Goal: Task Accomplishment & Management: Use online tool/utility

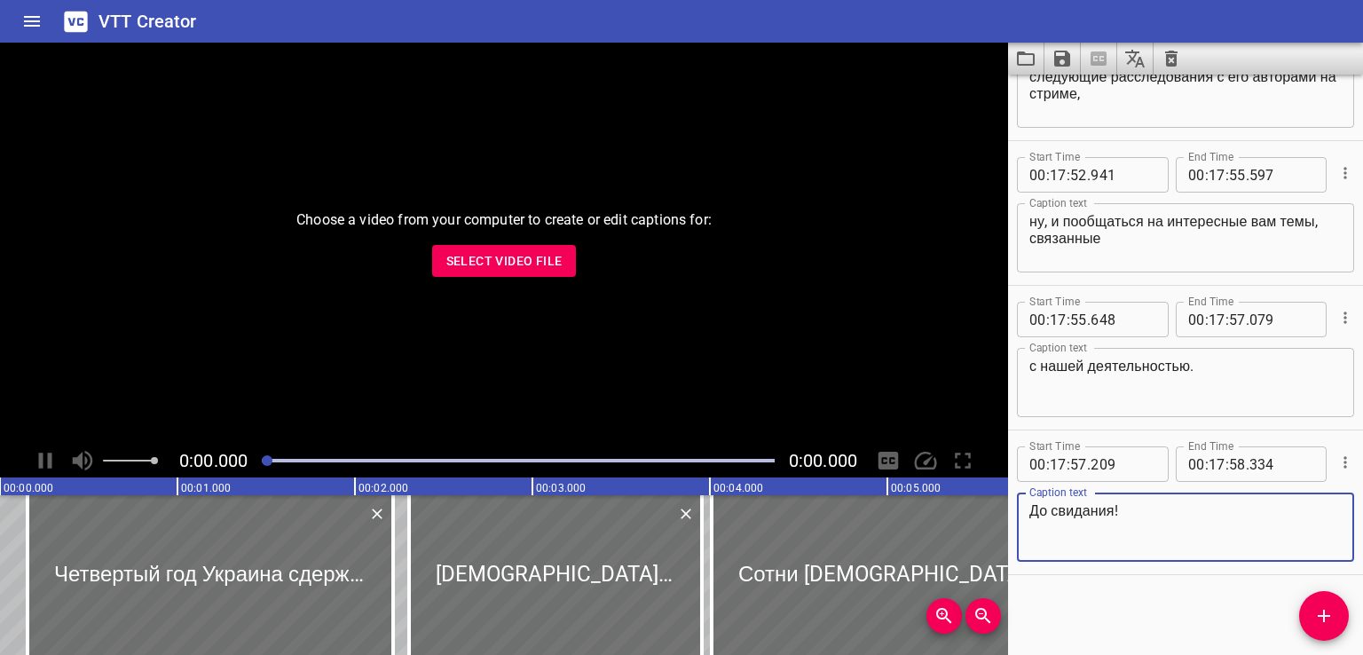
scroll to position [53744, 0]
click at [1170, 57] on icon "Clear captions" at bounding box center [1171, 59] width 12 height 16
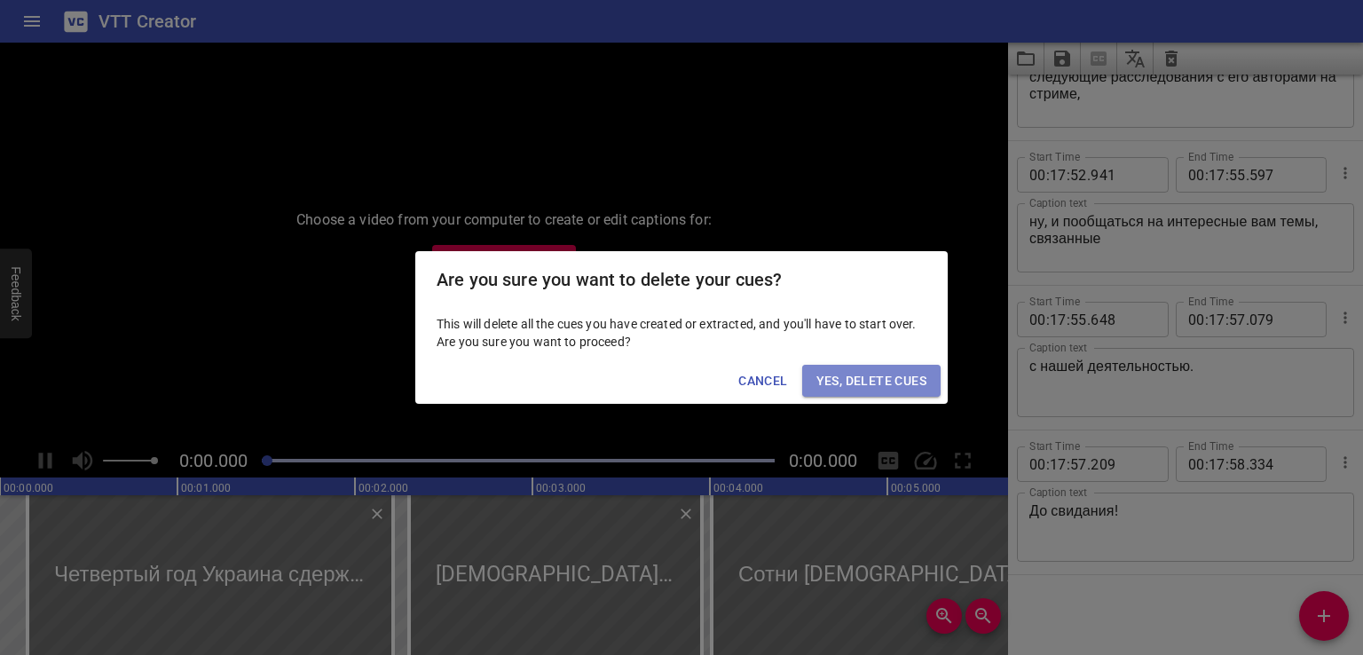
click at [855, 384] on span "Yes, Delete Cues" at bounding box center [871, 381] width 110 height 22
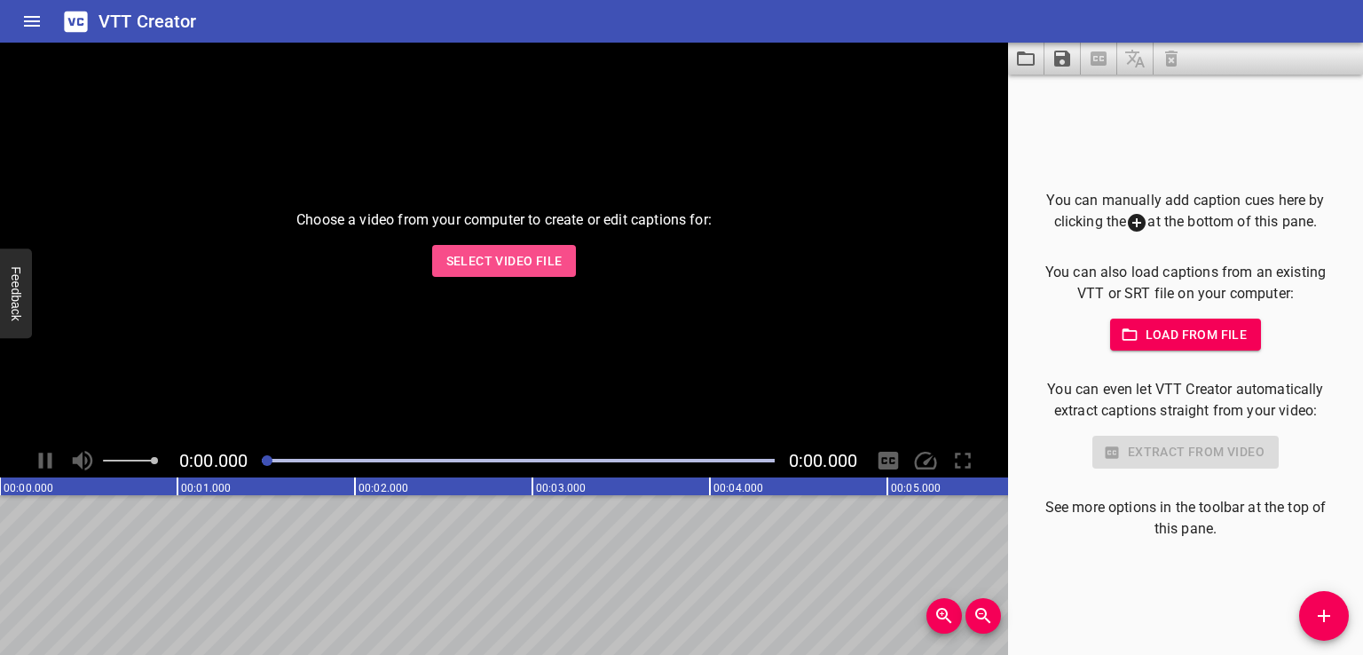
click at [533, 259] on span "Select Video File" at bounding box center [504, 261] width 116 height 22
click at [504, 267] on span "Select Video File" at bounding box center [504, 261] width 116 height 22
click at [504, 271] on span "Select Video File" at bounding box center [504, 261] width 116 height 22
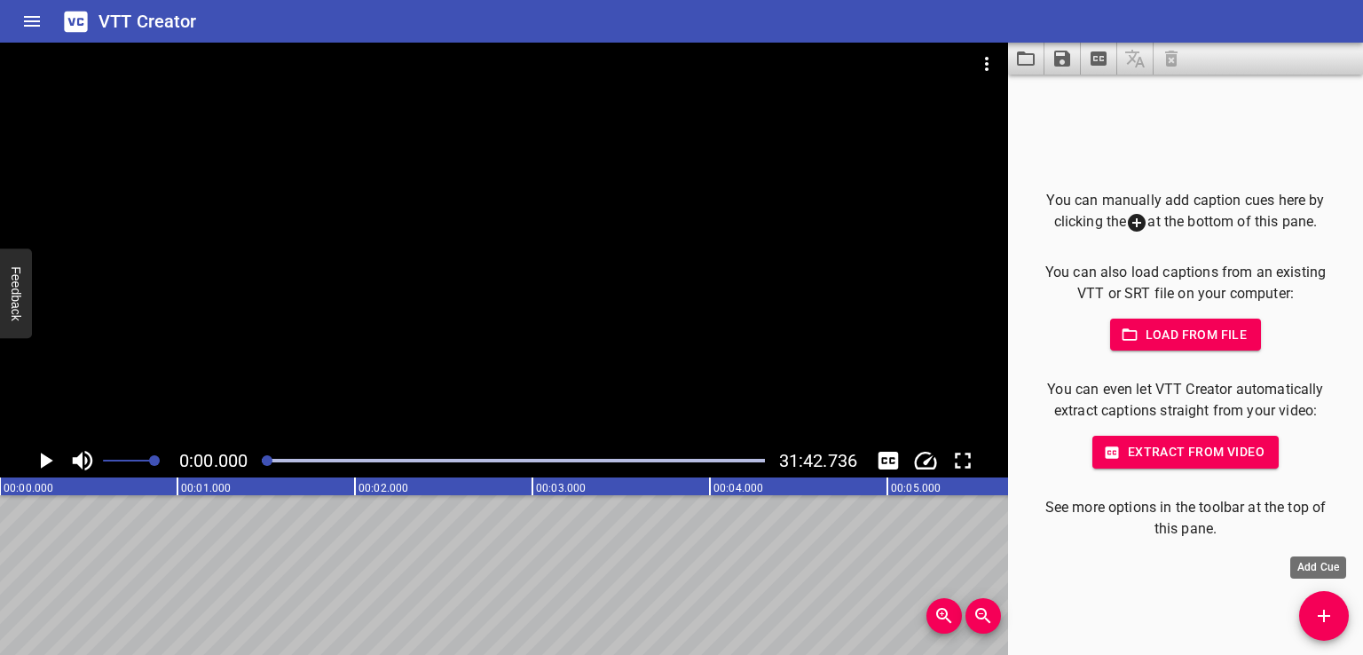
click at [1314, 625] on icon "Add Cue" at bounding box center [1323, 615] width 21 height 21
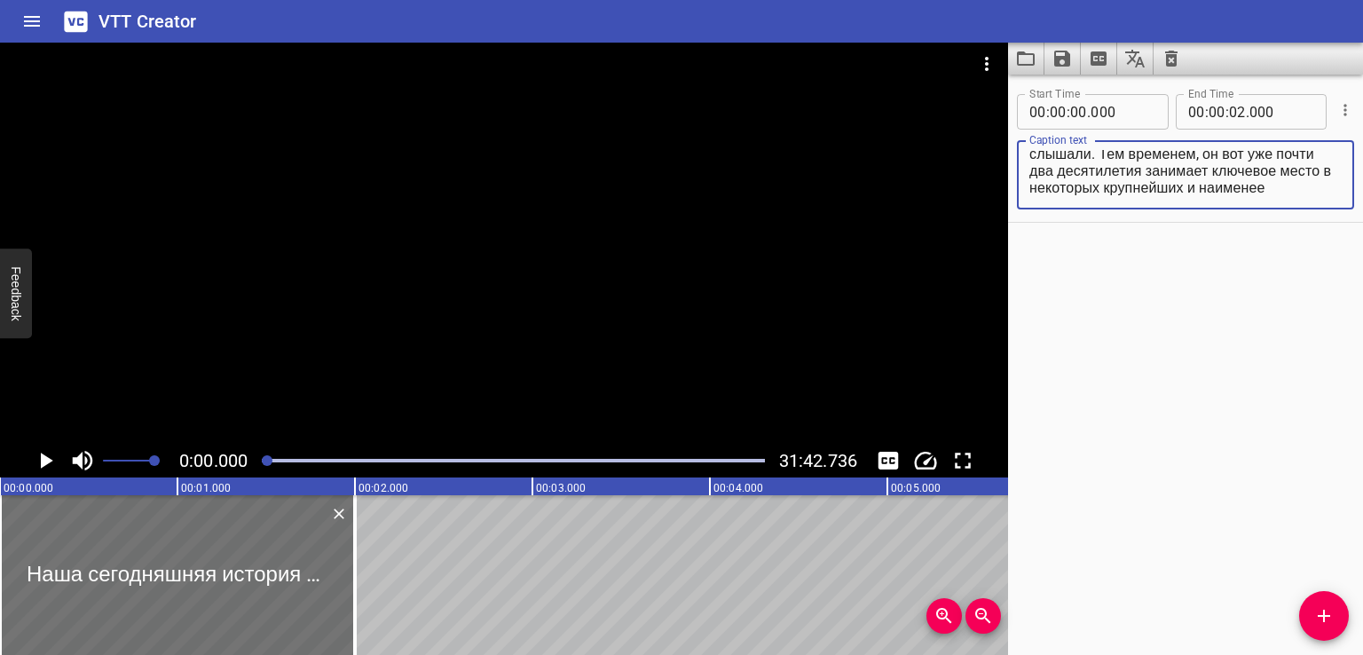
scroll to position [0, 0]
click at [1225, 175] on textarea "Наша сегодняшняя история — о человеке, имя которого вы, скорее всего, никогда н…" at bounding box center [1185, 175] width 312 height 51
drag, startPoint x: 1221, startPoint y: 177, endPoint x: 1325, endPoint y: 253, distance: 128.9
click at [1325, 253] on div "Start Time 00 : 00 : 00 . 000 Start Time End Time 00 : 00 : 02 . 000 End Time C…" at bounding box center [1185, 365] width 355 height 580
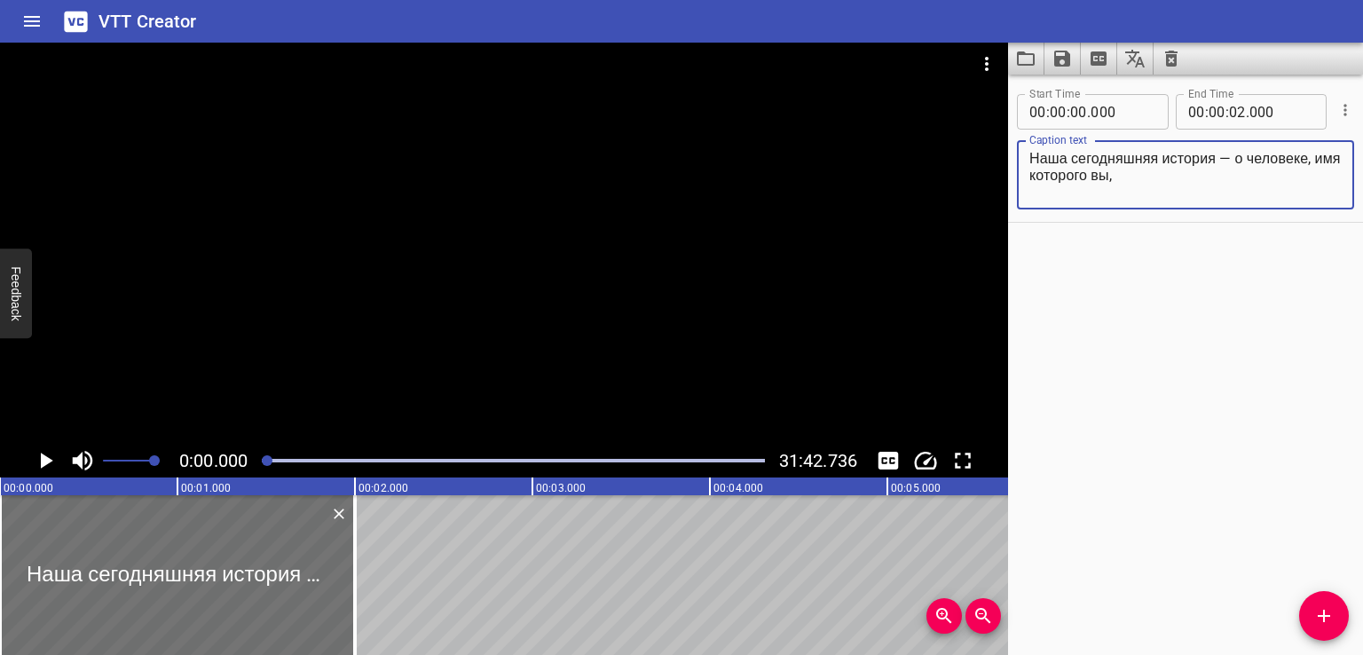
scroll to position [0, 0]
type textarea "Наша сегодняшняя история — о человеке, имя которого вы,"
click at [1161, 327] on div "Start Time 00 : 00 : 00 . 000 Start Time End Time 00 : 00 : 02 . 000 End Time C…" at bounding box center [1185, 365] width 355 height 580
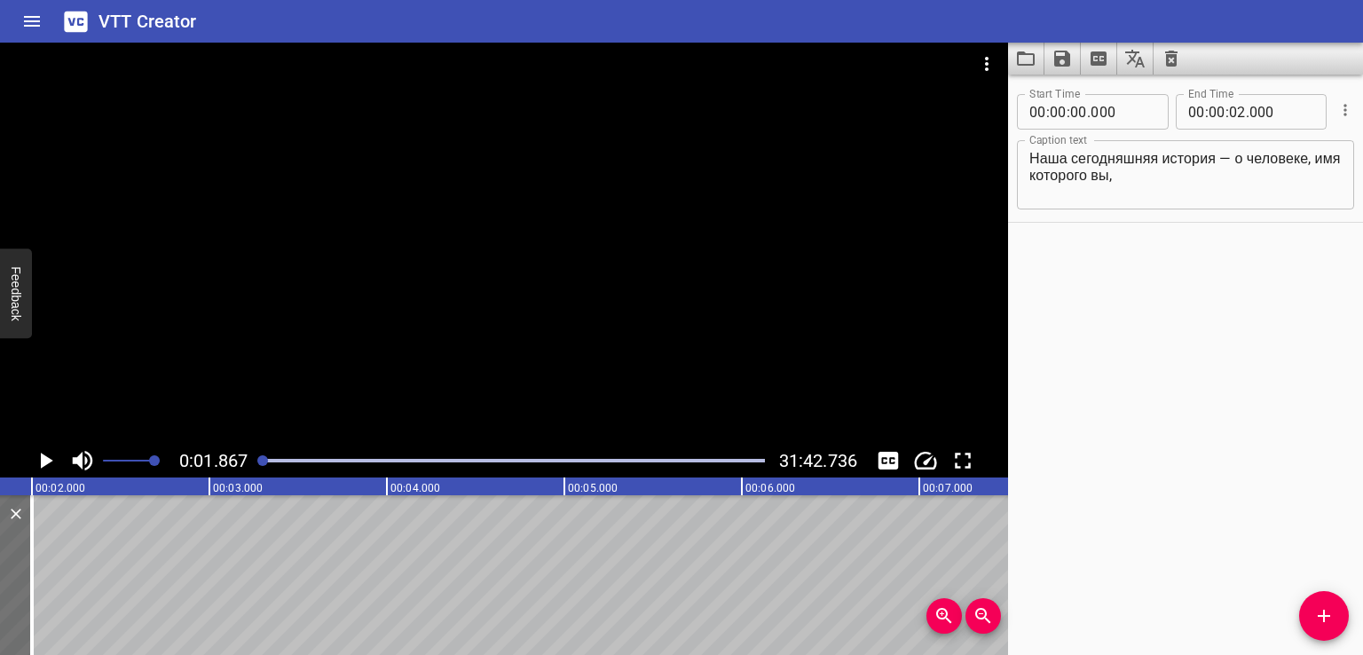
scroll to position [0, 331]
click at [971, 618] on span "Zoom Out" at bounding box center [982, 615] width 35 height 21
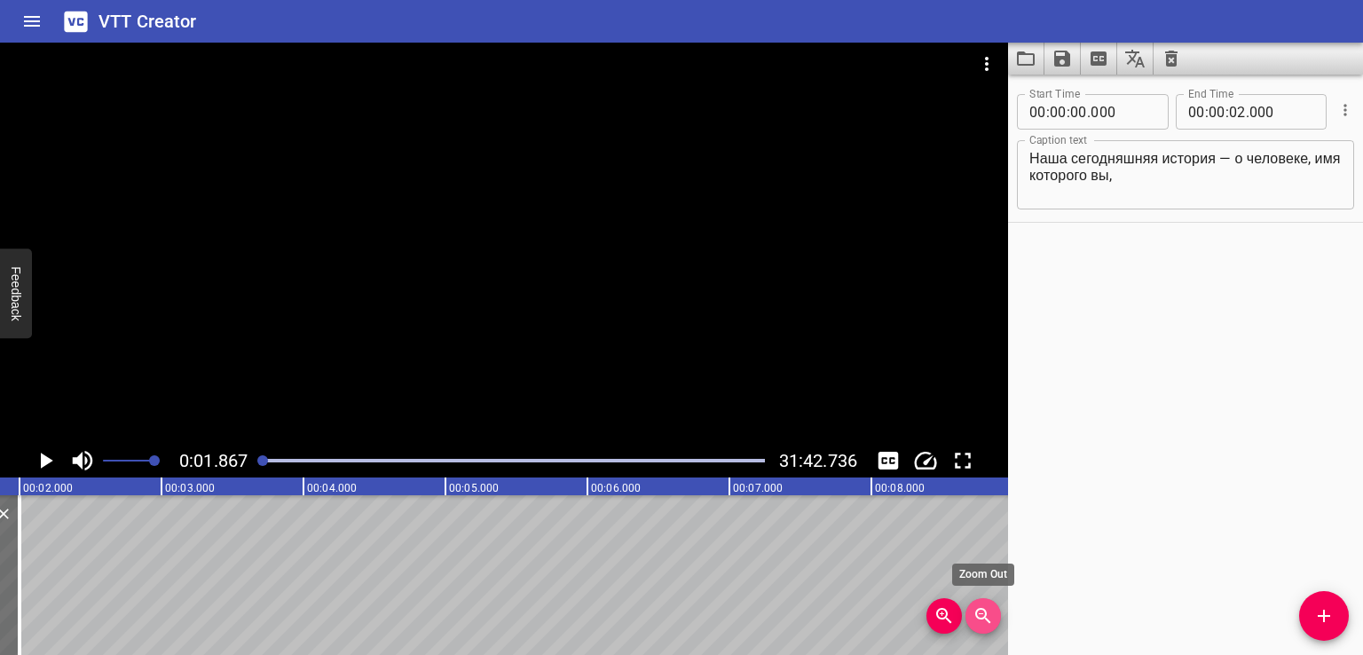
click at [976, 617] on icon "Zoom Out" at bounding box center [983, 615] width 21 height 21
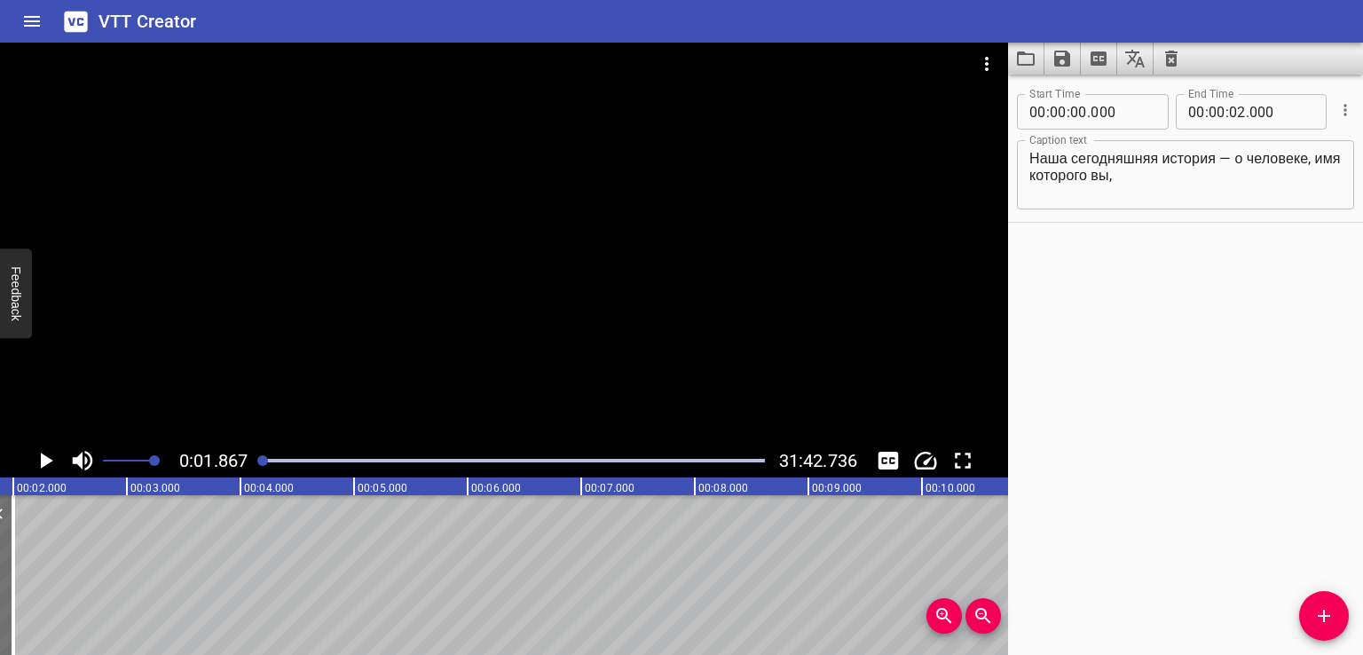
scroll to position [0, 212]
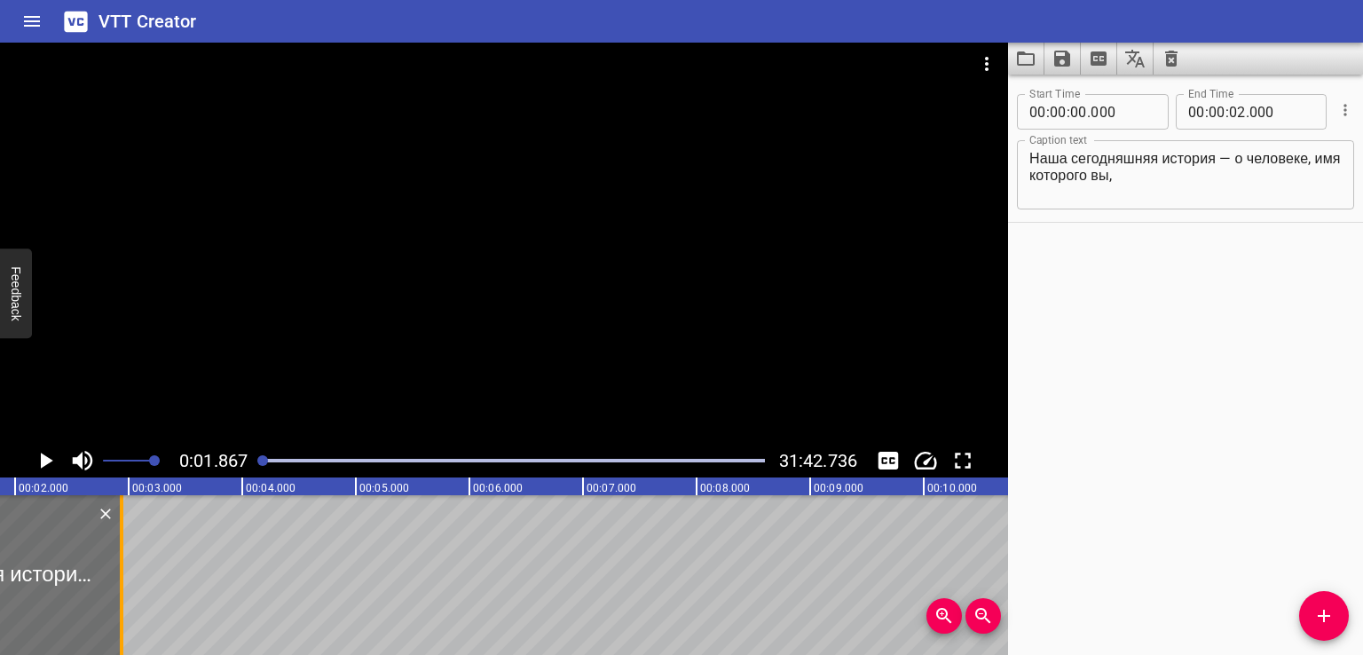
drag, startPoint x: 27, startPoint y: 600, endPoint x: 127, endPoint y: 605, distance: 100.4
click at [127, 605] on div at bounding box center [122, 575] width 18 height 160
type input "953"
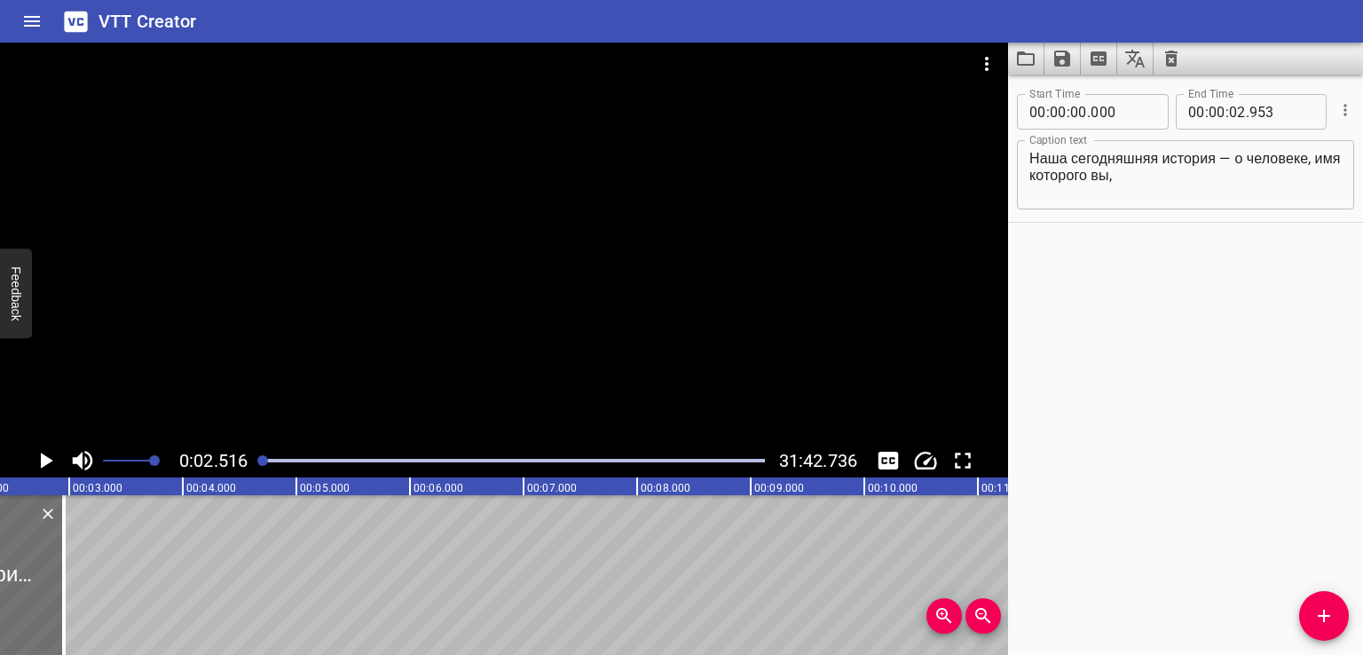
scroll to position [0, 286]
drag, startPoint x: 47, startPoint y: 595, endPoint x: 93, endPoint y: 601, distance: 46.6
click at [78, 601] on div at bounding box center [77, 575] width 4 height 160
type input "03"
type input "359"
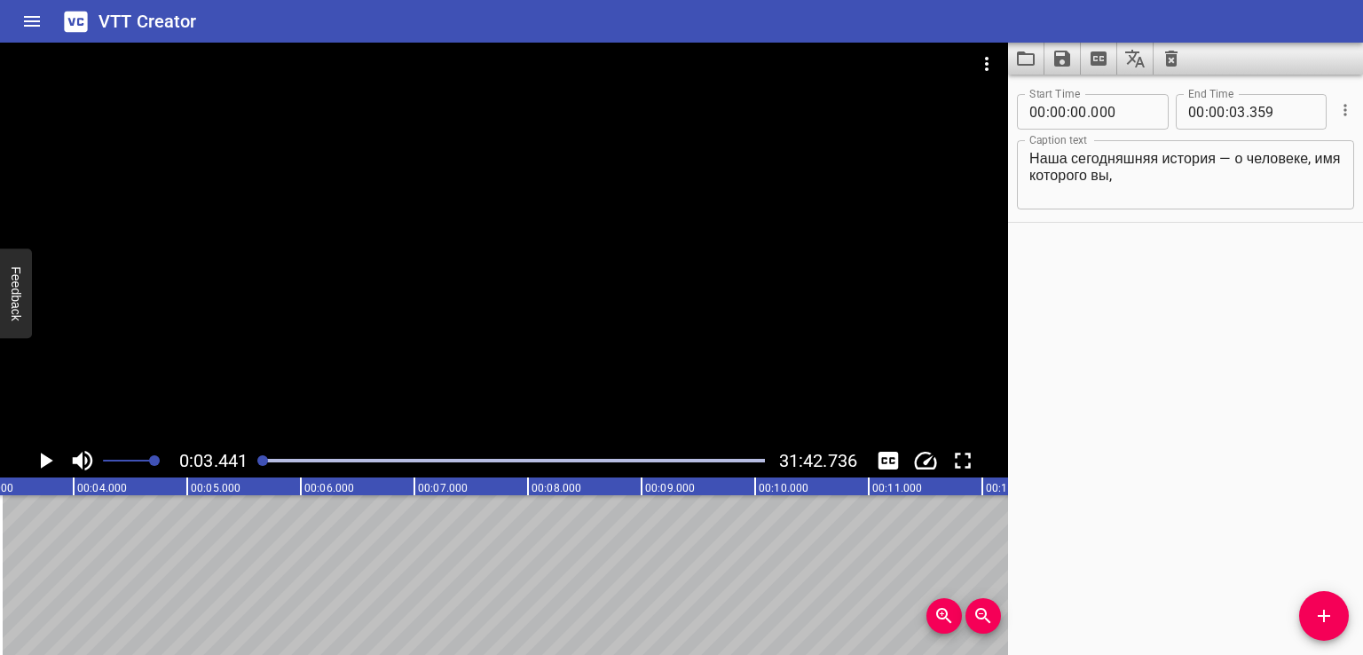
scroll to position [0, 390]
click at [1314, 618] on icon "Add Cue" at bounding box center [1323, 615] width 21 height 21
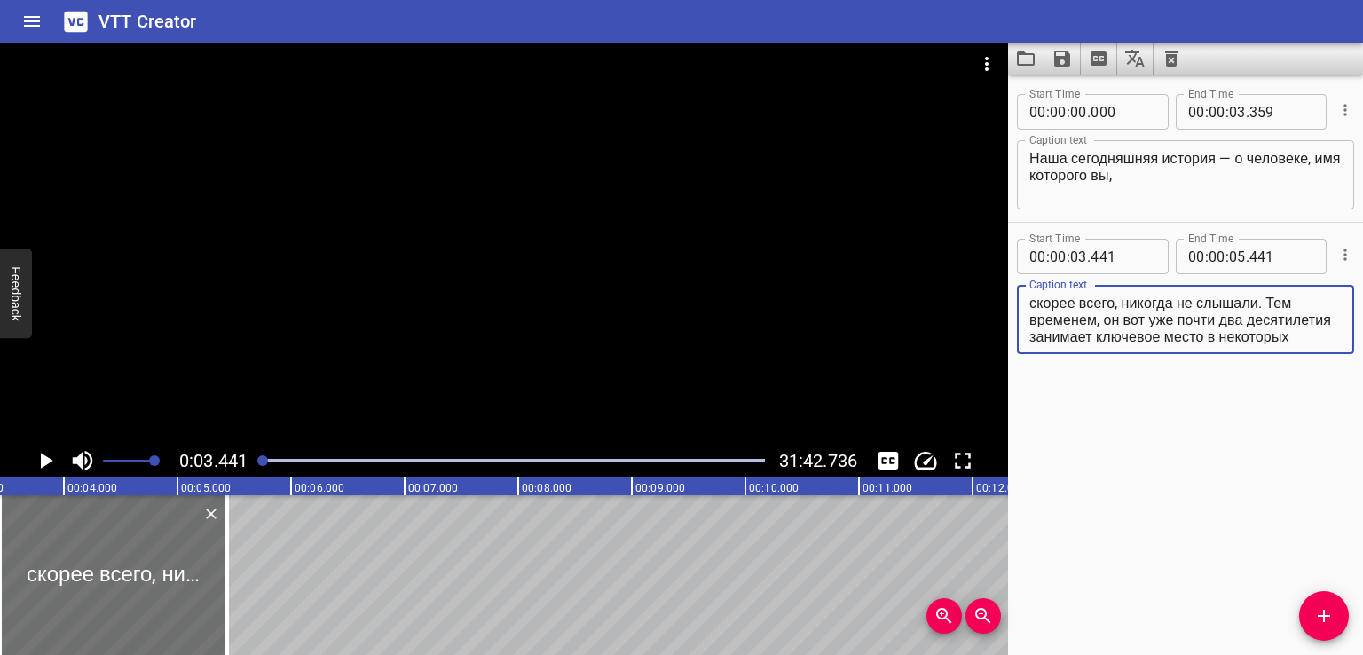
scroll to position [51, 0]
drag, startPoint x: 1104, startPoint y: 313, endPoint x: 1309, endPoint y: 438, distance: 240.2
click at [1309, 438] on div "Start Time 00 : 00 : 00 . 000 Start Time End Time 00 : 00 : 03 . 359 End Time C…" at bounding box center [1185, 365] width 355 height 580
drag, startPoint x: 1277, startPoint y: 310, endPoint x: 1352, endPoint y: 402, distance: 119.2
click at [1352, 402] on div "Start Time 00 : 00 : 00 . 000 Start Time End Time 00 : 00 : 03 . 359 End Time C…" at bounding box center [1185, 365] width 355 height 580
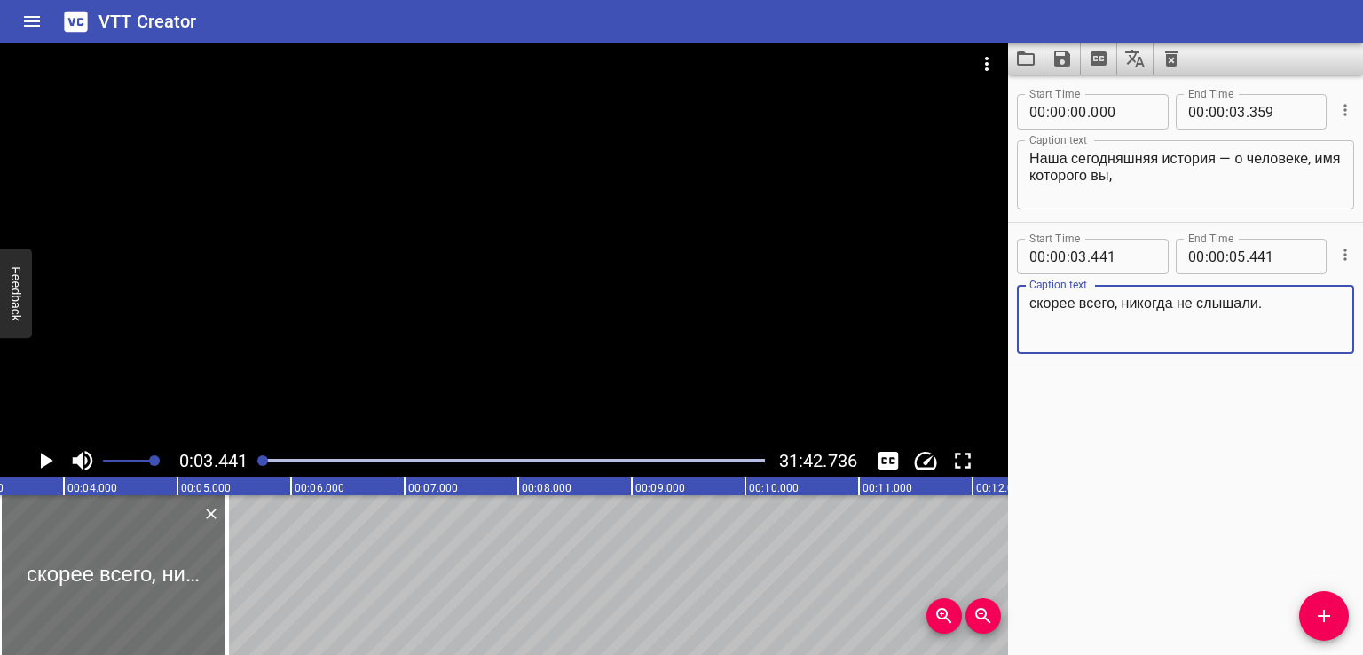
scroll to position [0, 0]
type textarea "скорее всего, никогда не слышали."
click at [1219, 439] on div "Start Time 00 : 00 : 00 . 000 Start Time End Time 00 : 00 : 03 . 359 End Time C…" at bounding box center [1185, 365] width 355 height 580
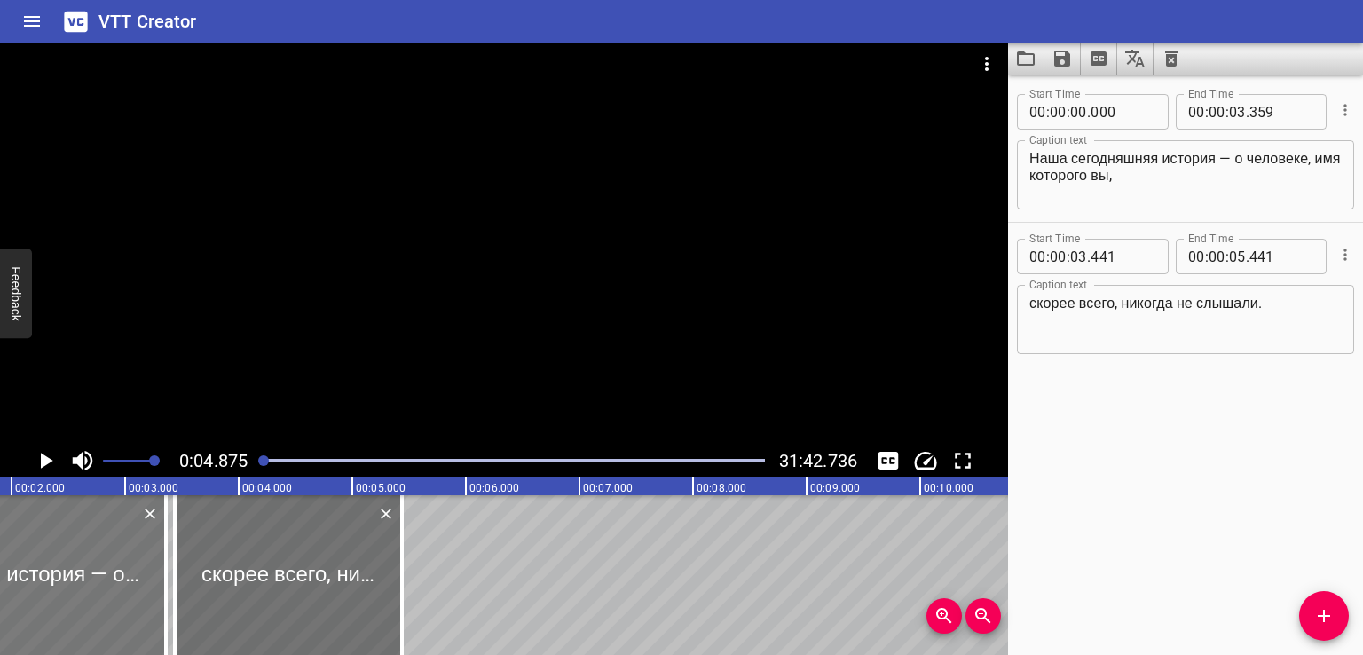
scroll to position [0, 199]
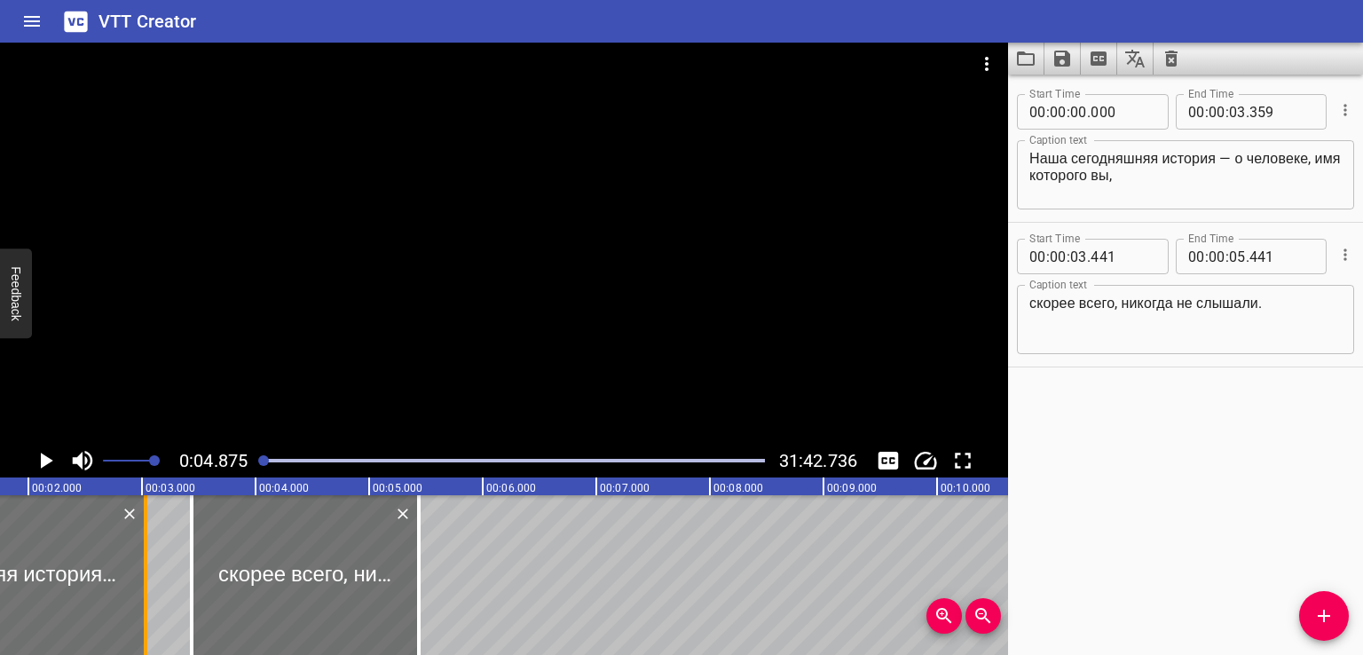
drag, startPoint x: 178, startPoint y: 583, endPoint x: 132, endPoint y: 591, distance: 46.8
click at [137, 591] on div at bounding box center [146, 575] width 18 height 160
type input "02"
type input "953"
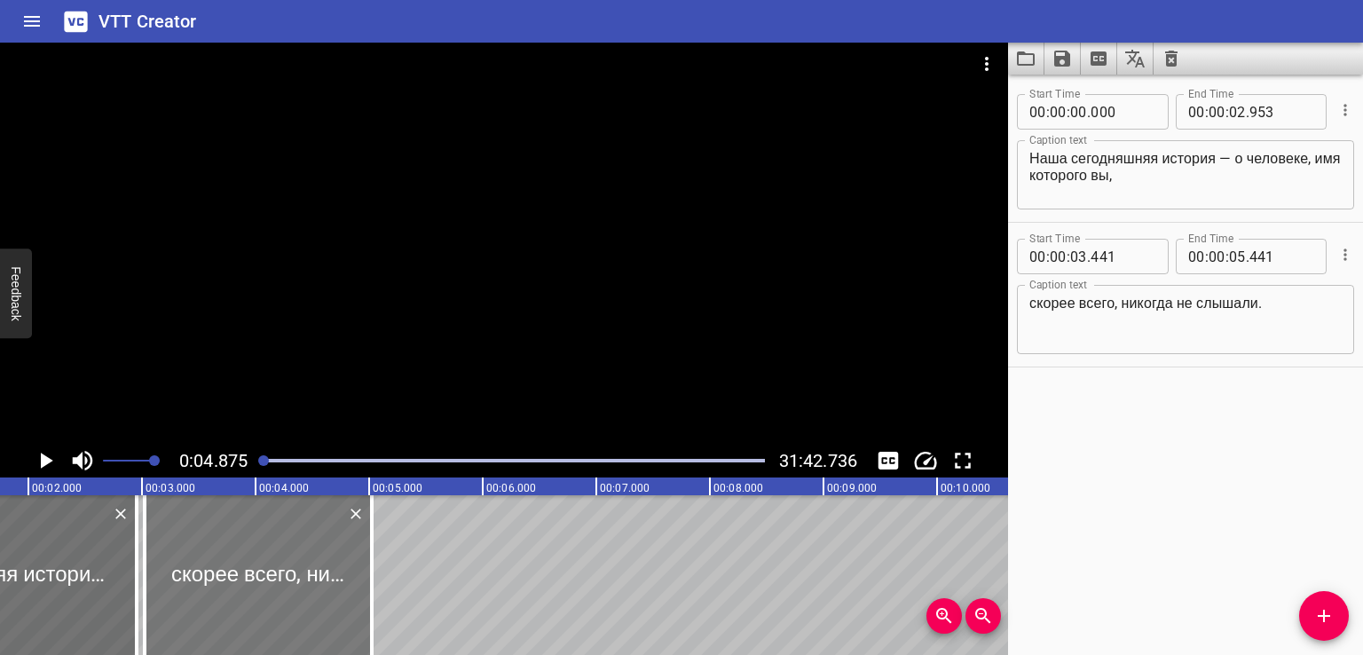
drag, startPoint x: 270, startPoint y: 578, endPoint x: 223, endPoint y: 582, distance: 47.2
click at [223, 582] on div at bounding box center [258, 575] width 227 height 160
type input "027"
click at [190, 574] on div at bounding box center [258, 575] width 227 height 160
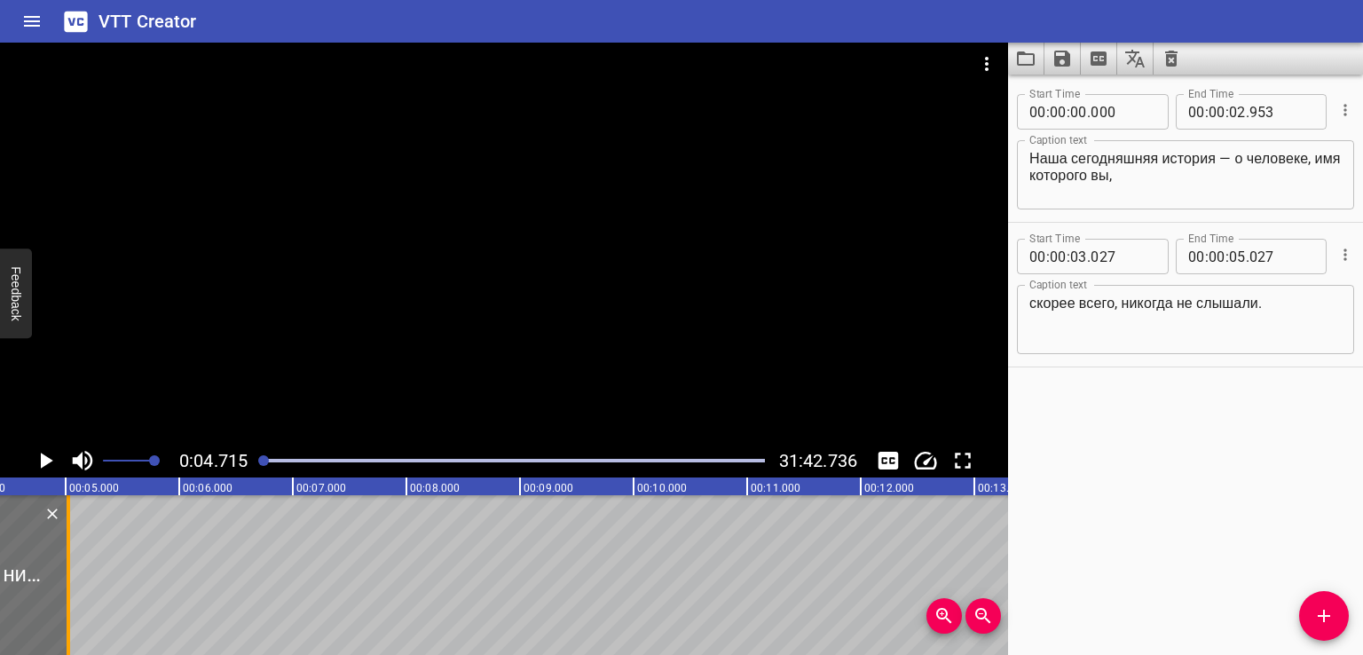
scroll to position [0, 535]
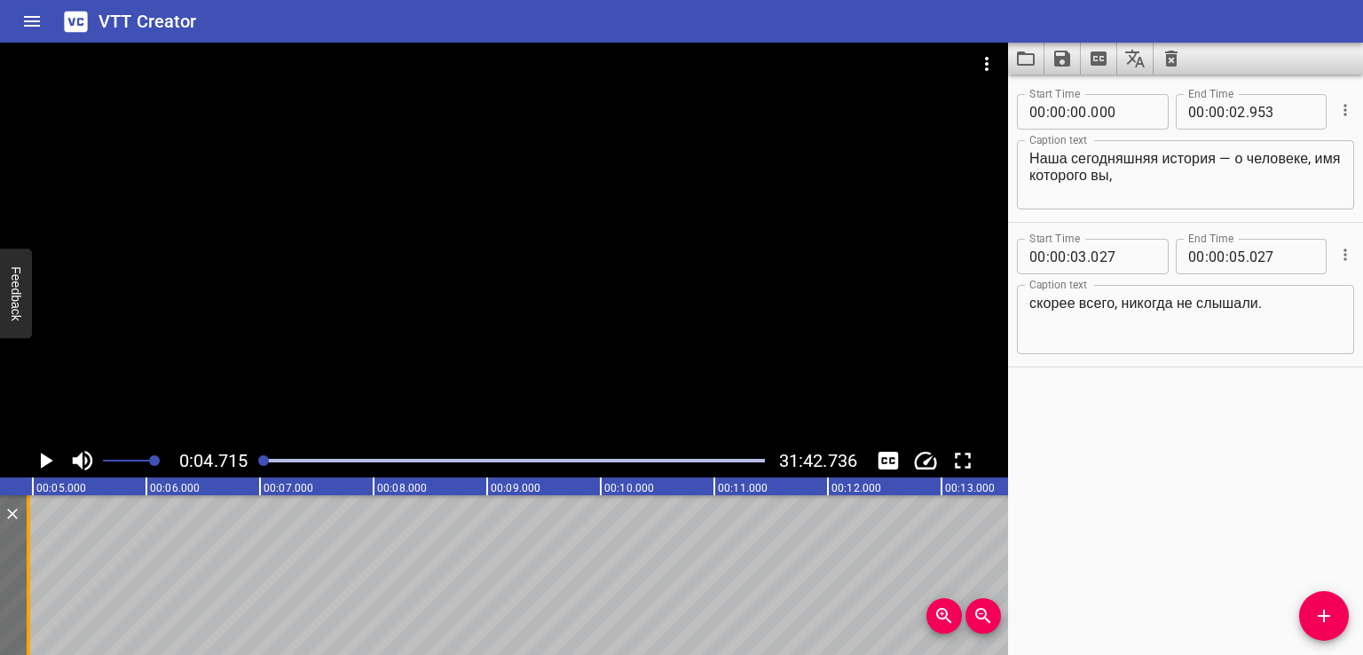
drag, startPoint x: 35, startPoint y: 576, endPoint x: 21, endPoint y: 579, distance: 14.6
click at [27, 579] on div at bounding box center [29, 575] width 4 height 160
type input "04"
type input "902"
click at [1320, 608] on icon "Add Cue" at bounding box center [1323, 615] width 21 height 21
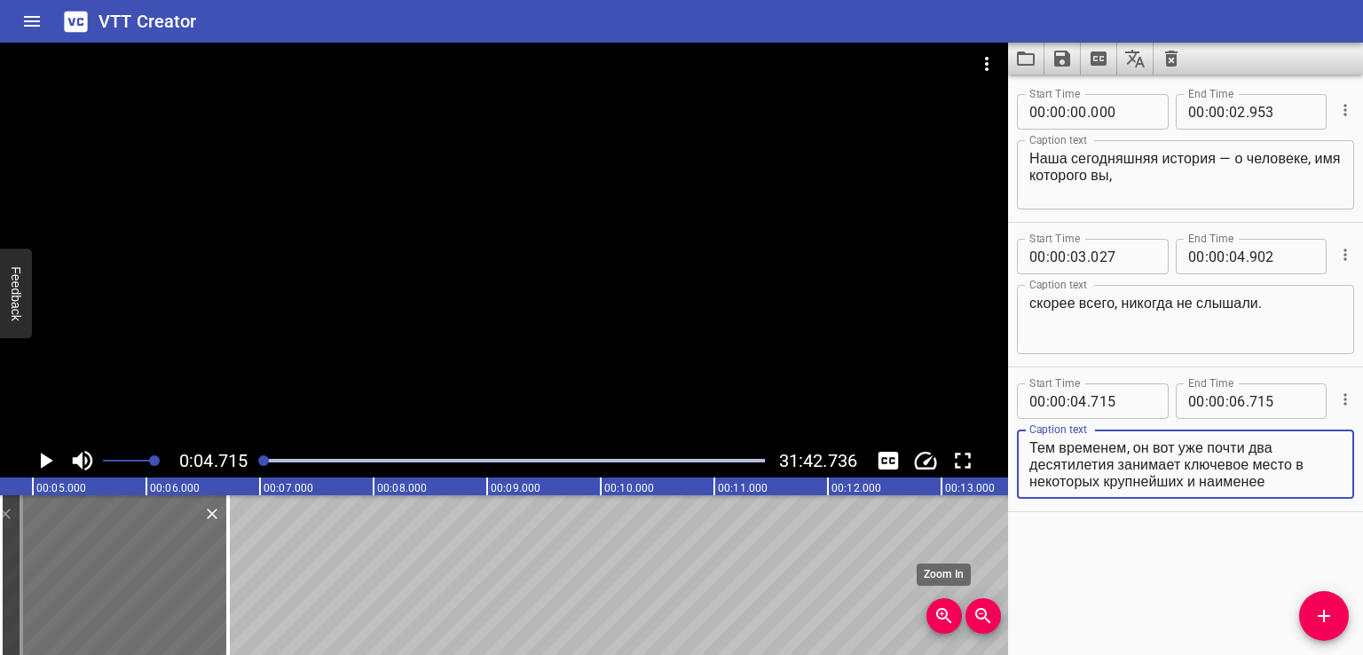
scroll to position [34, 0]
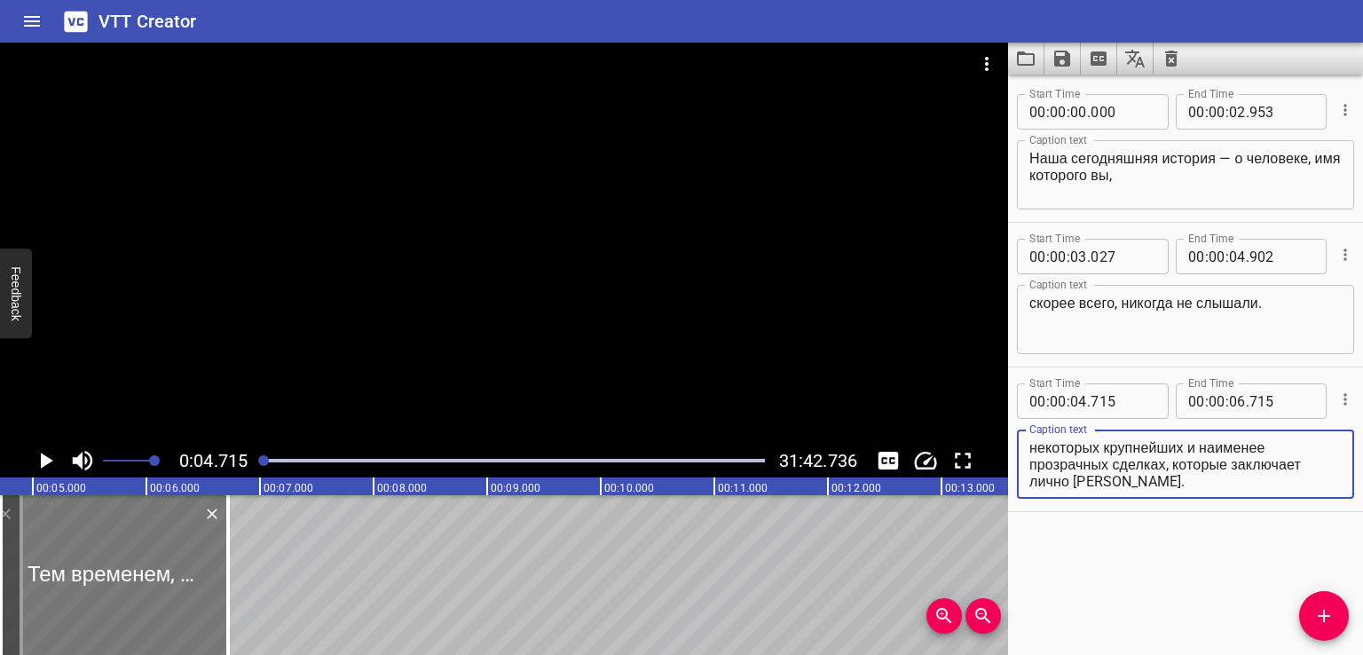
type textarea "Тем временем, он вот уже почти два десятилетия занимает ключевое место в некото…"
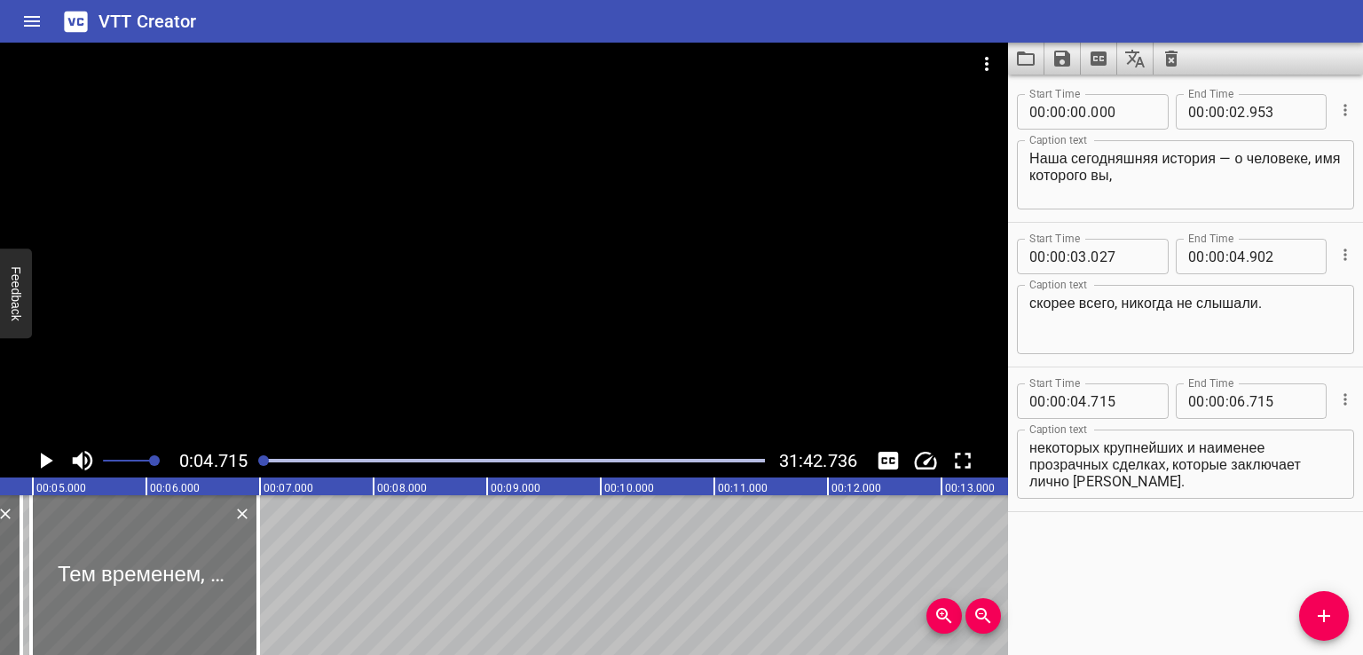
drag, startPoint x: 108, startPoint y: 608, endPoint x: 138, endPoint y: 607, distance: 30.2
click at [138, 607] on div at bounding box center [144, 575] width 227 height 160
type input "981"
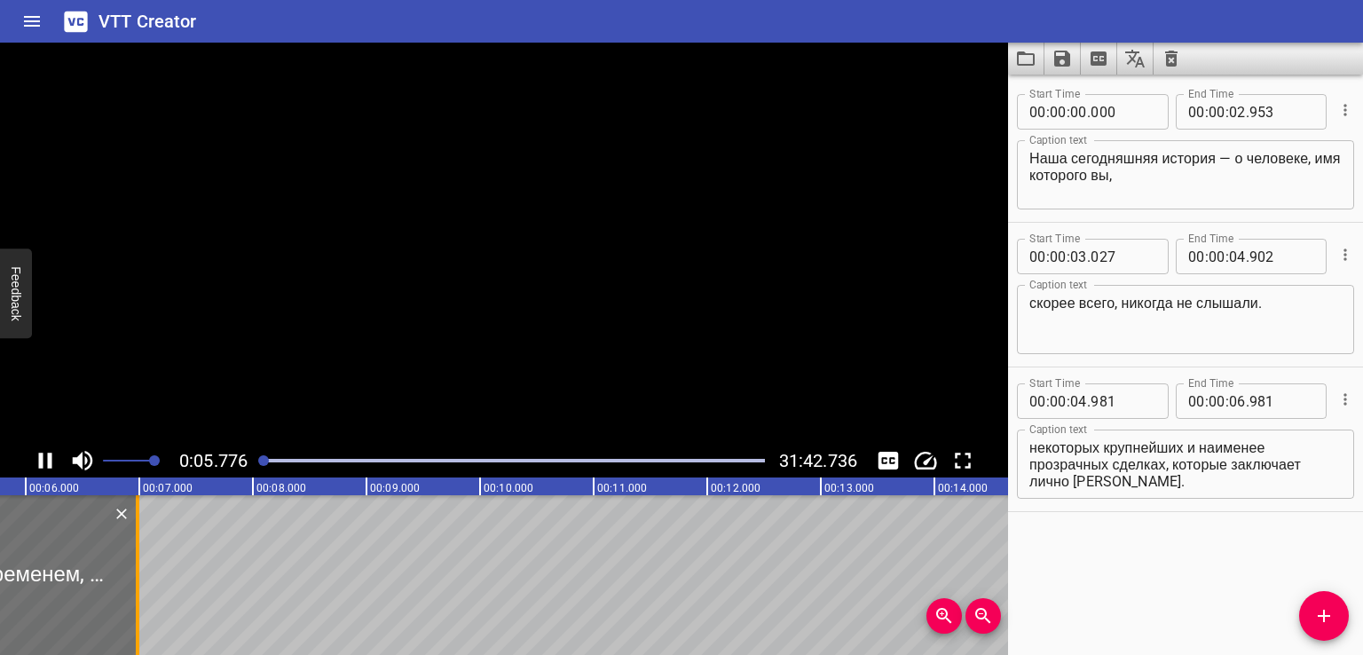
scroll to position [0, 689]
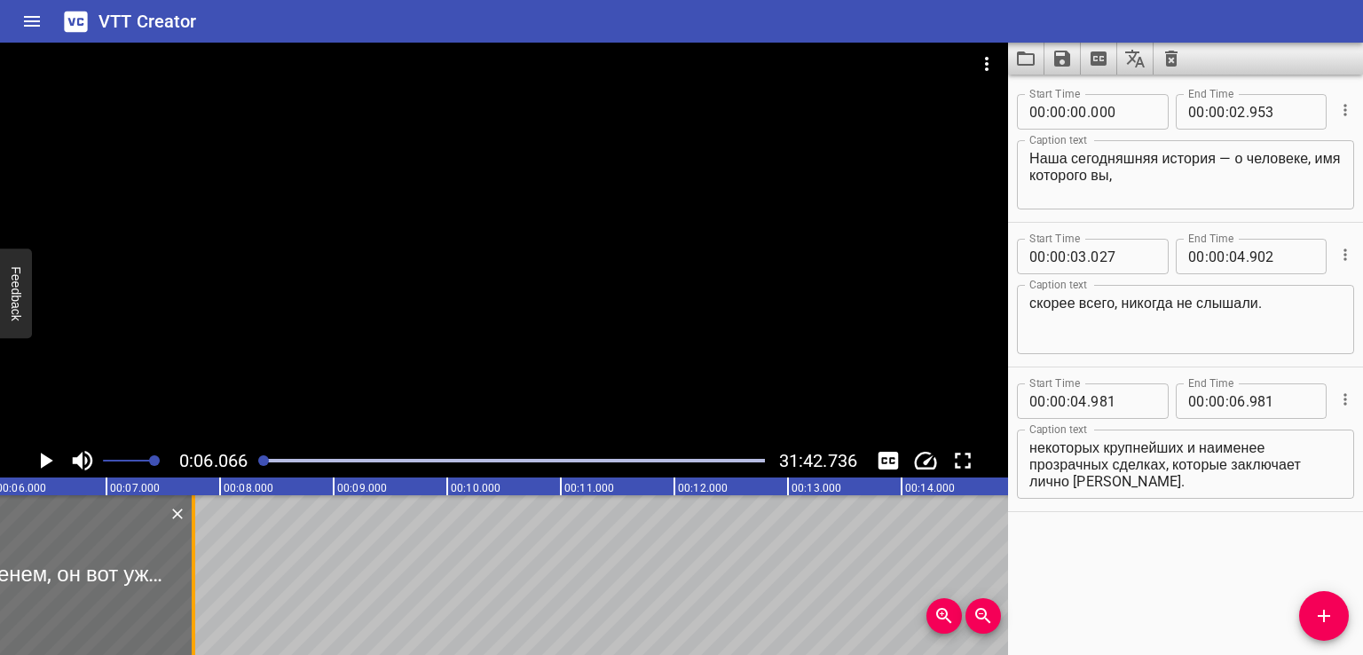
drag, startPoint x: 106, startPoint y: 571, endPoint x: 205, endPoint y: 578, distance: 99.6
click at [202, 578] on div at bounding box center [194, 575] width 18 height 160
type input "07"
type input "856"
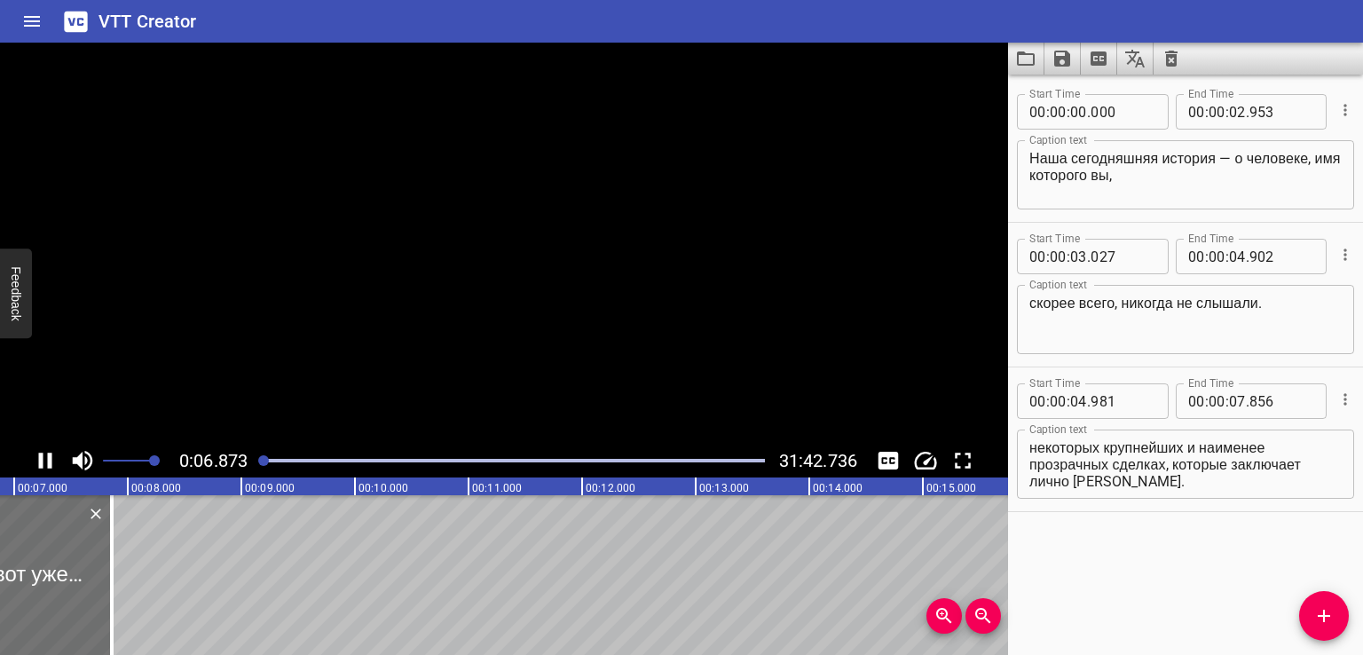
scroll to position [0, 793]
drag, startPoint x: 101, startPoint y: 563, endPoint x: 120, endPoint y: 571, distance: 19.9
click at [120, 571] on div at bounding box center [111, 575] width 18 height 160
type input "08"
type input "020"
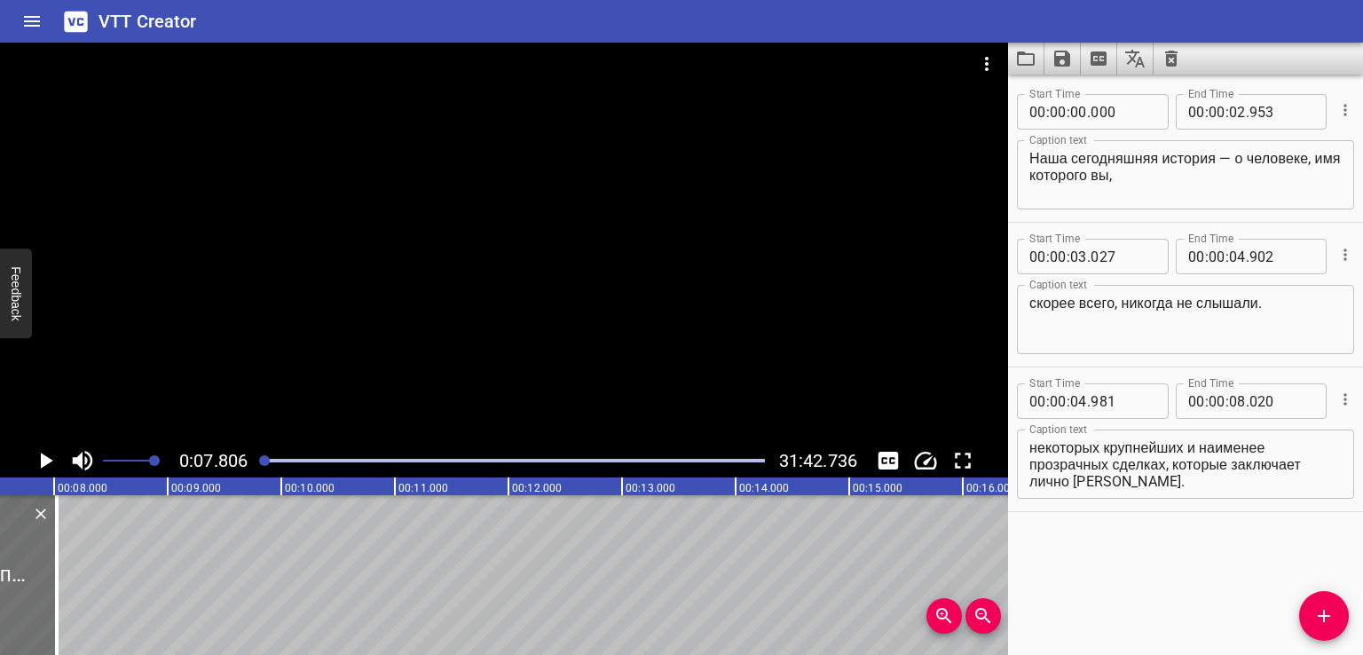
scroll to position [0, 886]
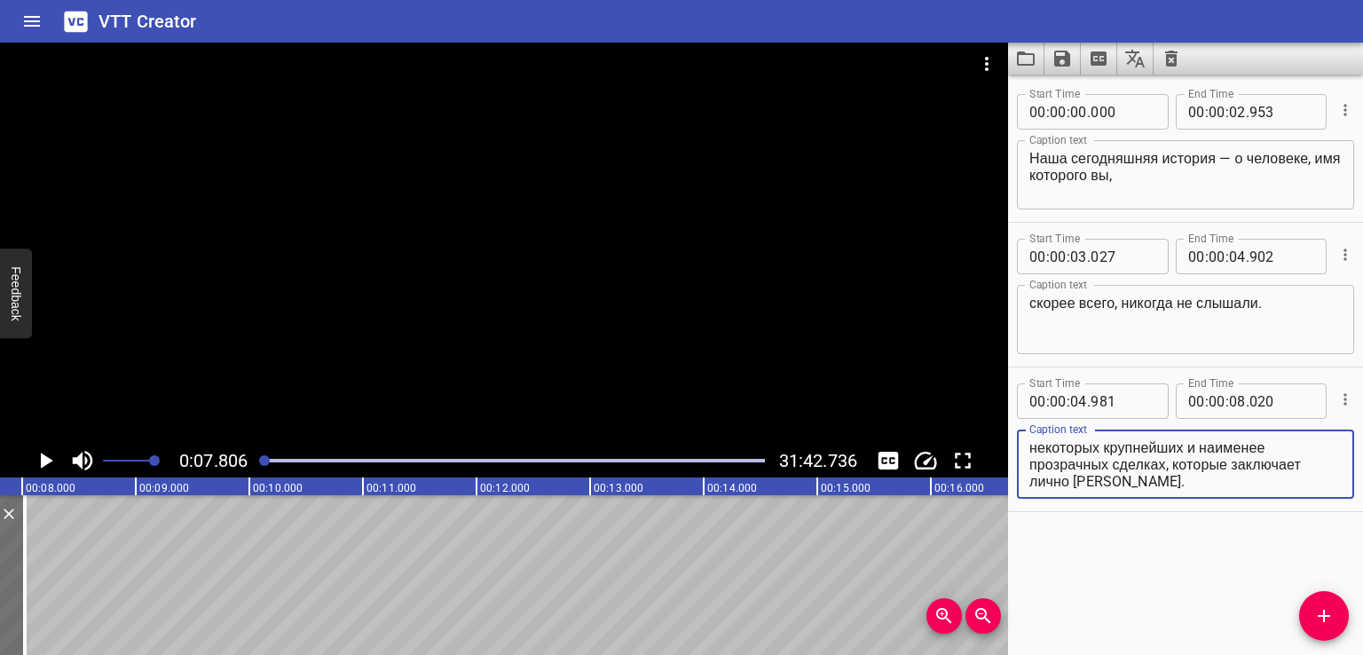
click at [1186, 466] on textarea "Тем временем, он вот уже почти два десятилетия занимает ключевое место в некото…" at bounding box center [1185, 464] width 312 height 51
drag, startPoint x: 1190, startPoint y: 466, endPoint x: 1319, endPoint y: 524, distance: 141.4
click at [1319, 524] on div "Start Time 00 : 00 : 00 . 000 Start Time End Time 00 : 00 : 02 . 953 End Time C…" at bounding box center [1185, 365] width 355 height 580
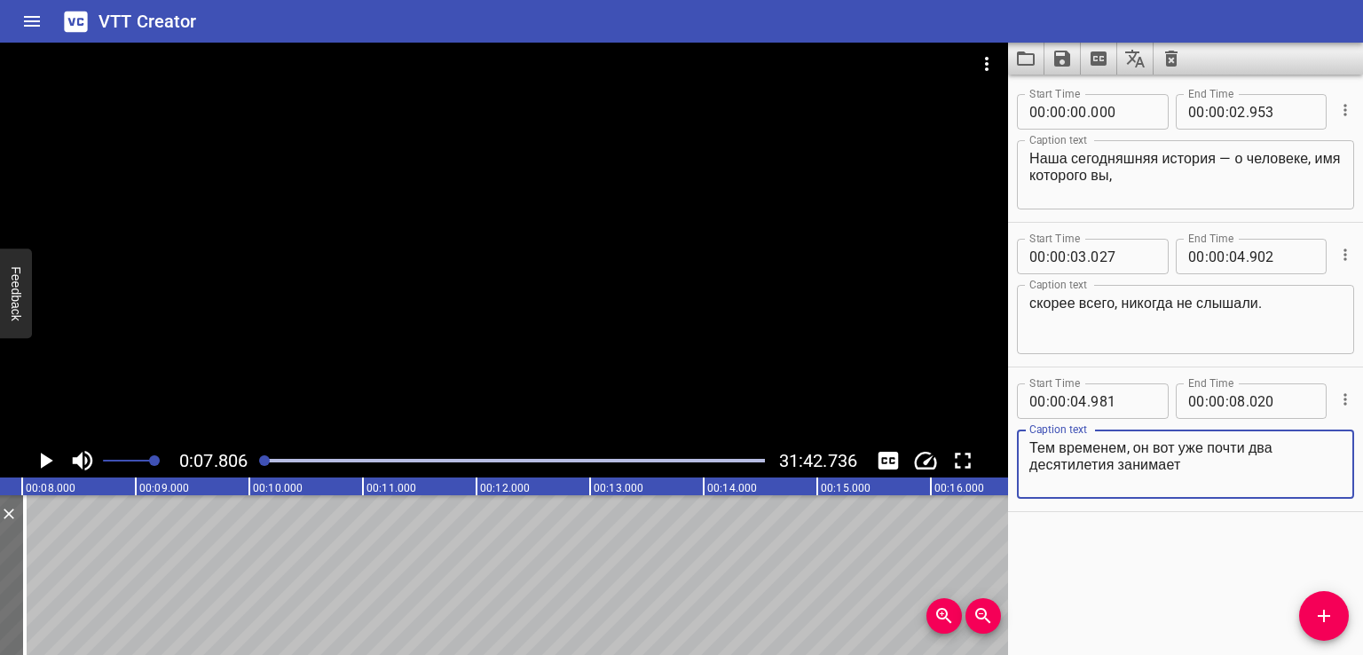
type textarea "Тем временем, он вот уже почти два десятилетия занимает"
click at [1321, 615] on icon "Add Cue" at bounding box center [1324, 616] width 12 height 12
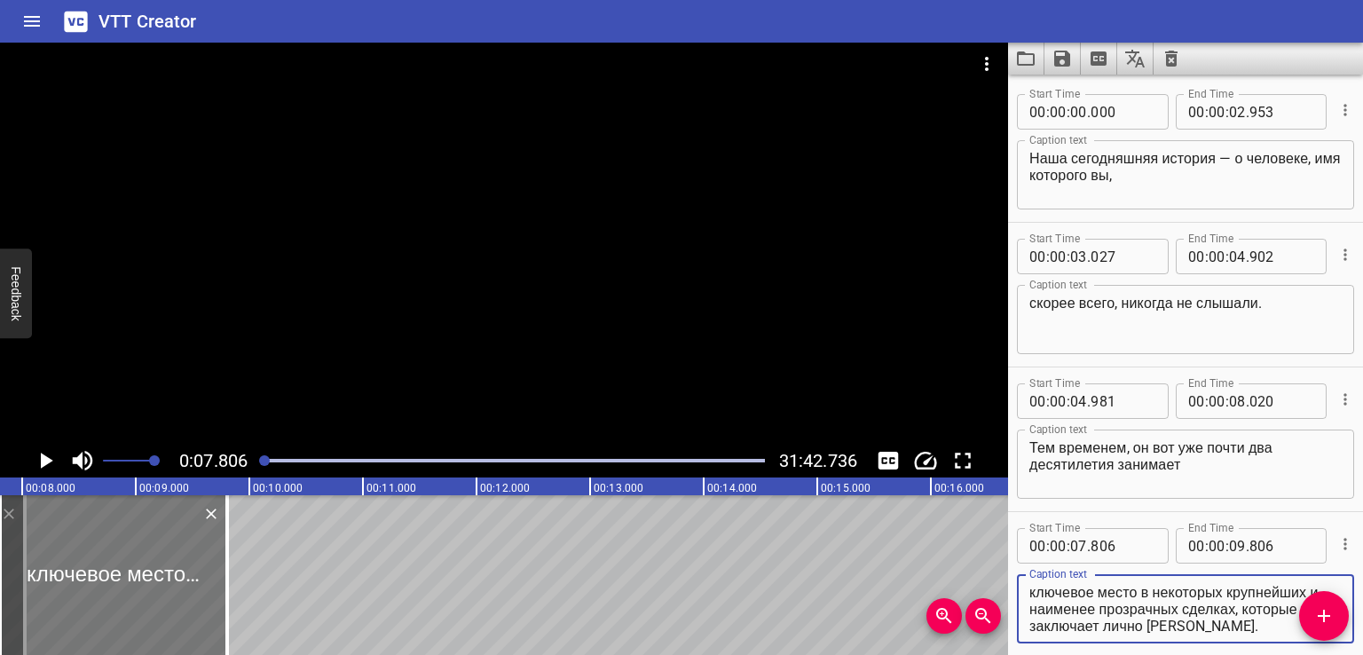
type textarea "ключевое место в некоторых крупнейших и наименее прозрачных сделках, которые за…"
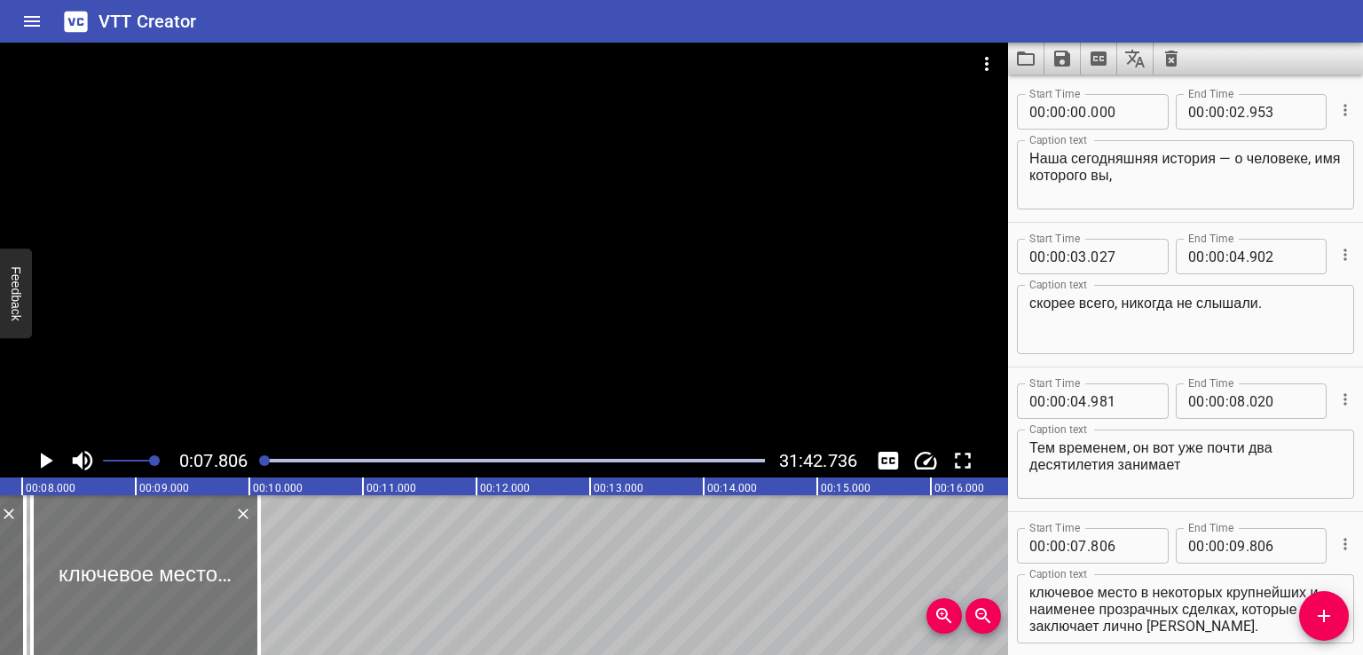
drag, startPoint x: 114, startPoint y: 579, endPoint x: 146, endPoint y: 584, distance: 32.4
click at [146, 584] on div at bounding box center [145, 575] width 227 height 160
type input "08"
type input "088"
type input "10"
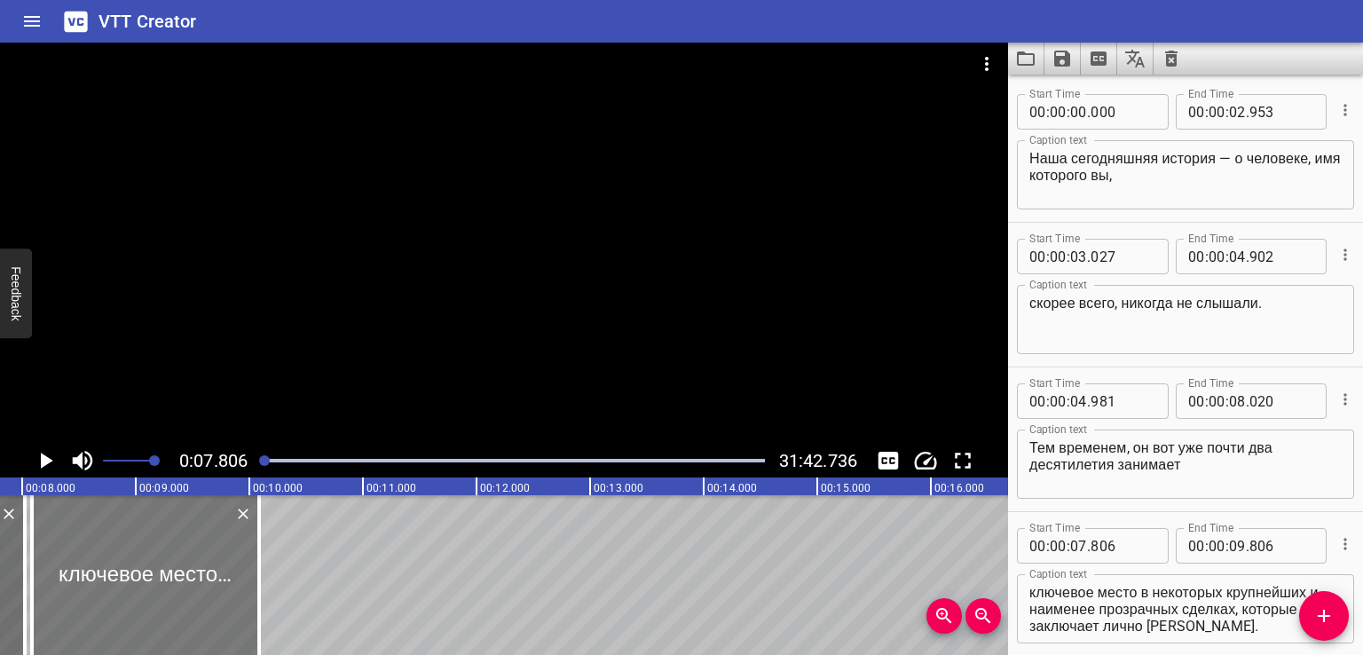
type input "088"
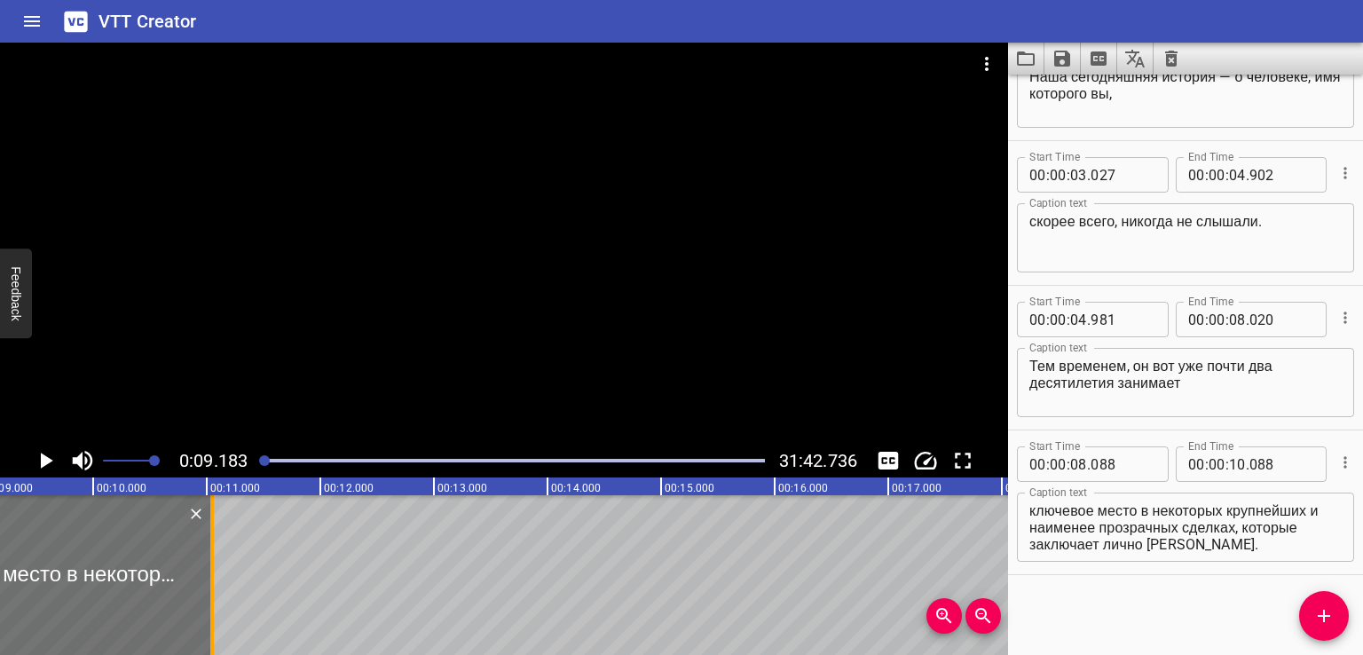
drag, startPoint x: 107, startPoint y: 578, endPoint x: 217, endPoint y: 579, distance: 110.0
click at [217, 579] on div at bounding box center [212, 575] width 18 height 160
type input "11"
type input "056"
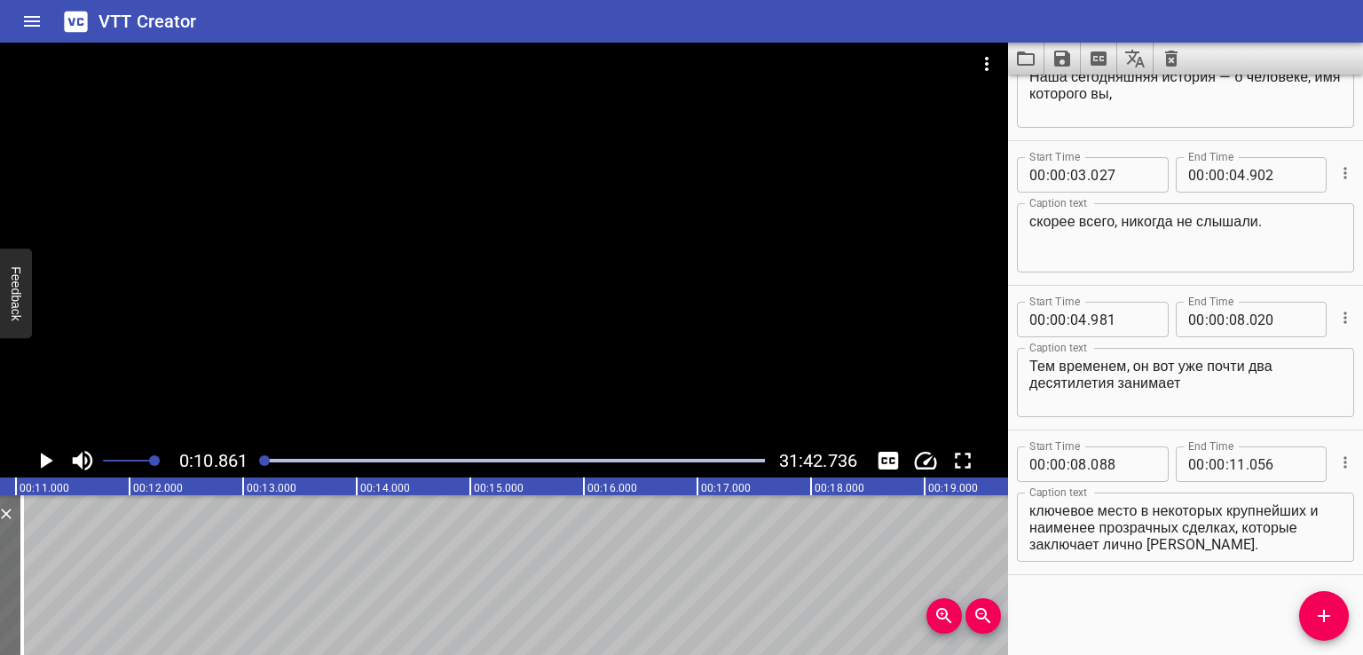
click at [1152, 535] on textarea "ключевое место в некоторых крупнейших и наименее прозрачных сделках, которые за…" at bounding box center [1185, 527] width 312 height 51
click at [1242, 527] on textarea "ключевое место в некоторых крупнейших и наименее прозрачных сделках, которые за…" at bounding box center [1185, 527] width 312 height 51
drag, startPoint x: 1246, startPoint y: 526, endPoint x: 1362, endPoint y: 587, distance: 131.0
click at [1362, 587] on div "Start Time 00 : 00 : 00 . 000 Start Time End Time 00 : 00 : 02 . 953 End Time C…" at bounding box center [1185, 365] width 355 height 580
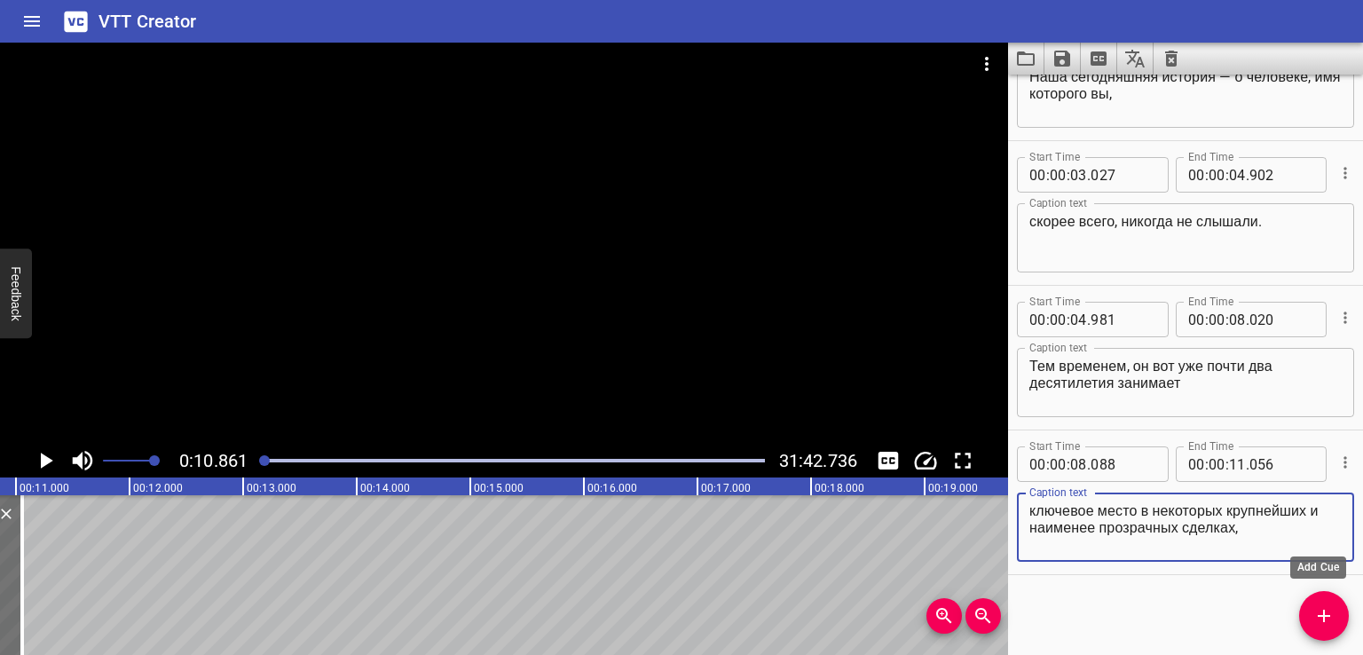
type textarea "ключевое место в некоторых крупнейших и наименее прозрачных сделках,"
click at [1330, 615] on icon "Add Cue" at bounding box center [1323, 615] width 21 height 21
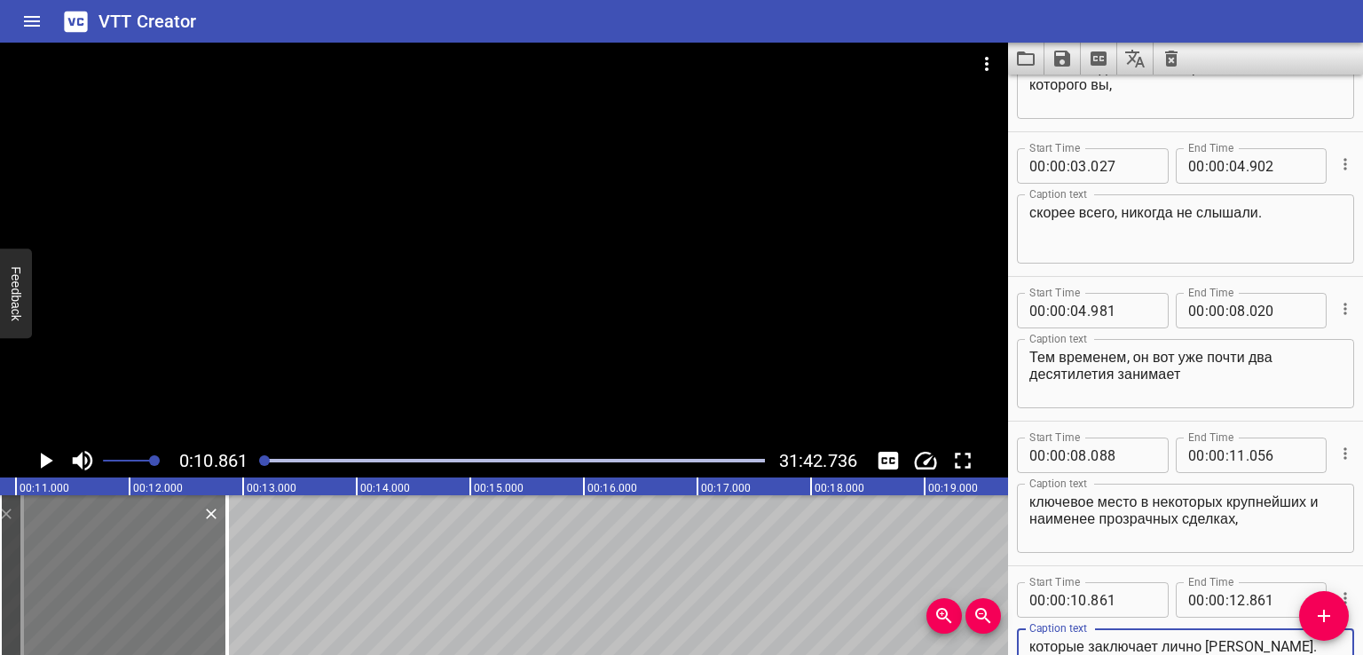
type textarea "которые заключает лично [PERSON_NAME]."
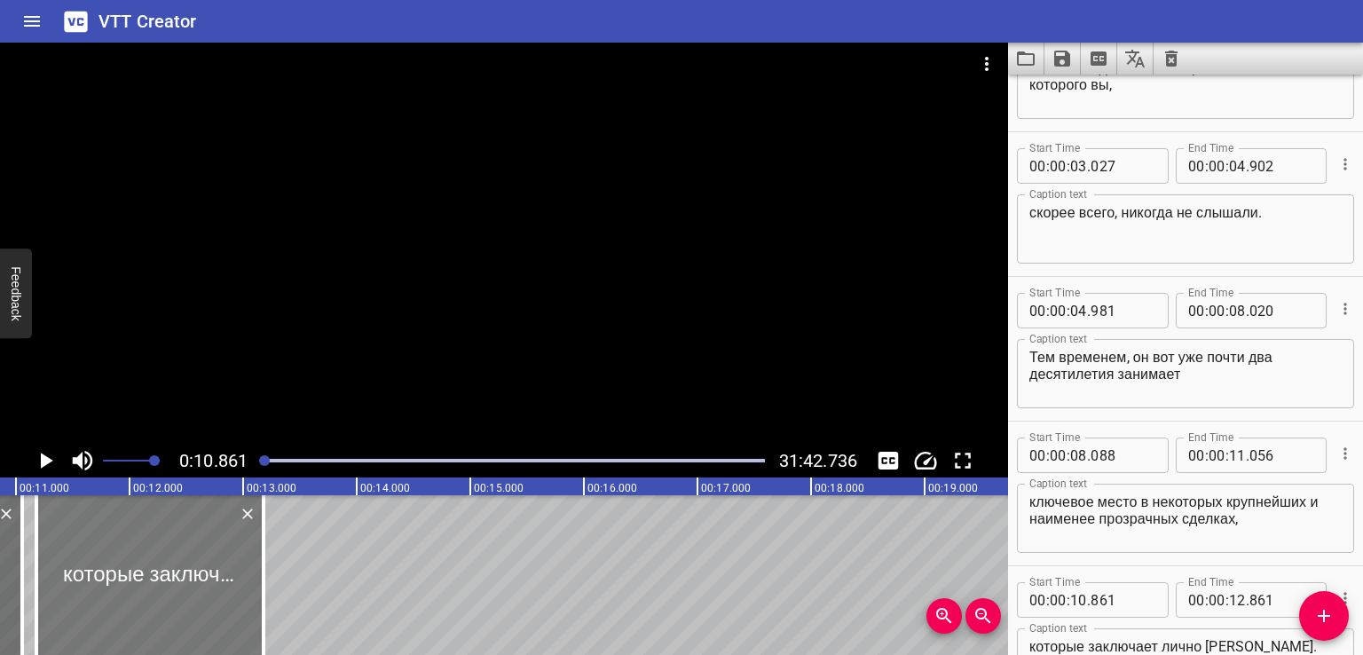
drag, startPoint x: 168, startPoint y: 582, endPoint x: 188, endPoint y: 581, distance: 20.4
click at [188, 581] on div at bounding box center [149, 575] width 227 height 160
type input "11"
type input "181"
type input "13"
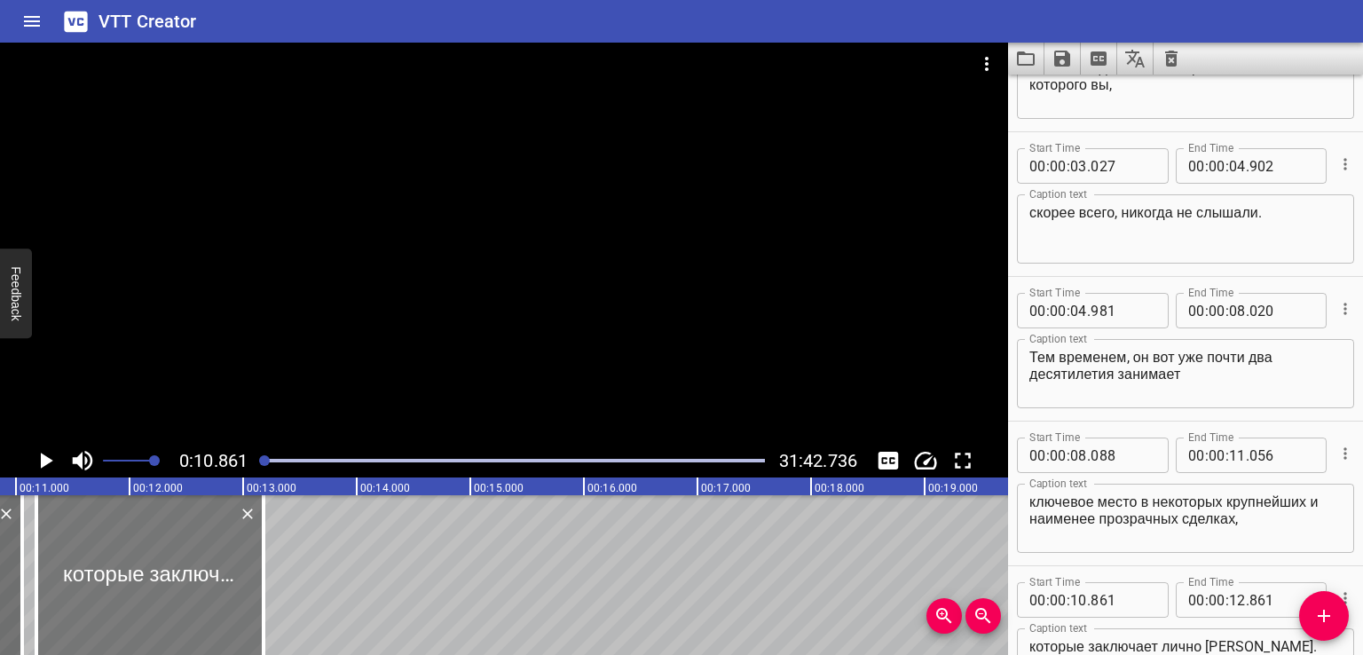
type input "181"
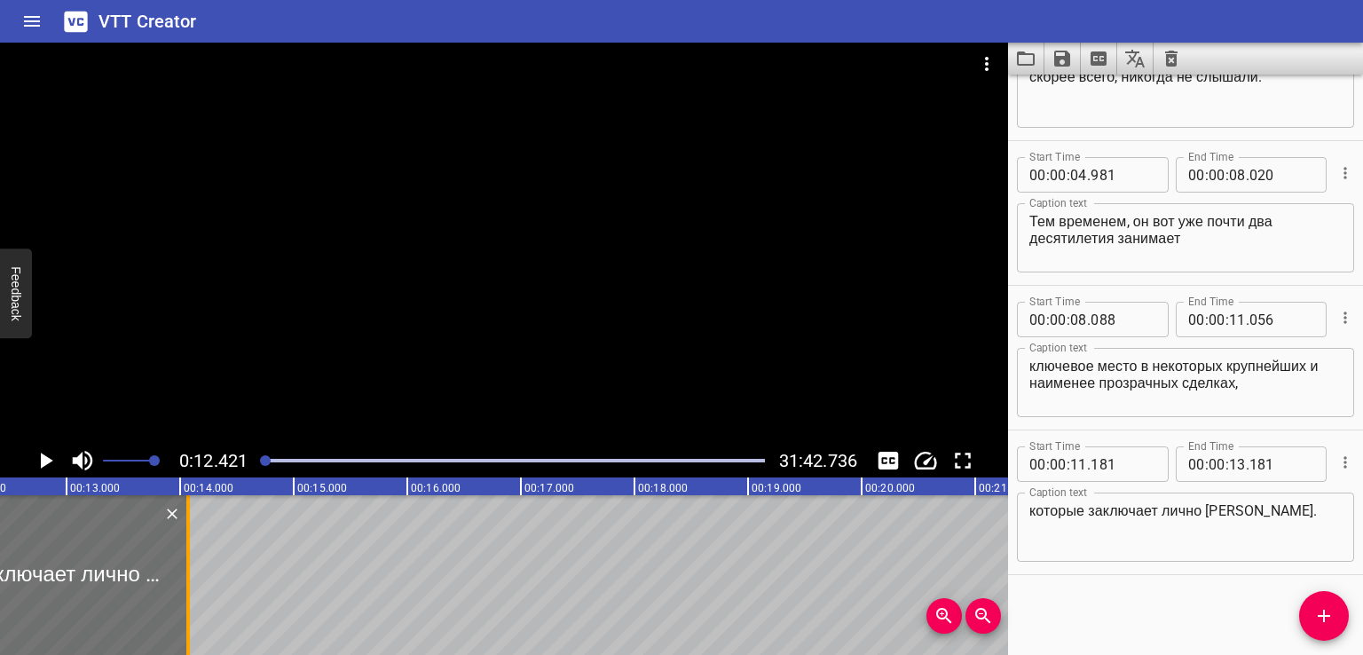
drag, startPoint x: 83, startPoint y: 572, endPoint x: 202, endPoint y: 573, distance: 118.9
click at [197, 573] on div at bounding box center [188, 575] width 18 height 160
type input "14"
type input "228"
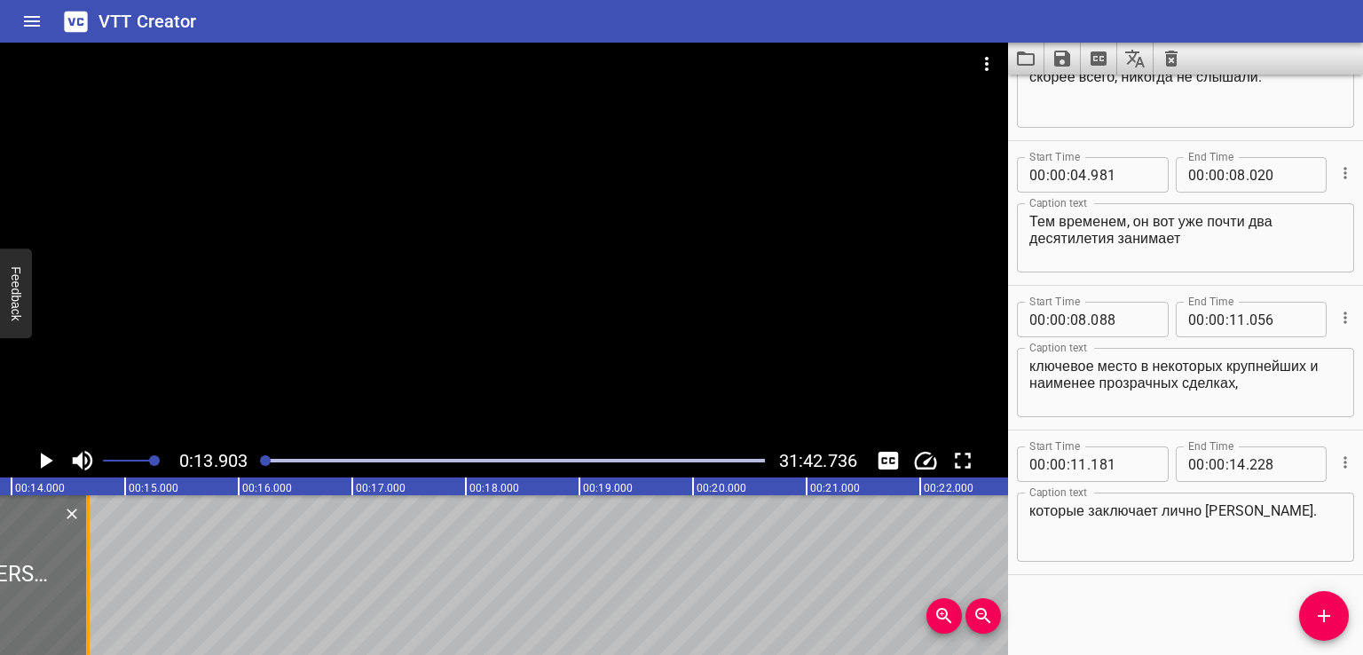
drag, startPoint x: 41, startPoint y: 587, endPoint x: 129, endPoint y: 595, distance: 88.2
click at [97, 595] on div at bounding box center [88, 575] width 18 height 160
type input "15"
type input "002"
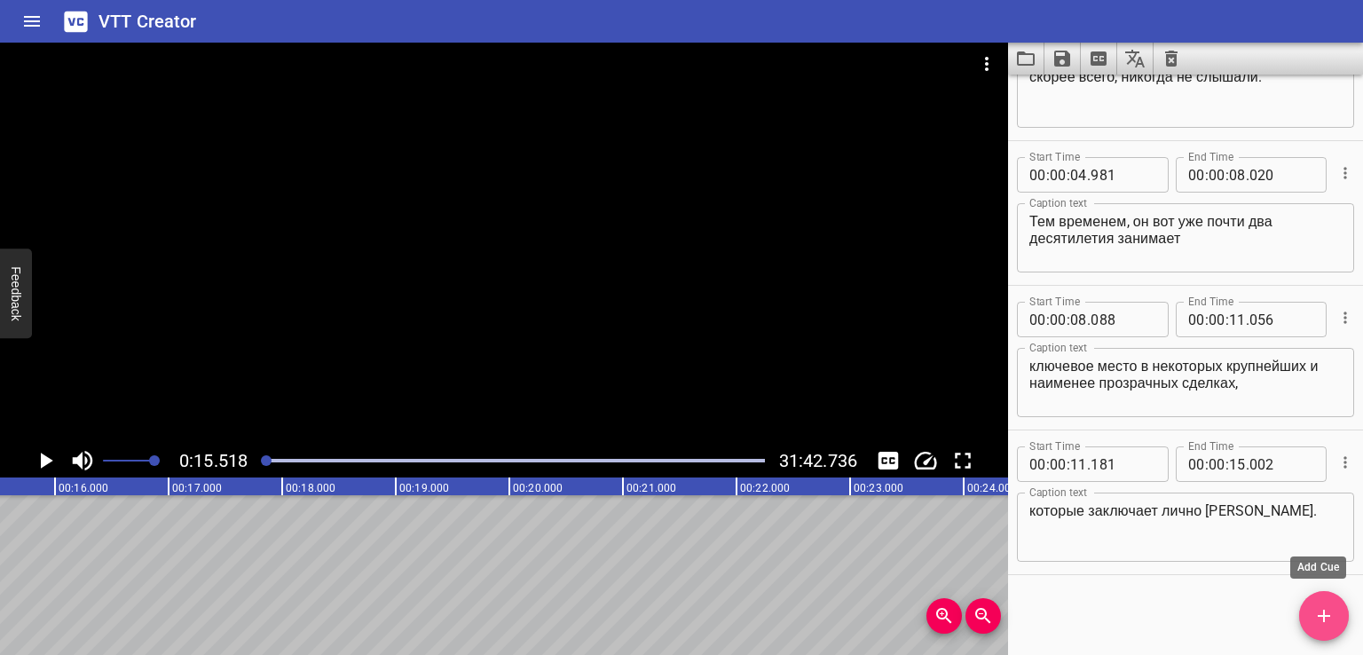
click at [1331, 613] on icon "Add Cue" at bounding box center [1323, 615] width 21 height 21
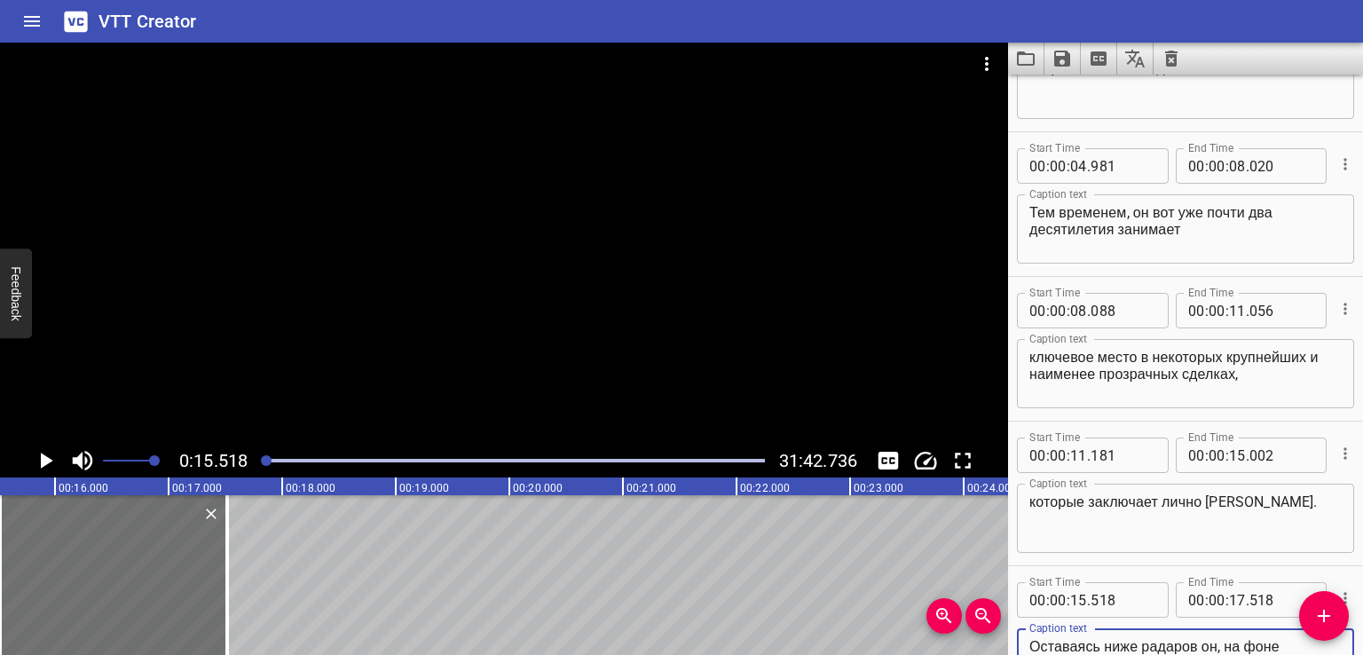
scroll to position [248, 0]
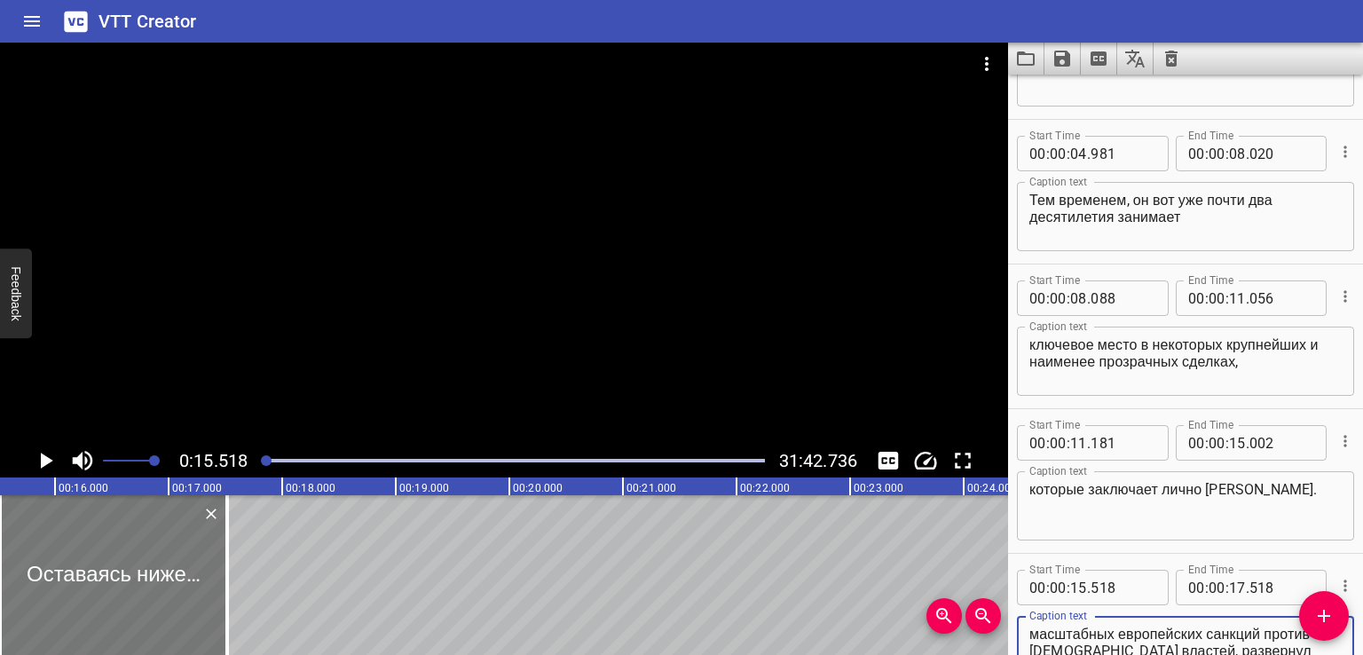
type textarea "Оставаясь ниже радаров он, на фоне масштабных европейских санкций против [DEMOG…"
click at [122, 551] on div at bounding box center [121, 575] width 227 height 160
type input "589"
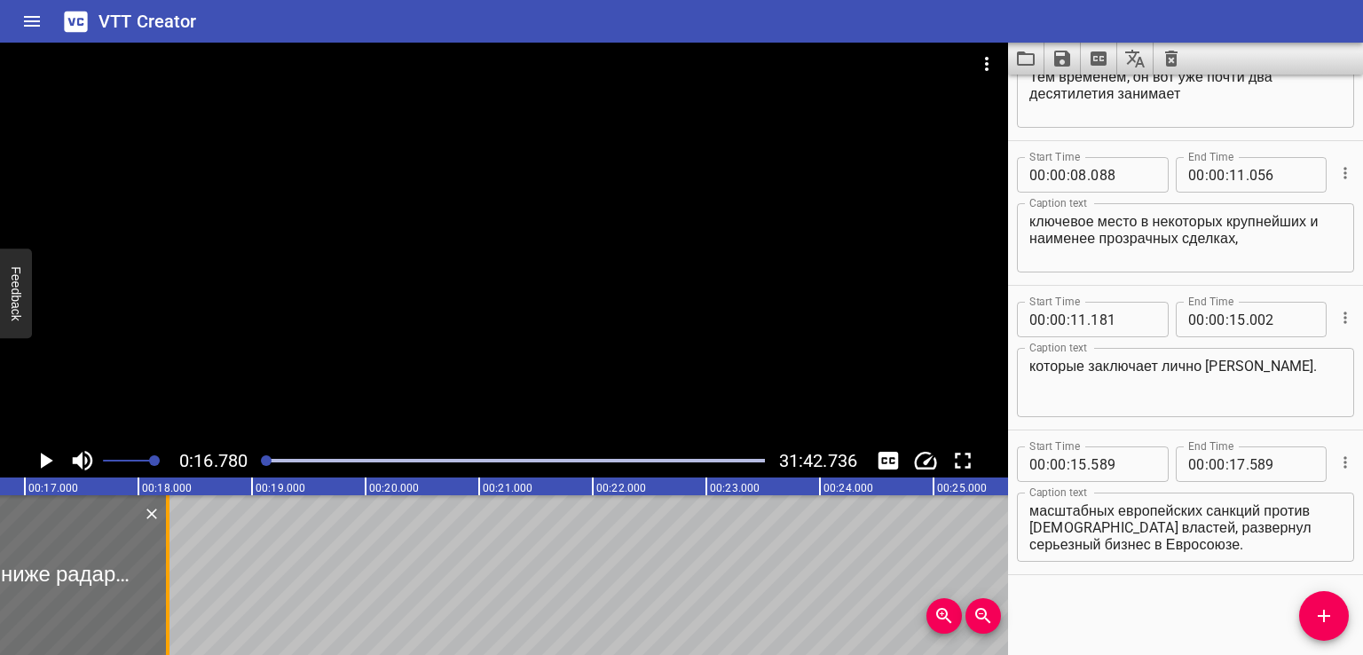
drag, startPoint x: 92, startPoint y: 583, endPoint x: 169, endPoint y: 582, distance: 76.3
click at [169, 582] on div at bounding box center [168, 575] width 4 height 160
type input "18"
type input "261"
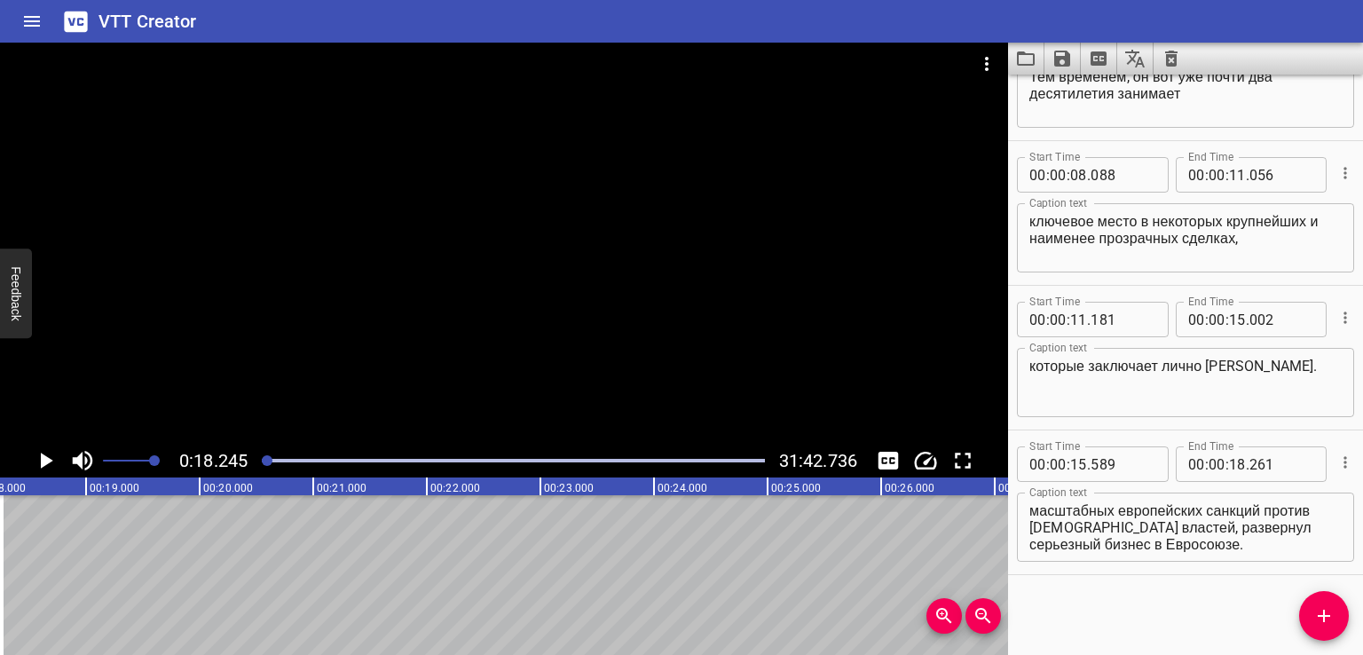
click at [1265, 540] on textarea "Оставаясь ниже радаров он, на фоне масштабных европейских санкций против [DEMOG…" at bounding box center [1185, 527] width 312 height 51
drag, startPoint x: 1122, startPoint y: 524, endPoint x: 1304, endPoint y: 595, distance: 195.0
click at [1304, 595] on div "Start Time 00 : 00 : 00 . 000 Start Time End Time 00 : 00 : 02 . 953 End Time C…" at bounding box center [1185, 365] width 355 height 580
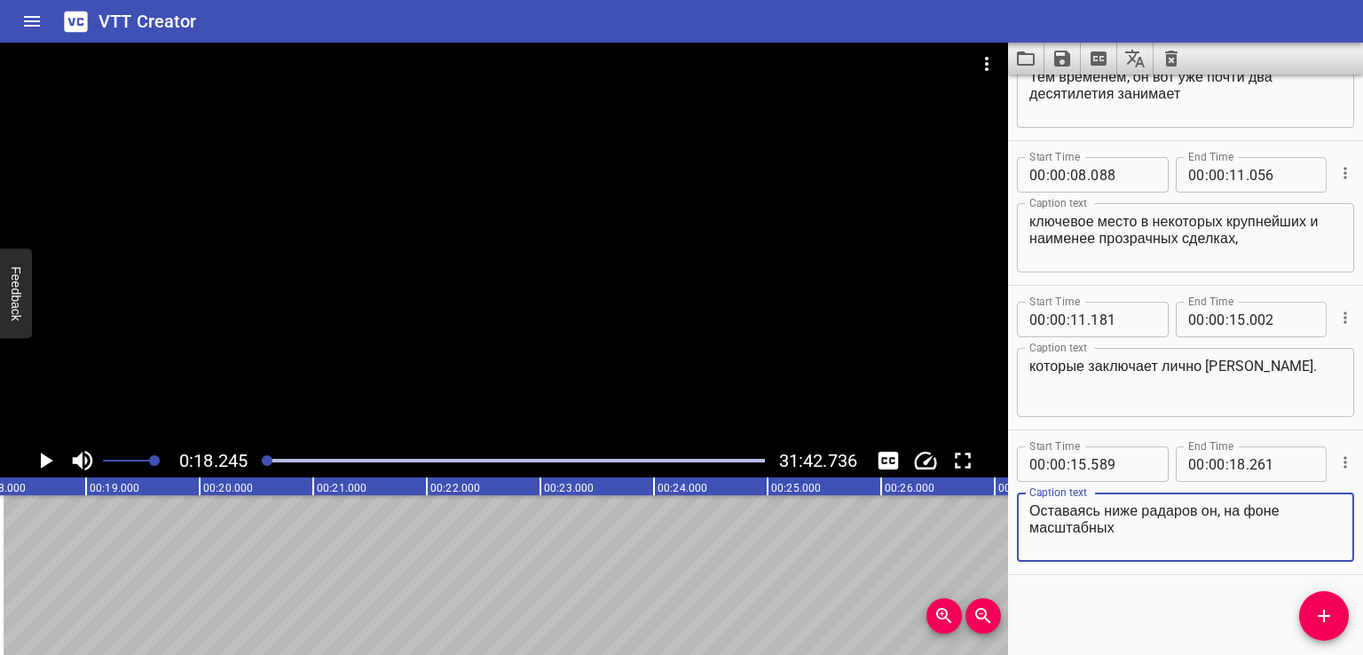
type textarea "Оставаясь ниже радаров он, на фоне масштабных"
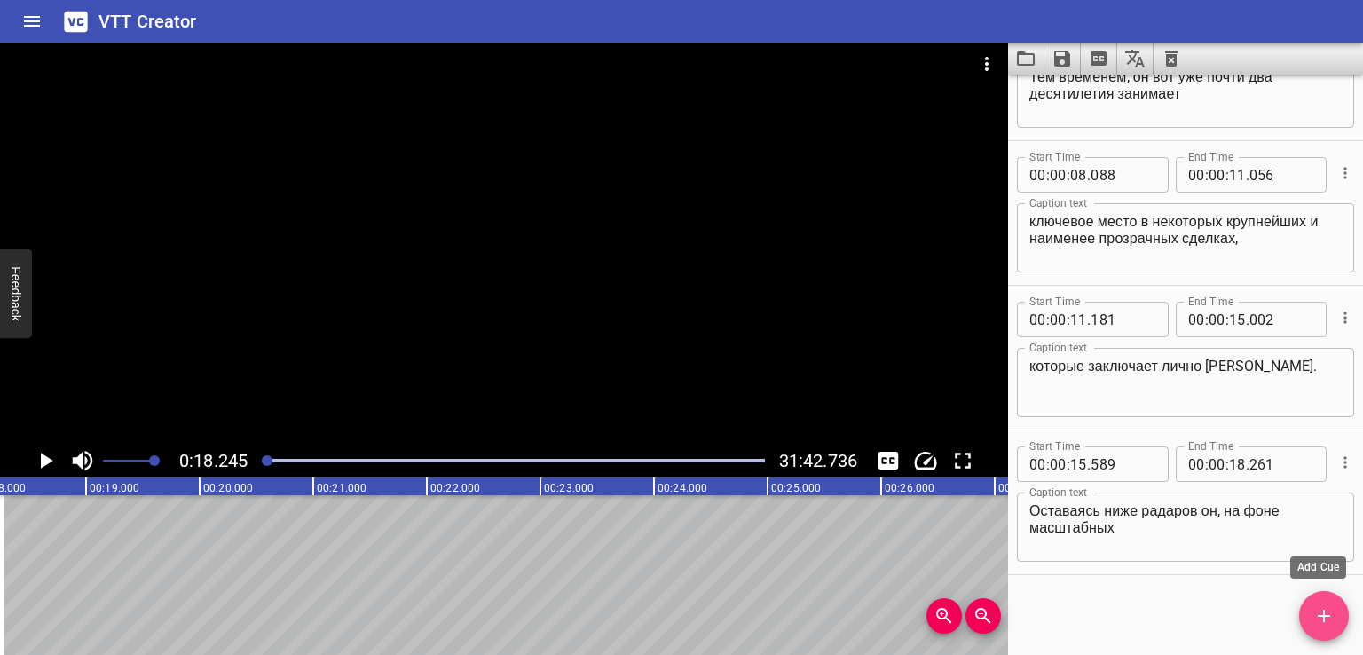
click at [1313, 611] on icon "Add Cue" at bounding box center [1323, 615] width 21 height 21
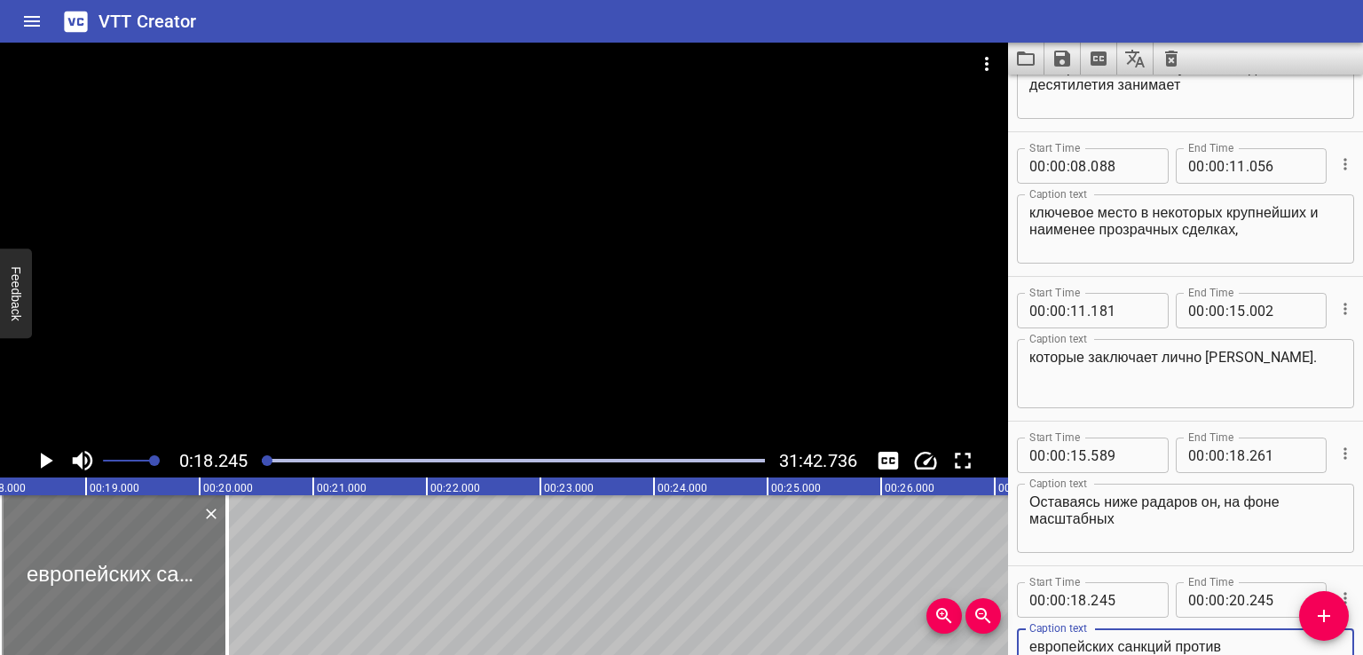
type textarea "европейских санкций против [DEMOGRAPHIC_DATA] властей, развернул серьезный бизн…"
drag, startPoint x: 72, startPoint y: 590, endPoint x: 81, endPoint y: 593, distance: 9.3
click at [81, 593] on div at bounding box center [124, 575] width 227 height 160
type input "339"
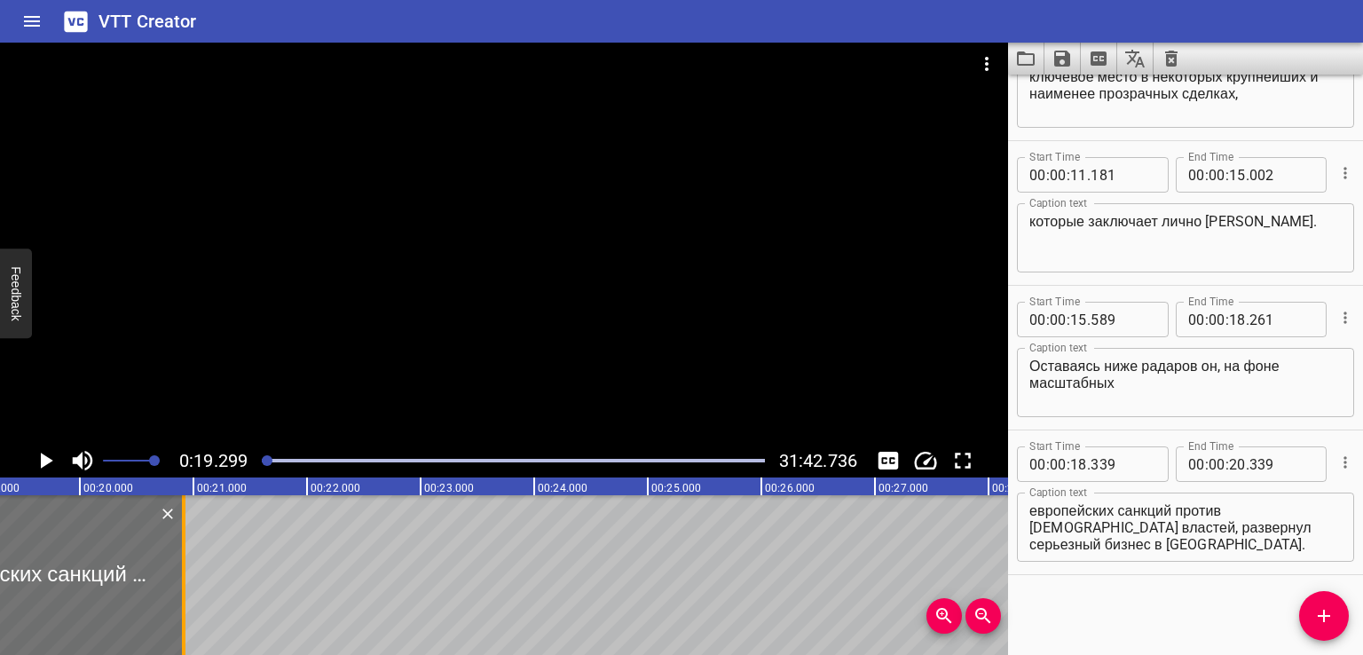
drag, startPoint x: 117, startPoint y: 574, endPoint x: 225, endPoint y: 586, distance: 108.9
click at [185, 586] on div at bounding box center [184, 575] width 4 height 160
type input "21"
type input "292"
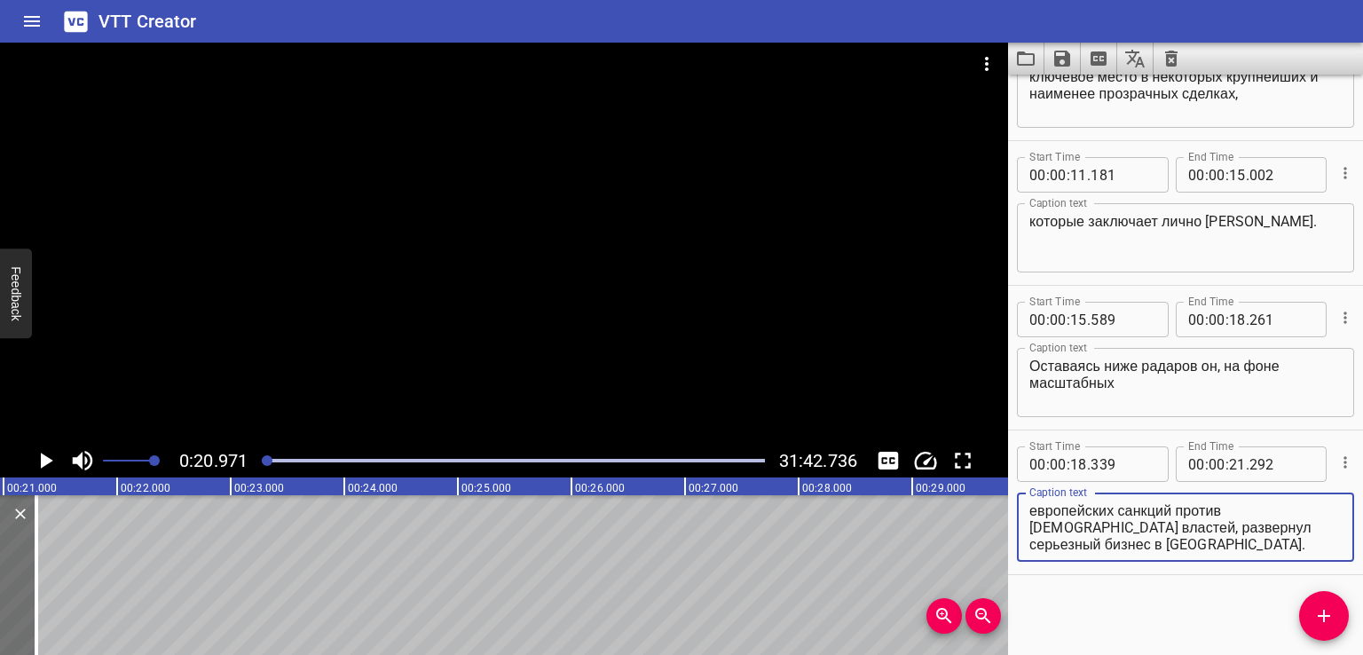
drag, startPoint x: 1092, startPoint y: 528, endPoint x: 1154, endPoint y: 558, distance: 68.3
click at [1154, 558] on div "европейских санкций против [DEMOGRAPHIC_DATA] властей, развернул серьезный бизн…" at bounding box center [1185, 526] width 337 height 69
type textarea "европейских санкций против [DEMOGRAPHIC_DATA] властей,"
click at [1304, 605] on span "Add Cue" at bounding box center [1324, 615] width 50 height 21
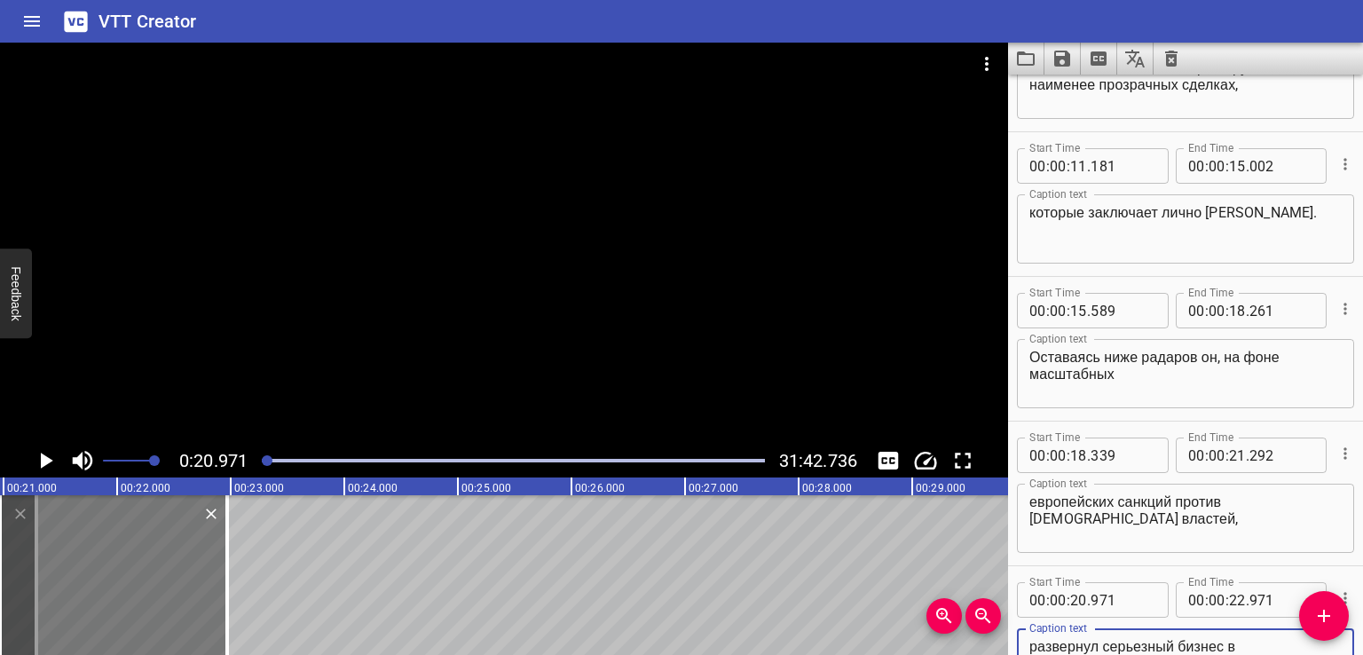
type textarea "развернул серьезный бизнес в [GEOGRAPHIC_DATA]."
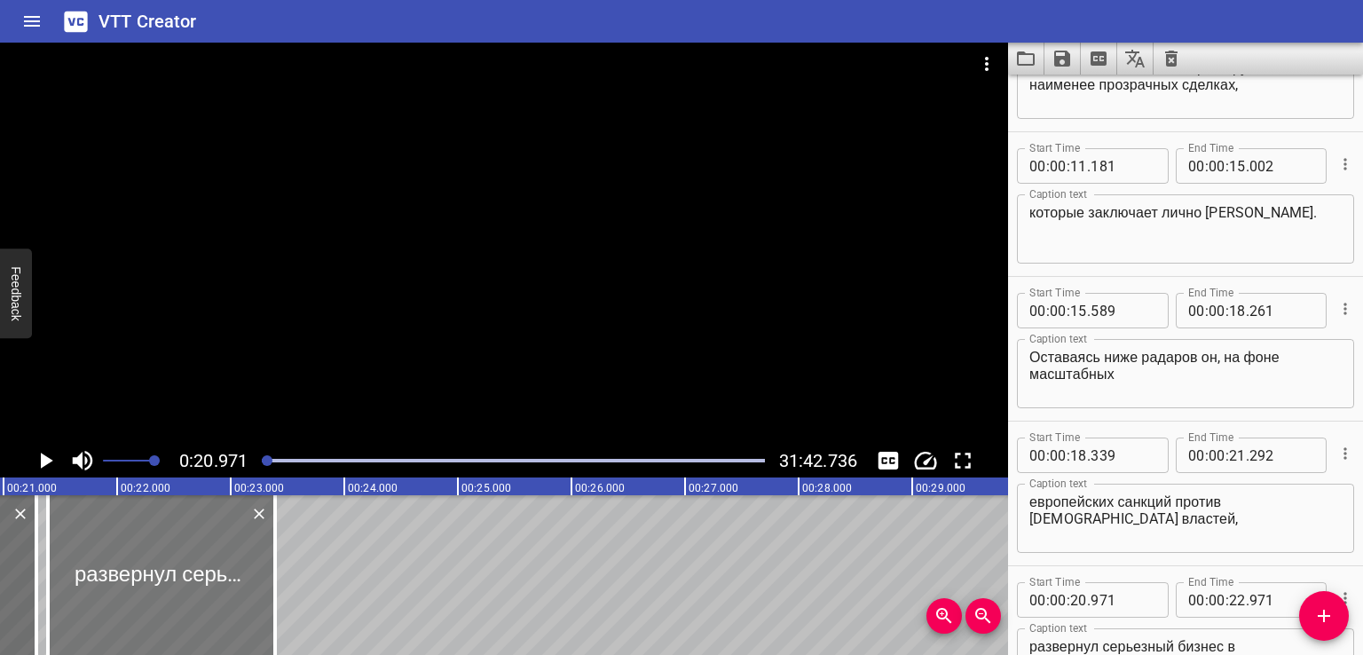
drag, startPoint x: 115, startPoint y: 579, endPoint x: 168, endPoint y: 583, distance: 52.5
click at [168, 583] on div at bounding box center [161, 575] width 227 height 160
type input "21"
type input "432"
type input "23"
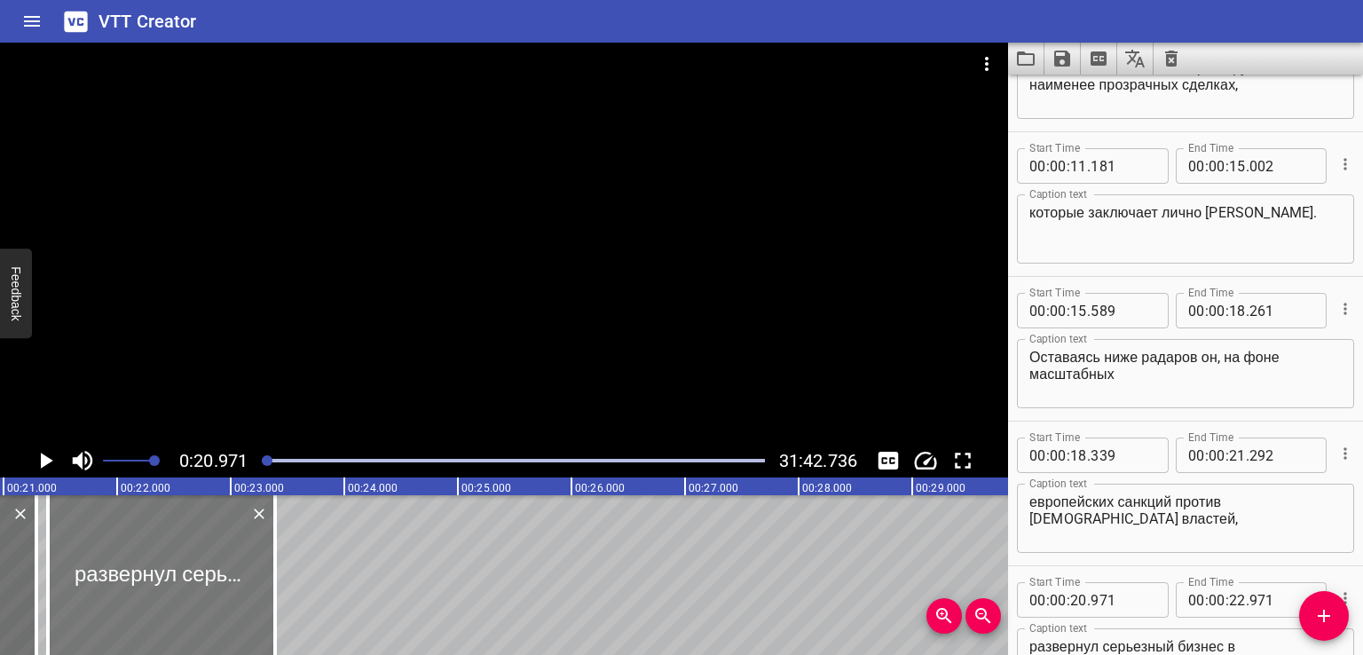
type input "432"
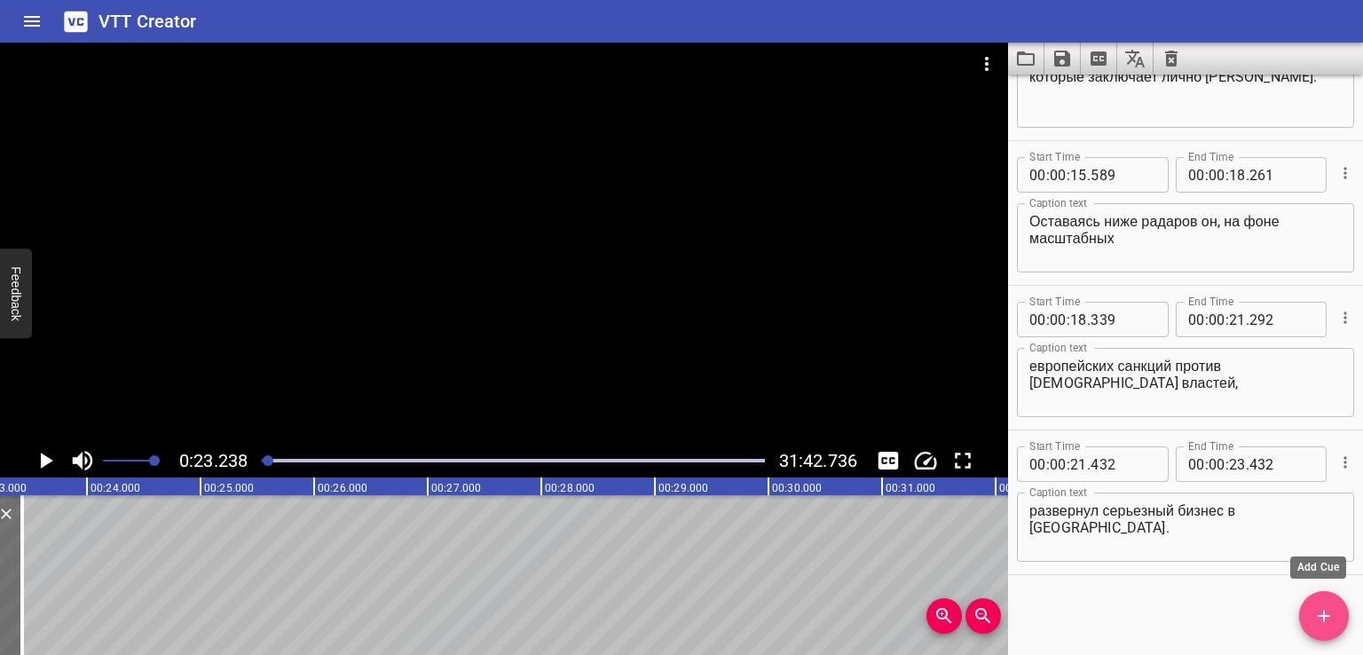
click at [1331, 611] on icon "Add Cue" at bounding box center [1323, 615] width 21 height 21
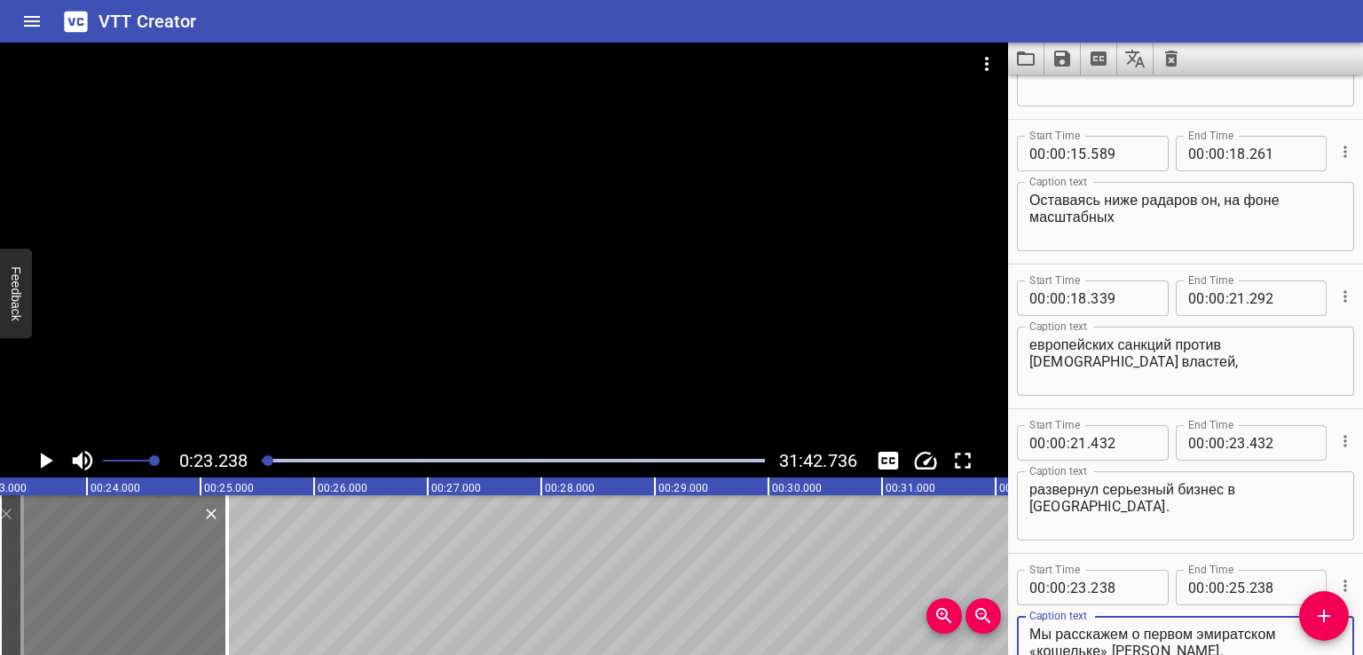
type textarea "Мы расскажем о первом эмиратском «кошельке» [PERSON_NAME]."
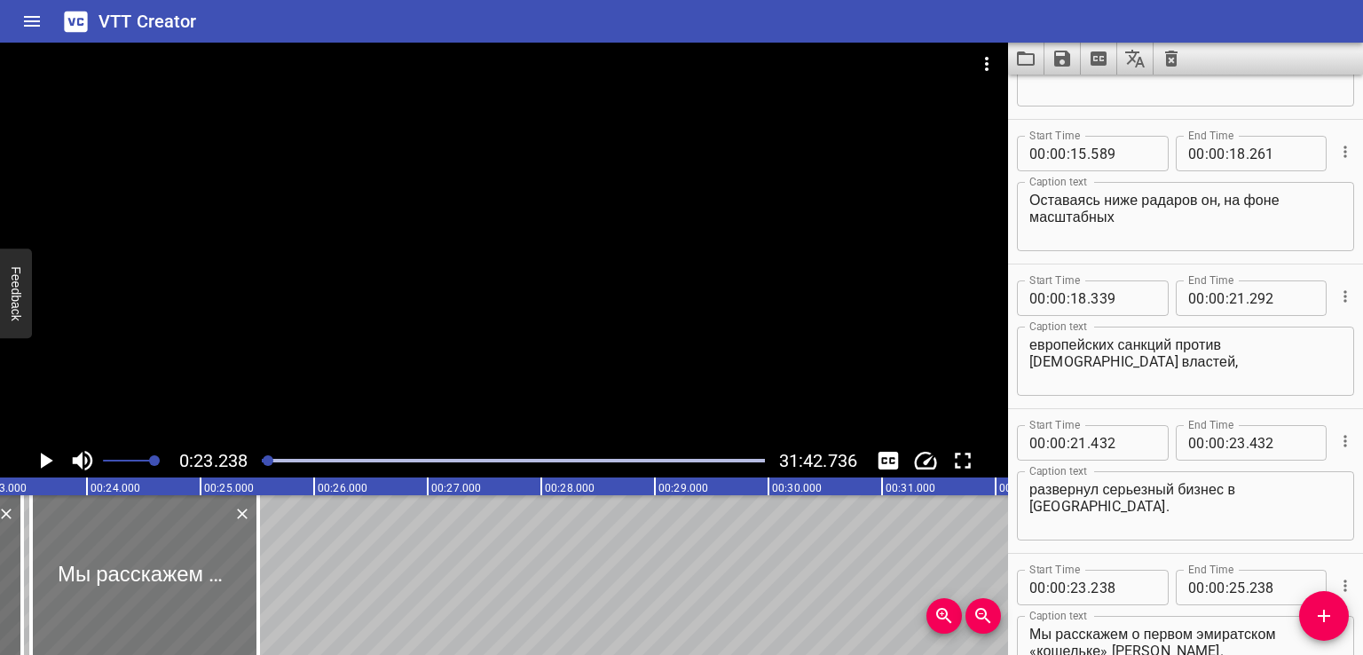
drag, startPoint x: 117, startPoint y: 579, endPoint x: 138, endPoint y: 580, distance: 20.4
click at [138, 580] on div at bounding box center [144, 575] width 227 height 160
type input "511"
drag, startPoint x: 257, startPoint y: 560, endPoint x: 273, endPoint y: 562, distance: 16.1
click at [273, 562] on div at bounding box center [274, 575] width 4 height 160
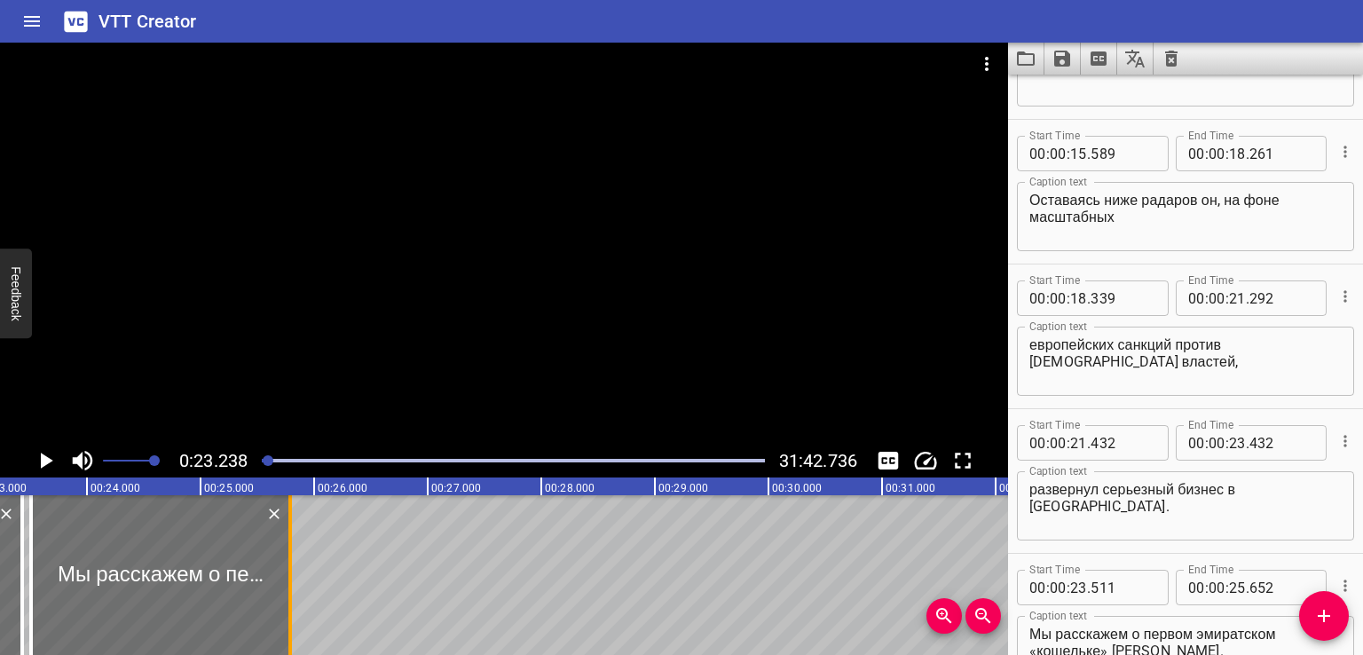
drag, startPoint x: 272, startPoint y: 558, endPoint x: 288, endPoint y: 564, distance: 17.1
click at [288, 564] on div at bounding box center [290, 575] width 4 height 160
type input "793"
click at [130, 576] on div at bounding box center [161, 575] width 259 height 160
type input "527"
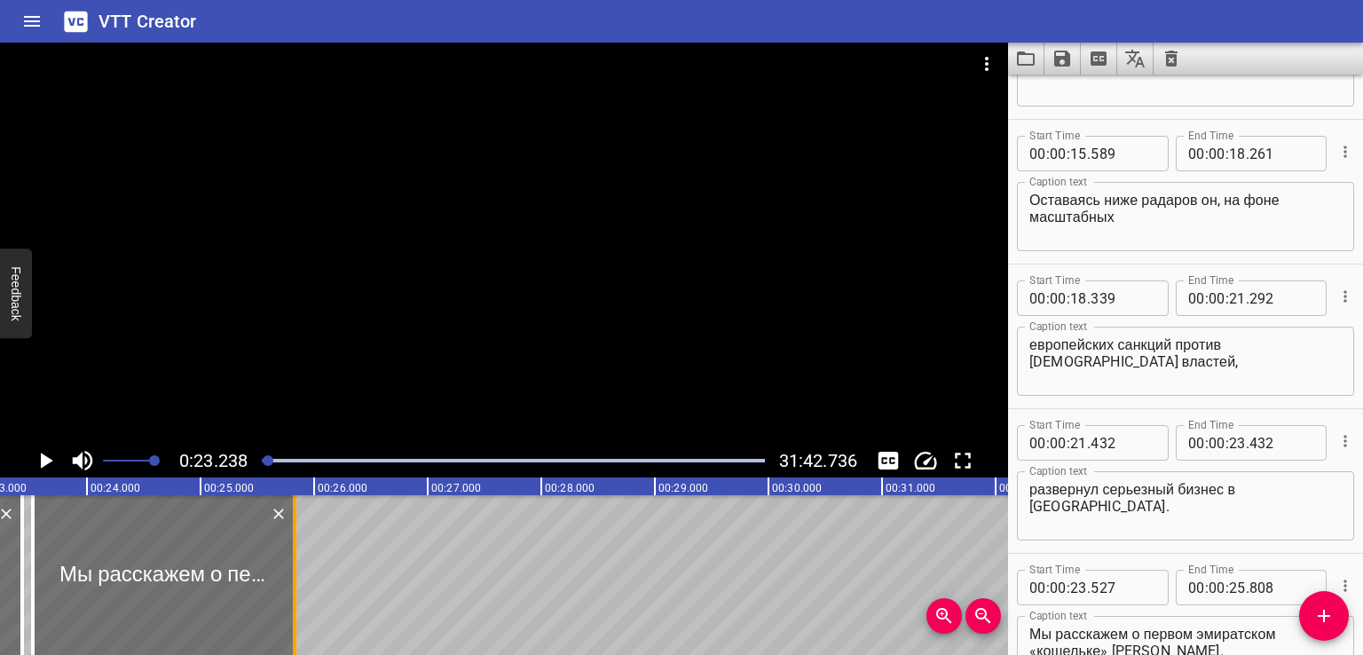
click at [298, 554] on div at bounding box center [295, 575] width 18 height 160
drag, startPoint x: 296, startPoint y: 552, endPoint x: 281, endPoint y: 562, distance: 18.0
click at [281, 562] on div at bounding box center [282, 575] width 4 height 160
click at [280, 568] on div at bounding box center [282, 575] width 4 height 160
drag, startPoint x: 282, startPoint y: 561, endPoint x: 288, endPoint y: 570, distance: 10.8
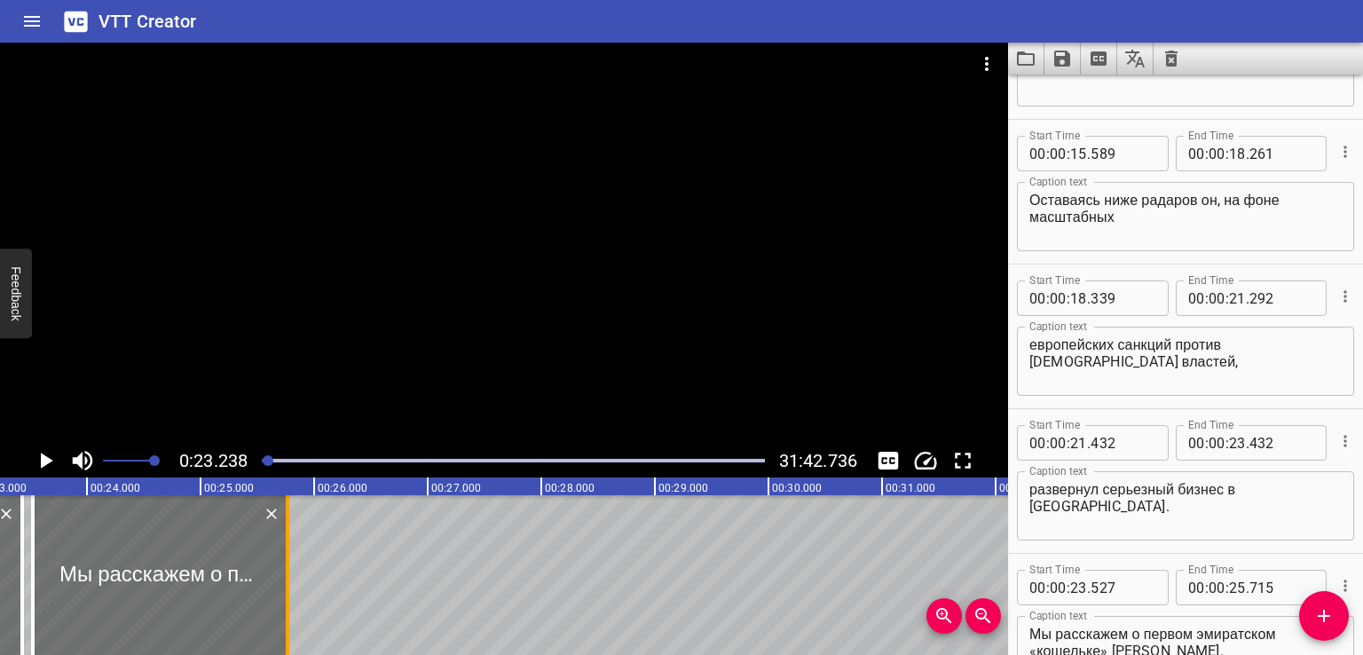
click at [288, 570] on div at bounding box center [288, 575] width 18 height 160
drag, startPoint x: 287, startPoint y: 556, endPoint x: 282, endPoint y: 583, distance: 27.0
click at [282, 583] on div at bounding box center [283, 575] width 4 height 160
drag, startPoint x: 282, startPoint y: 555, endPoint x: 289, endPoint y: 567, distance: 13.5
click at [289, 567] on div at bounding box center [290, 575] width 4 height 160
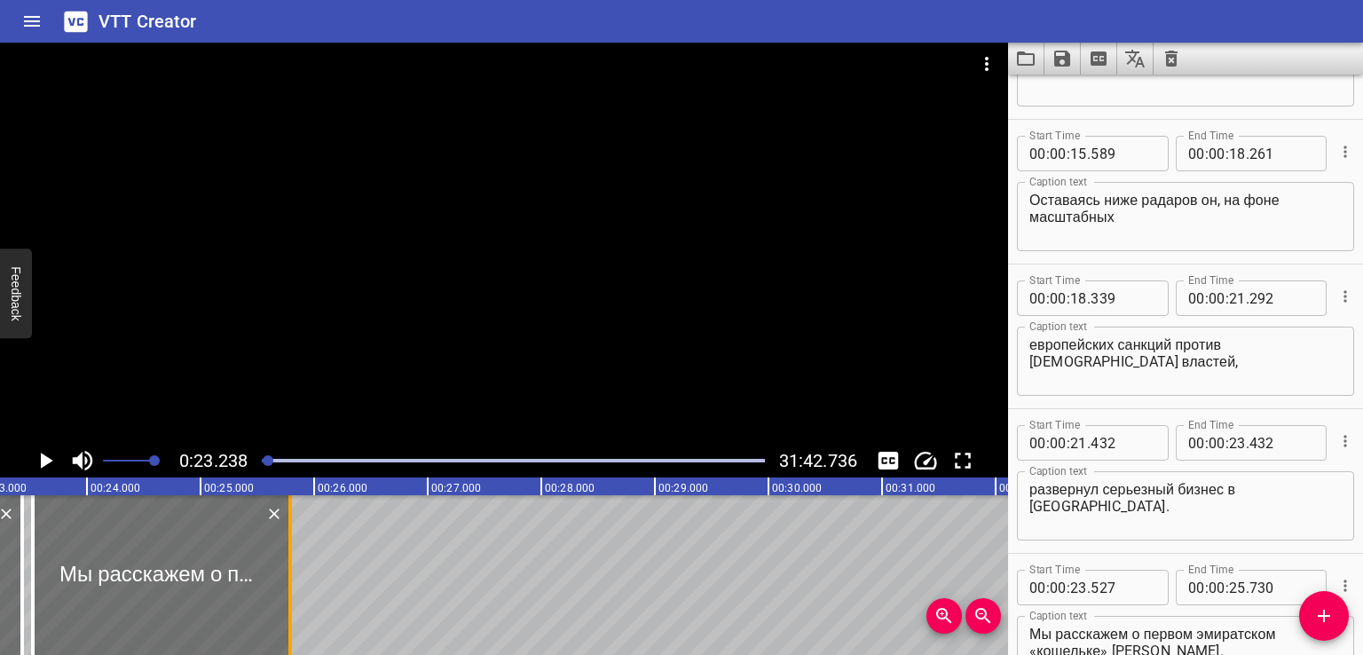
type input "793"
click at [289, 567] on div at bounding box center [290, 575] width 4 height 160
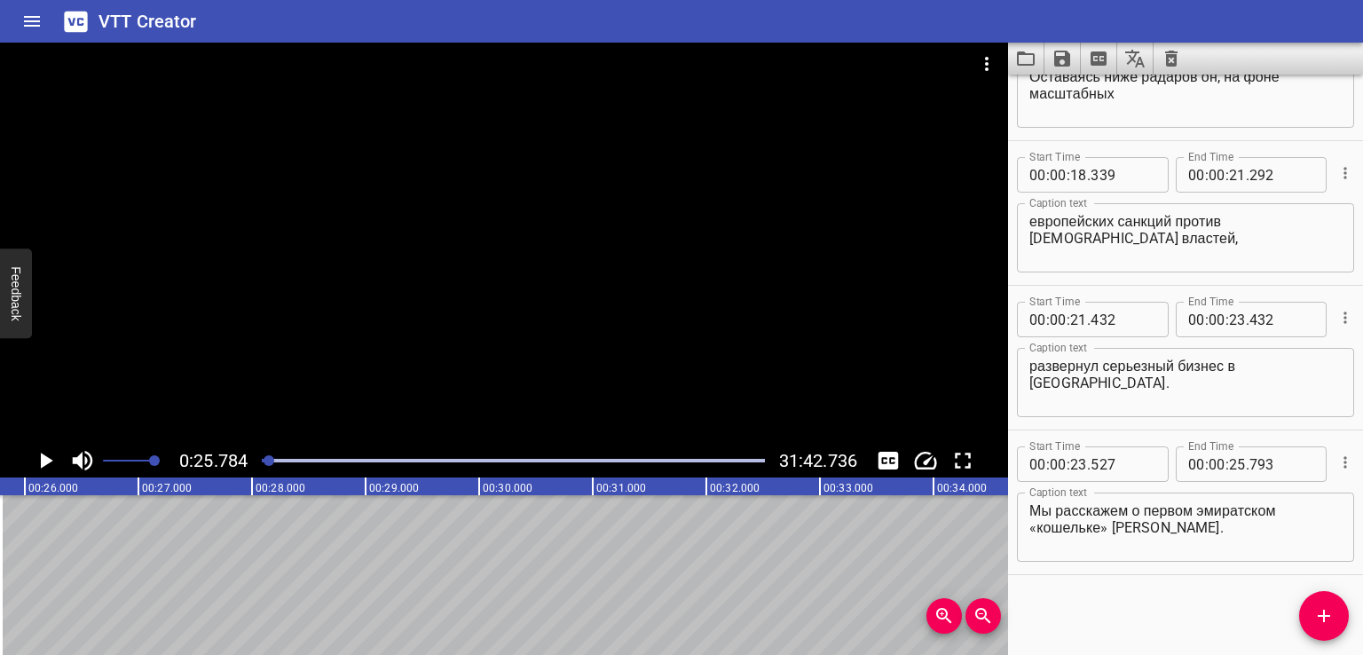
scroll to position [0, 2893]
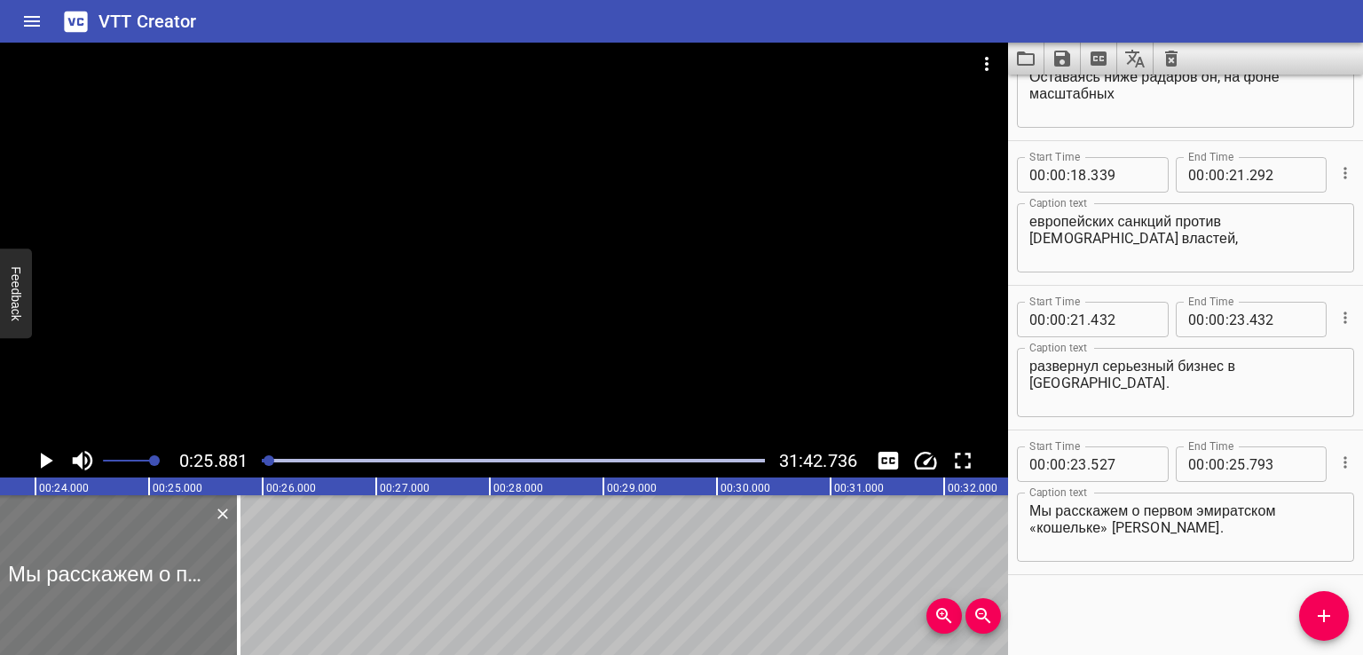
click at [121, 584] on div at bounding box center [109, 575] width 257 height 160
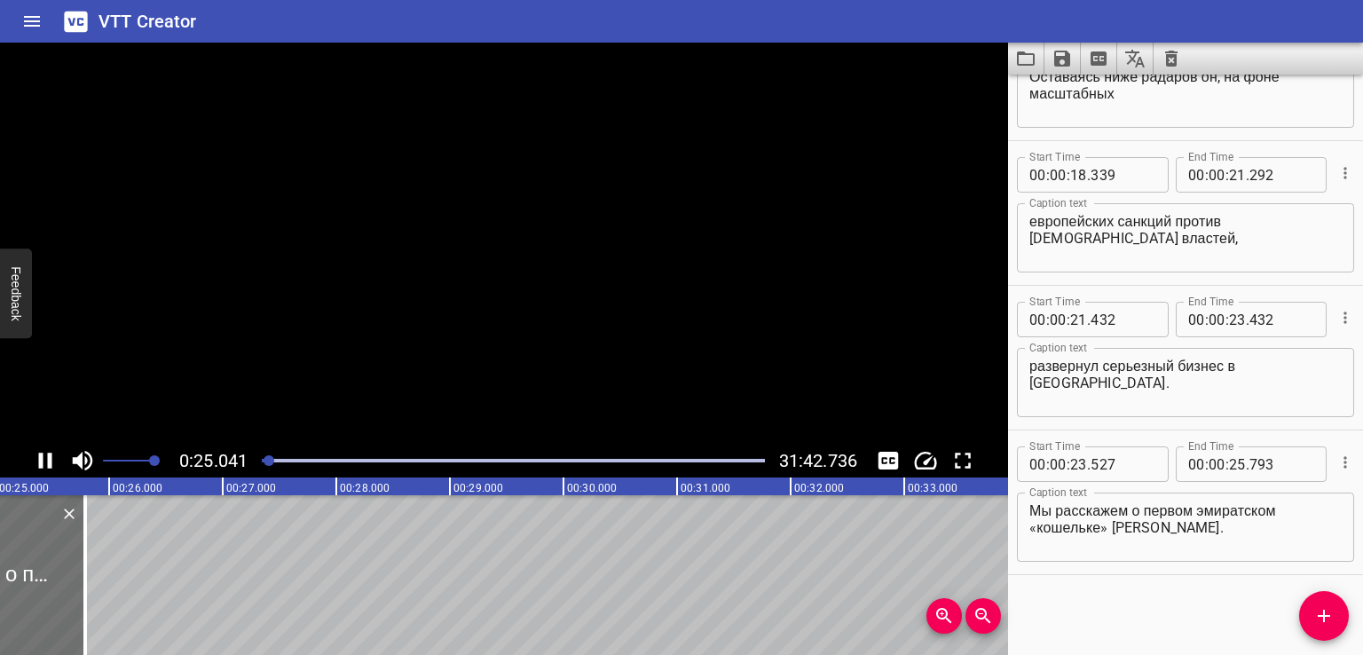
scroll to position [0, 2872]
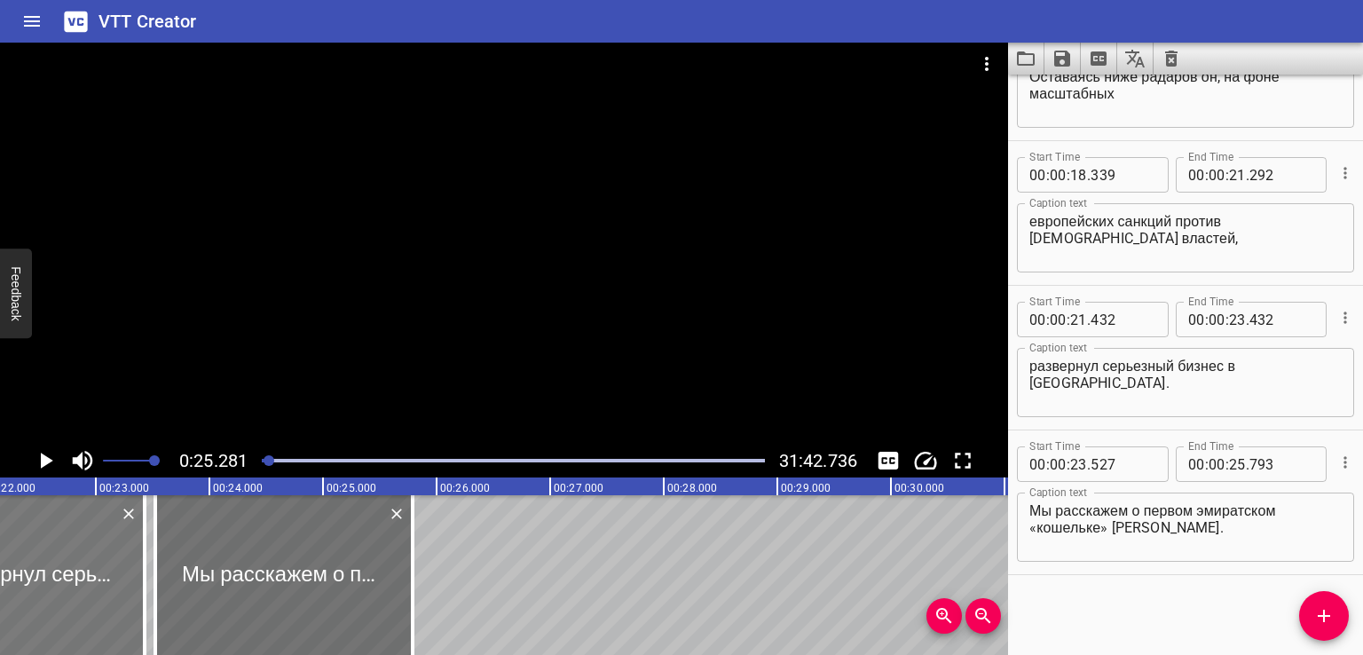
click at [106, 578] on div at bounding box center [30, 575] width 227 height 160
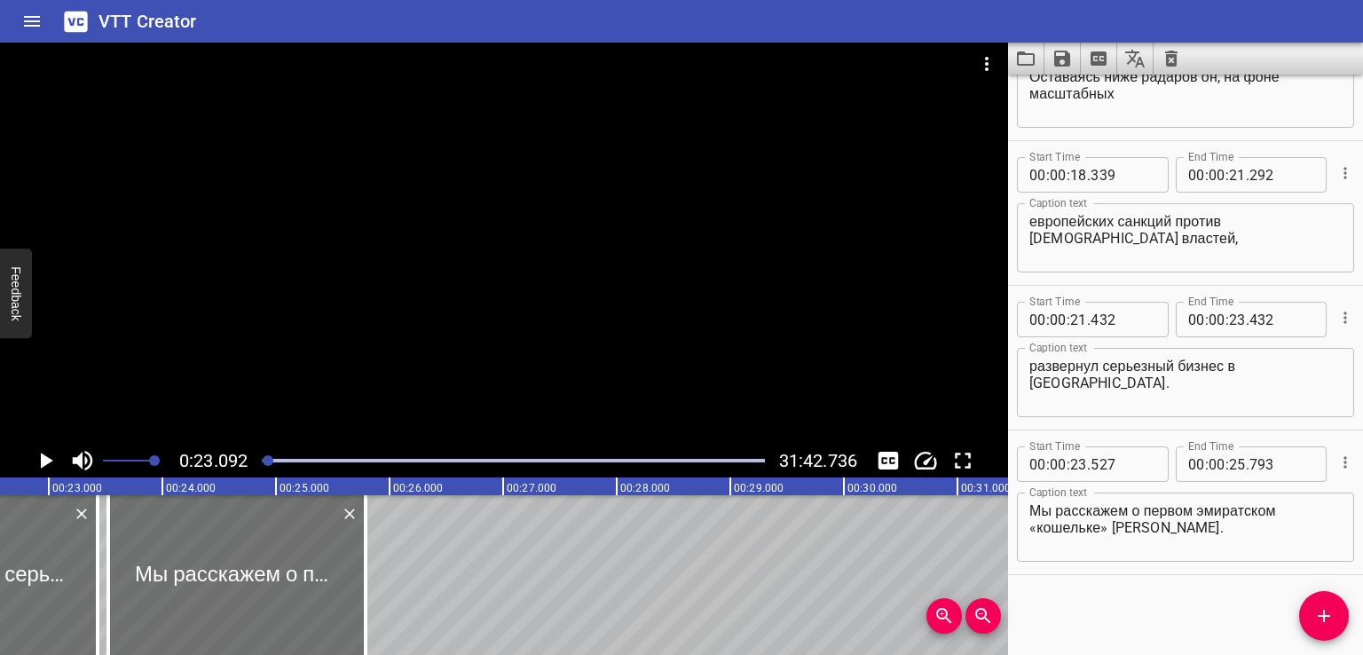
scroll to position [0, 2552]
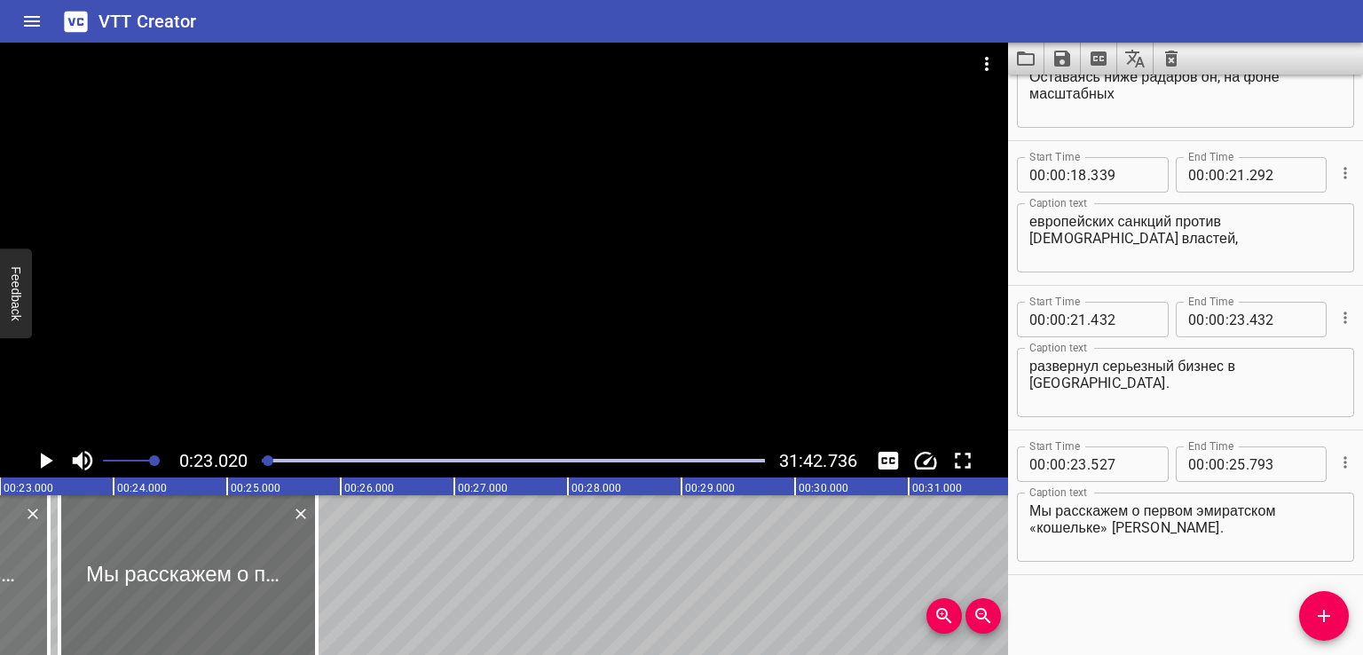
scroll to position [0, 2614]
type input "424"
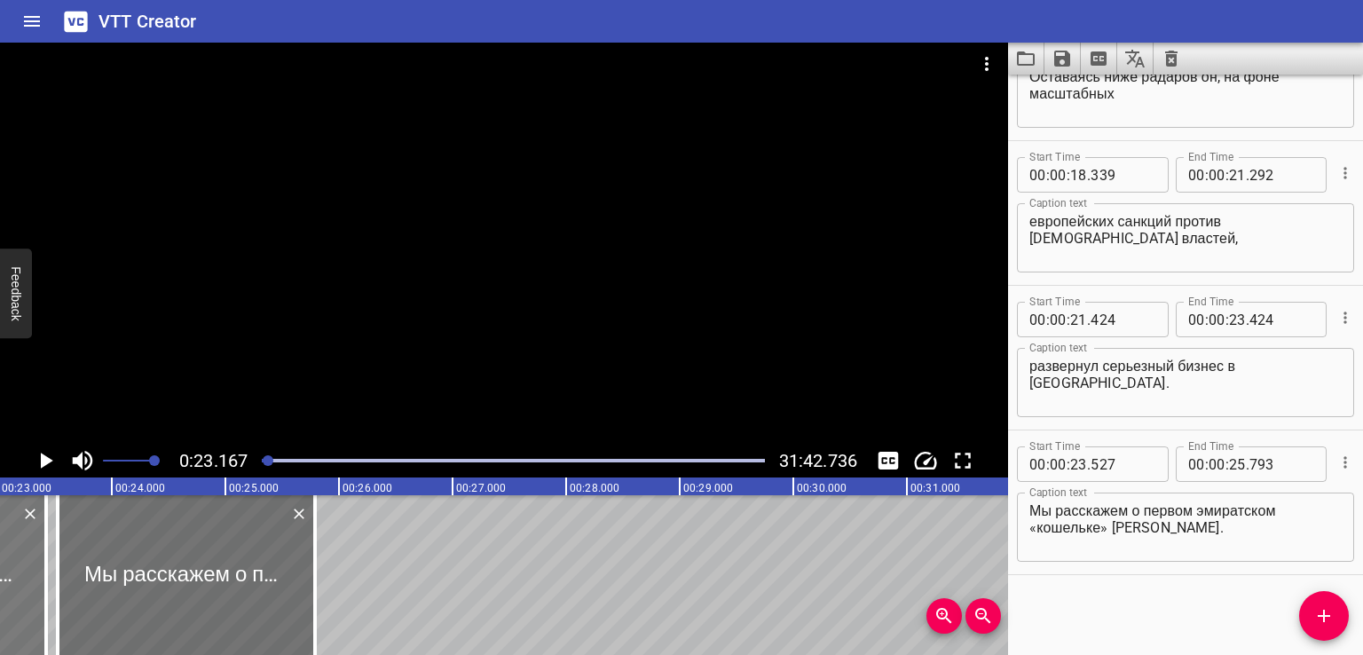
scroll to position [0, 2631]
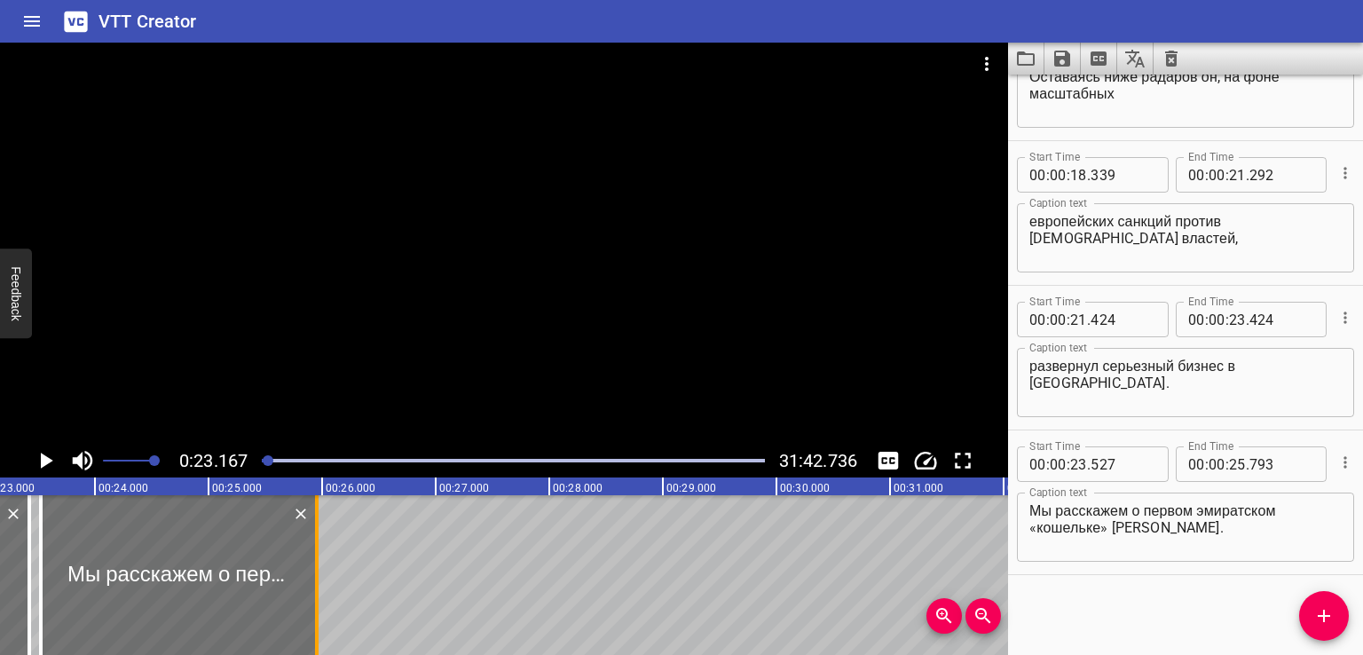
drag, startPoint x: 297, startPoint y: 584, endPoint x: 317, endPoint y: 583, distance: 19.5
click at [317, 583] on div at bounding box center [317, 575] width 4 height 160
type input "965"
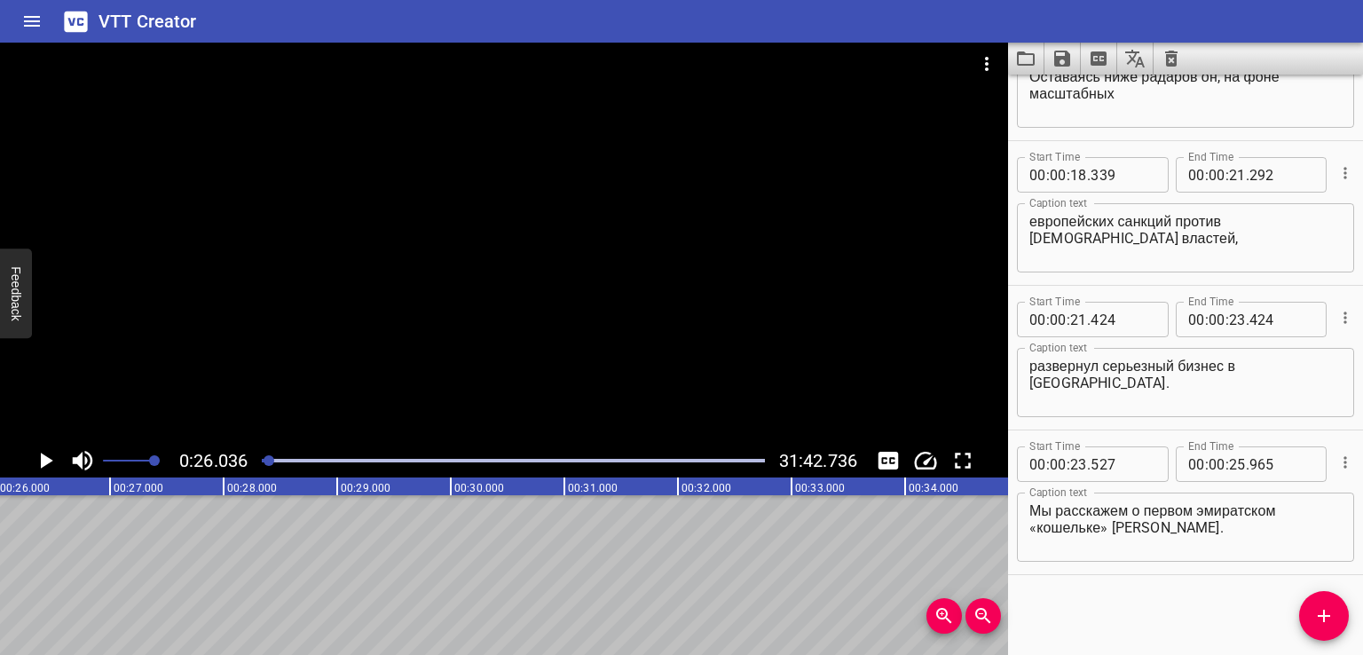
scroll to position [0, 2076]
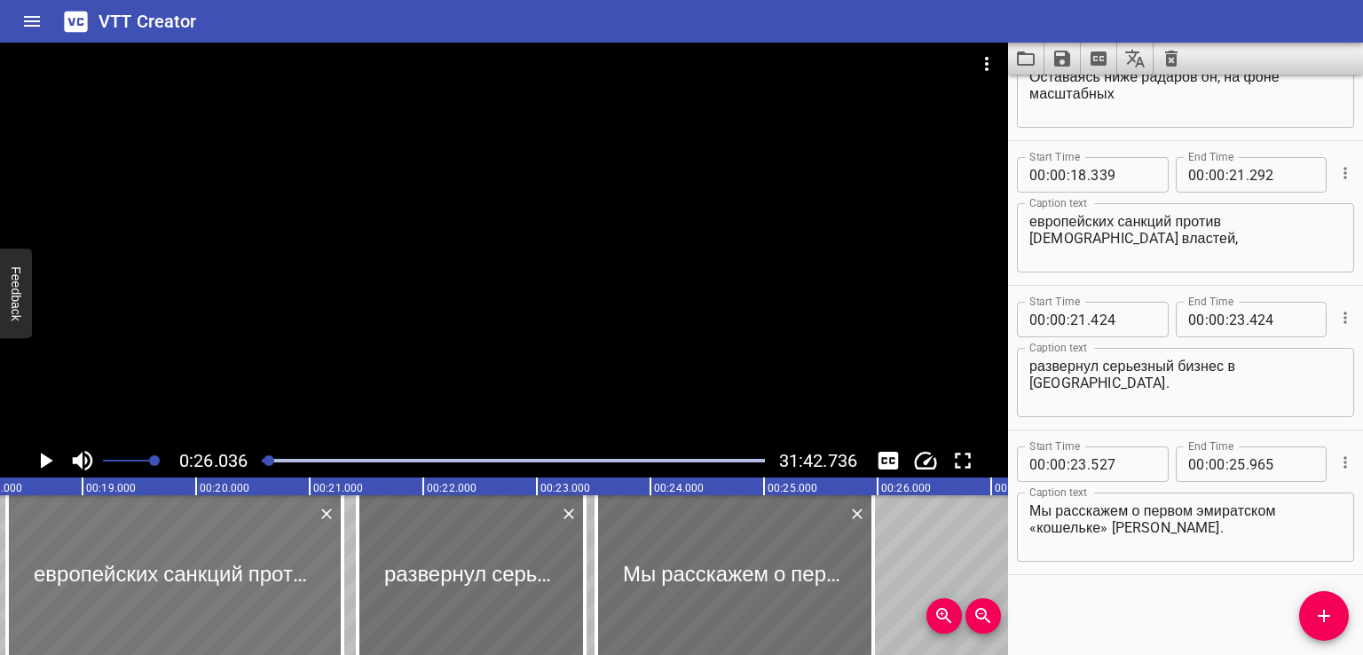
click at [296, 572] on div at bounding box center [174, 575] width 335 height 160
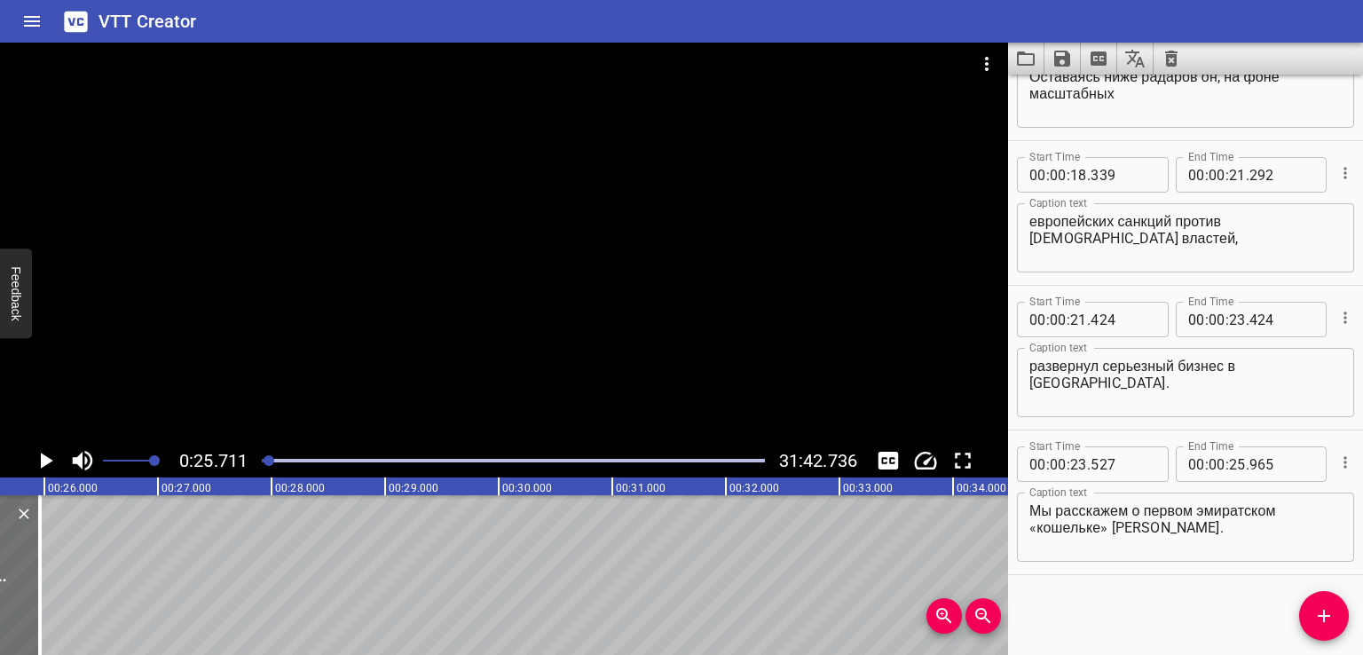
scroll to position [0, 2920]
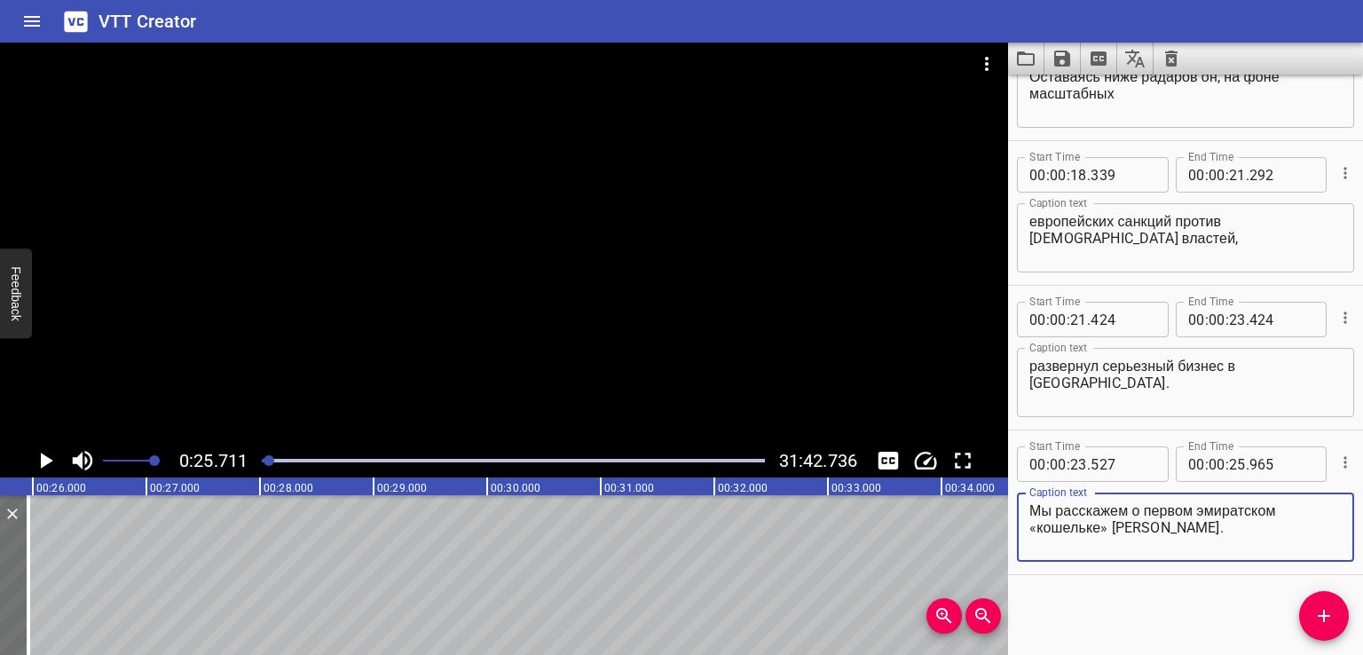
drag, startPoint x: 1124, startPoint y: 533, endPoint x: 1304, endPoint y: 550, distance: 180.0
click at [1304, 550] on textarea "Мы расскажем о первом эмиратском «кошельке» [PERSON_NAME]." at bounding box center [1185, 527] width 312 height 51
type textarea "Мы расскажем о первом эмиратском «кошельке»"
click at [1313, 618] on icon "Add Cue" at bounding box center [1323, 615] width 21 height 21
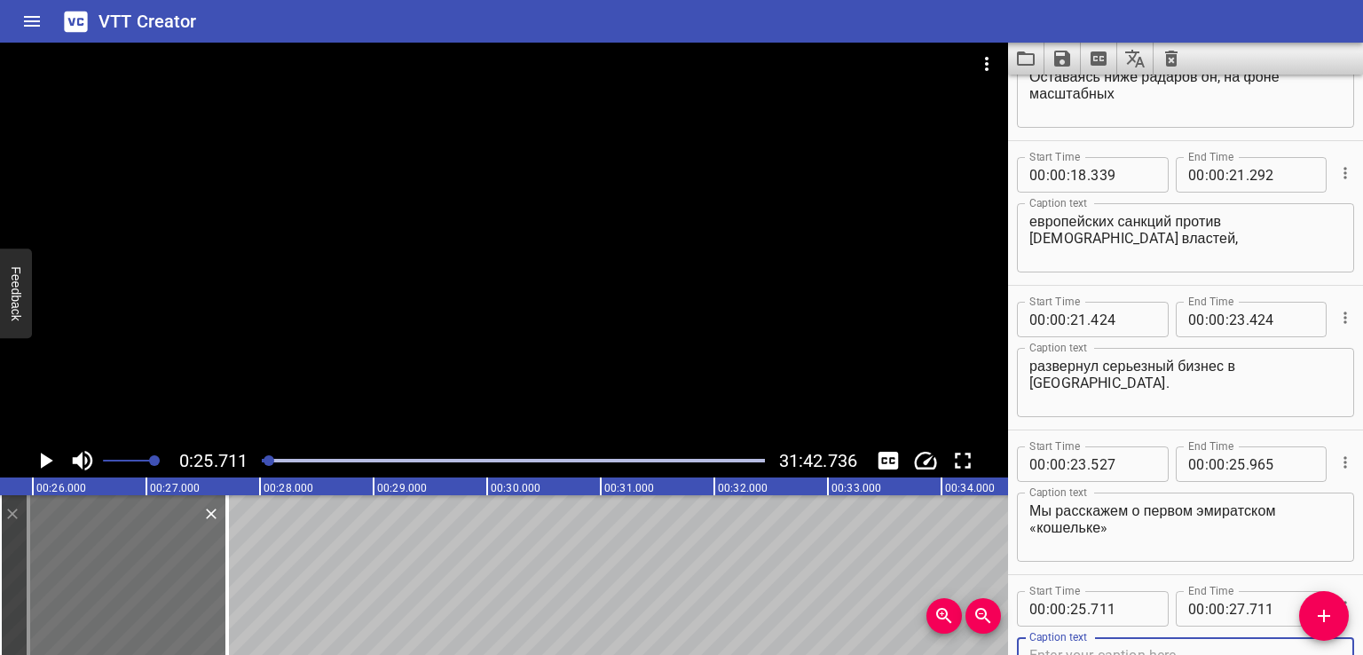
scroll to position [814, 0]
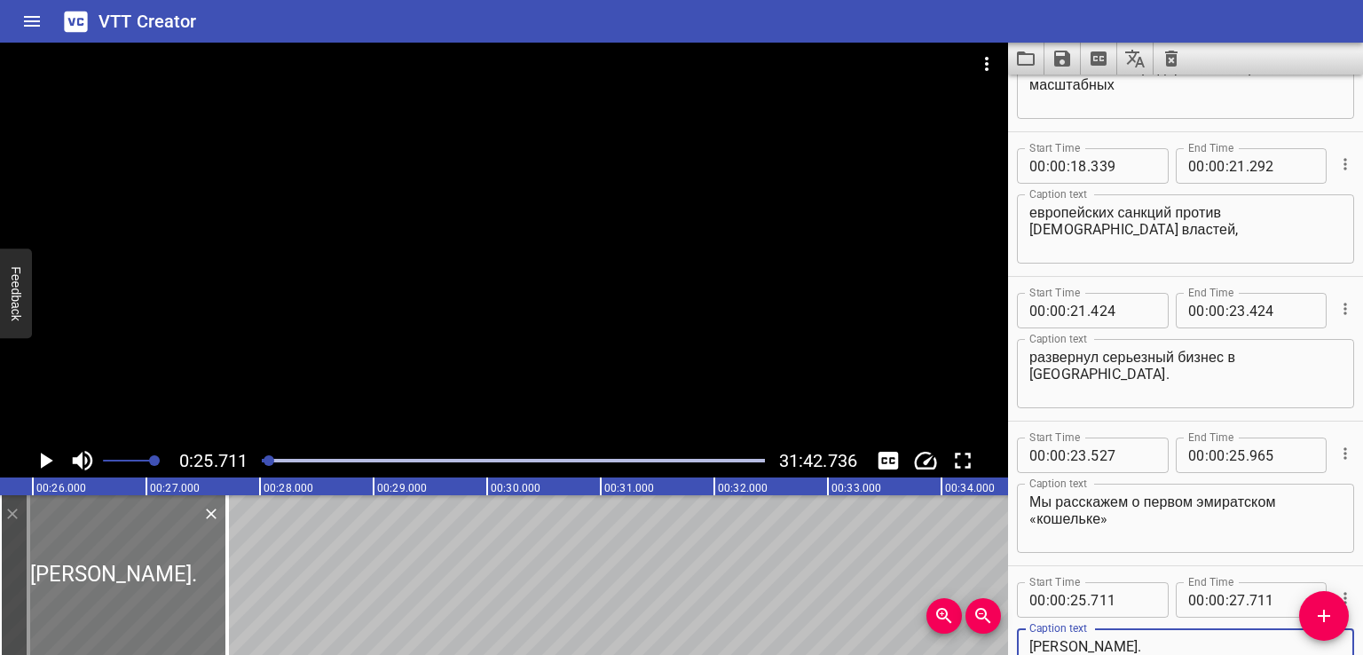
type textarea "[PERSON_NAME]."
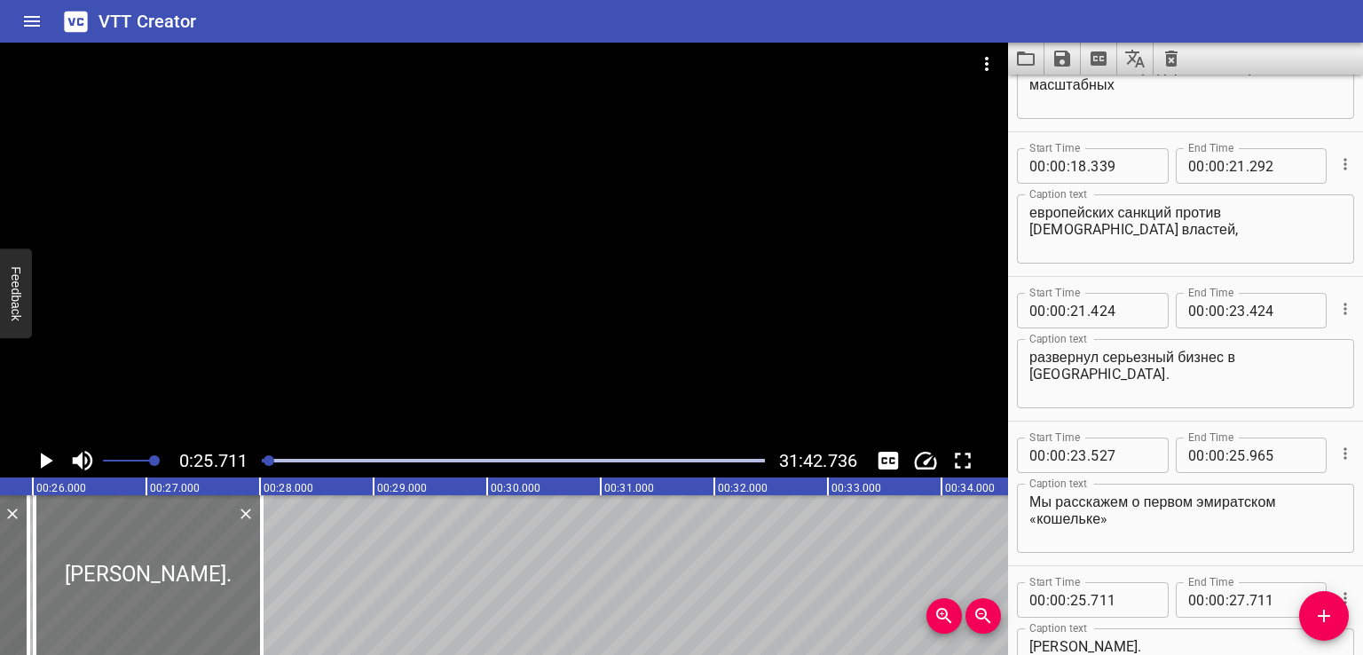
drag, startPoint x: 96, startPoint y: 603, endPoint x: 122, endPoint y: 603, distance: 26.6
click at [122, 603] on div at bounding box center [148, 575] width 227 height 160
type input "26"
type input "016"
type input "28"
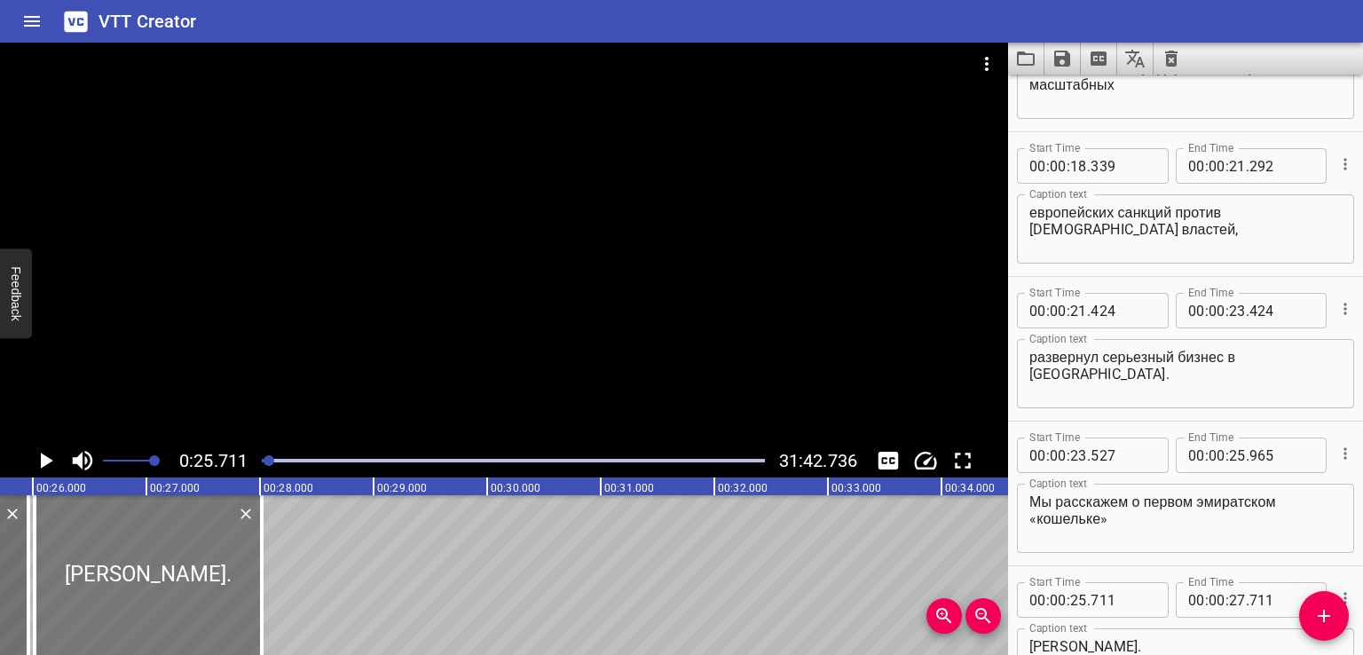
type input "016"
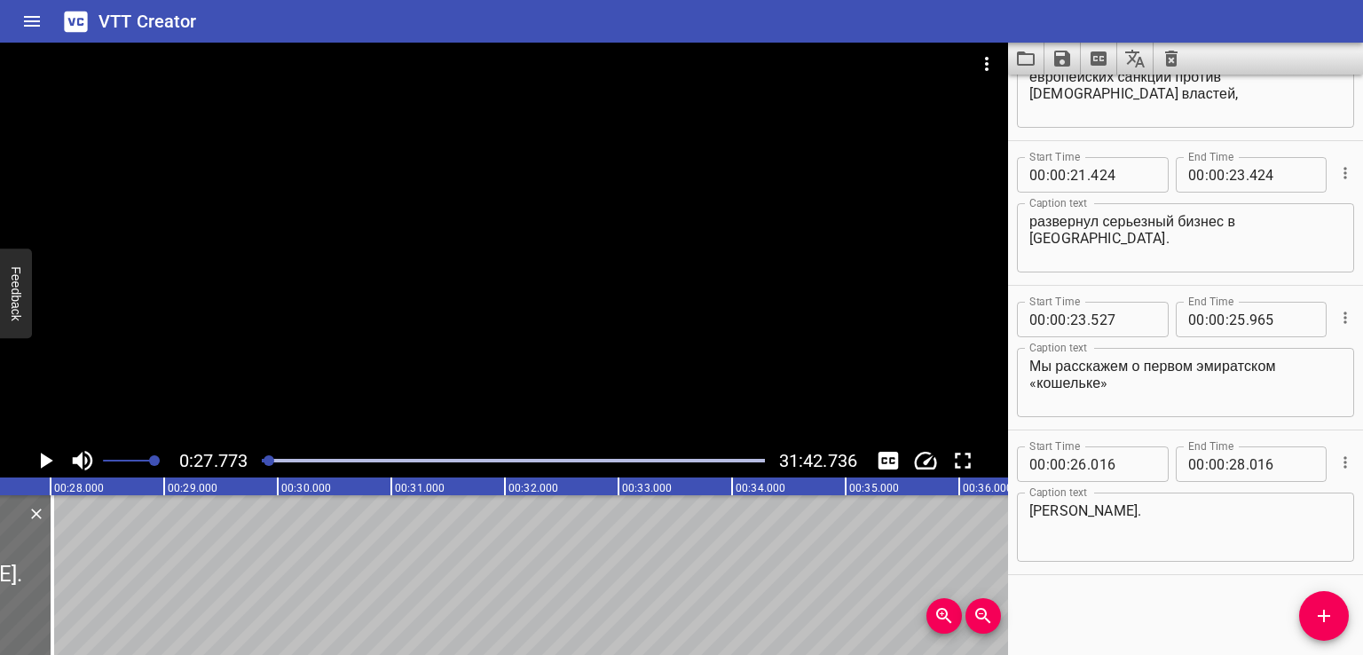
scroll to position [0, 3155]
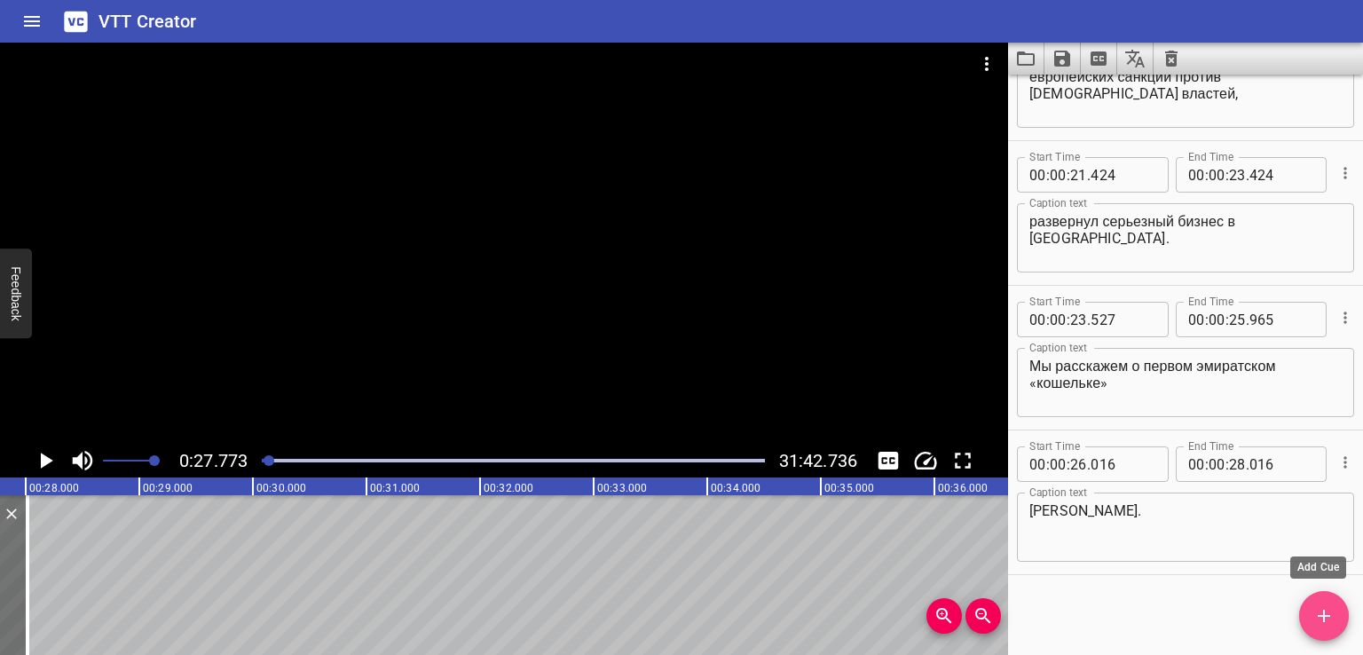
click at [1309, 622] on span "Add Cue" at bounding box center [1324, 615] width 50 height 21
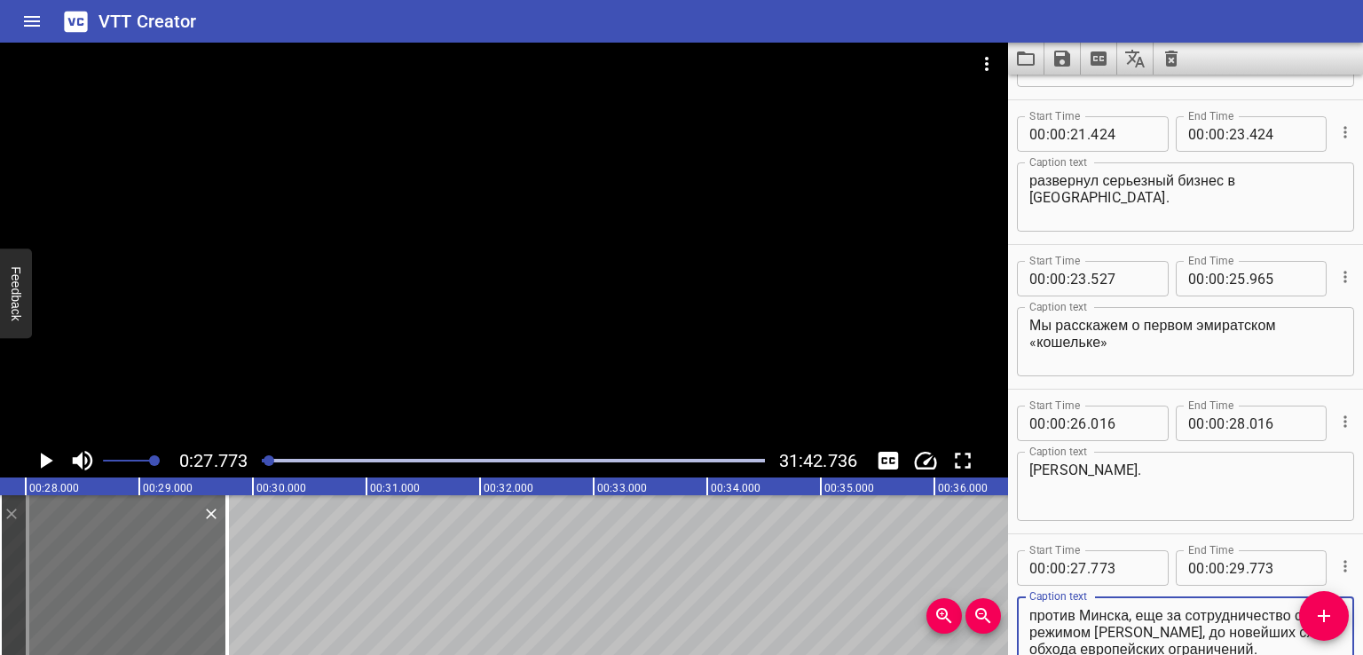
scroll to position [991, 0]
type textarea "Впереди извилистый путь. Путешествие виртуальное: от пляжей Дубая до побережий …"
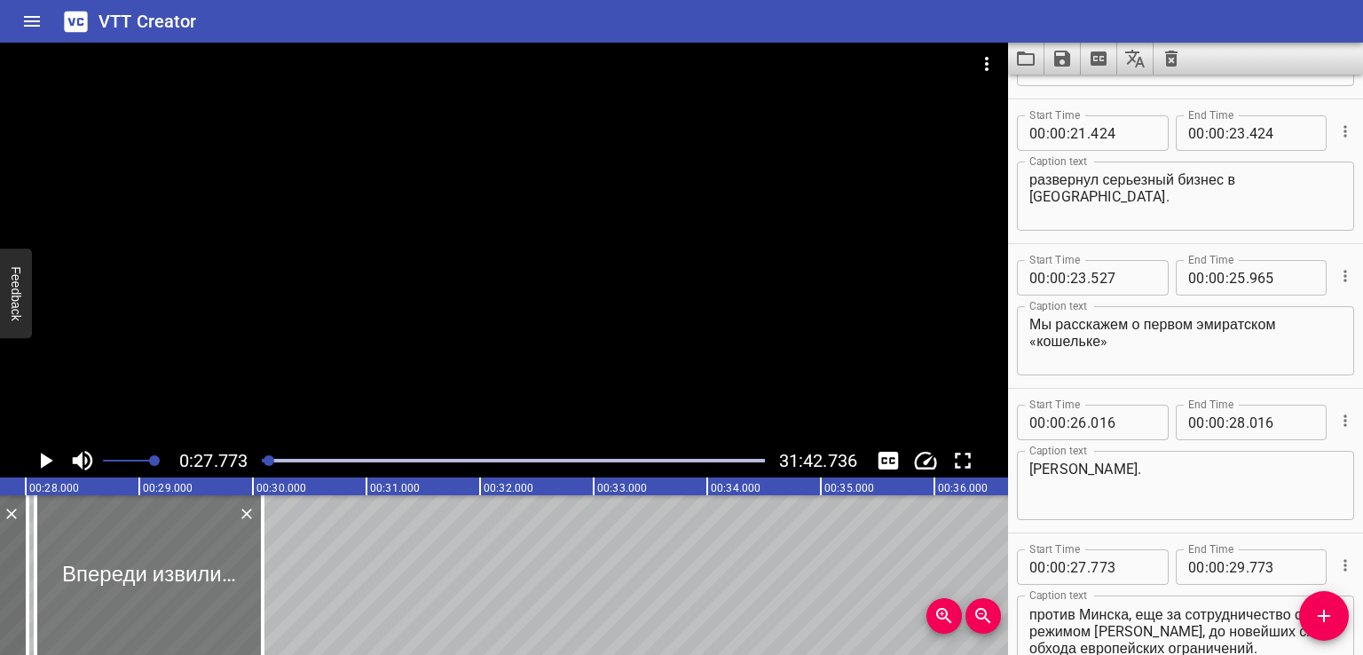
drag, startPoint x: 140, startPoint y: 572, endPoint x: 163, endPoint y: 577, distance: 23.5
click at [163, 577] on div at bounding box center [148, 575] width 227 height 160
type input "28"
type input "085"
type input "30"
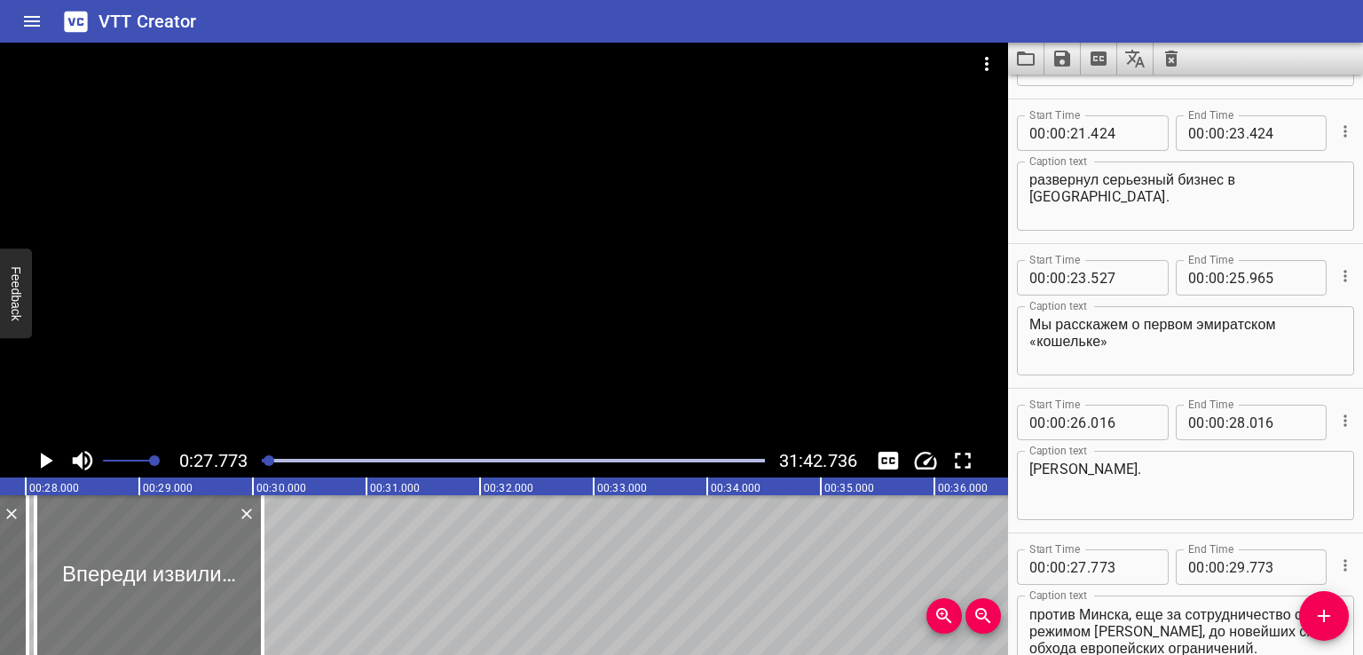
type input "085"
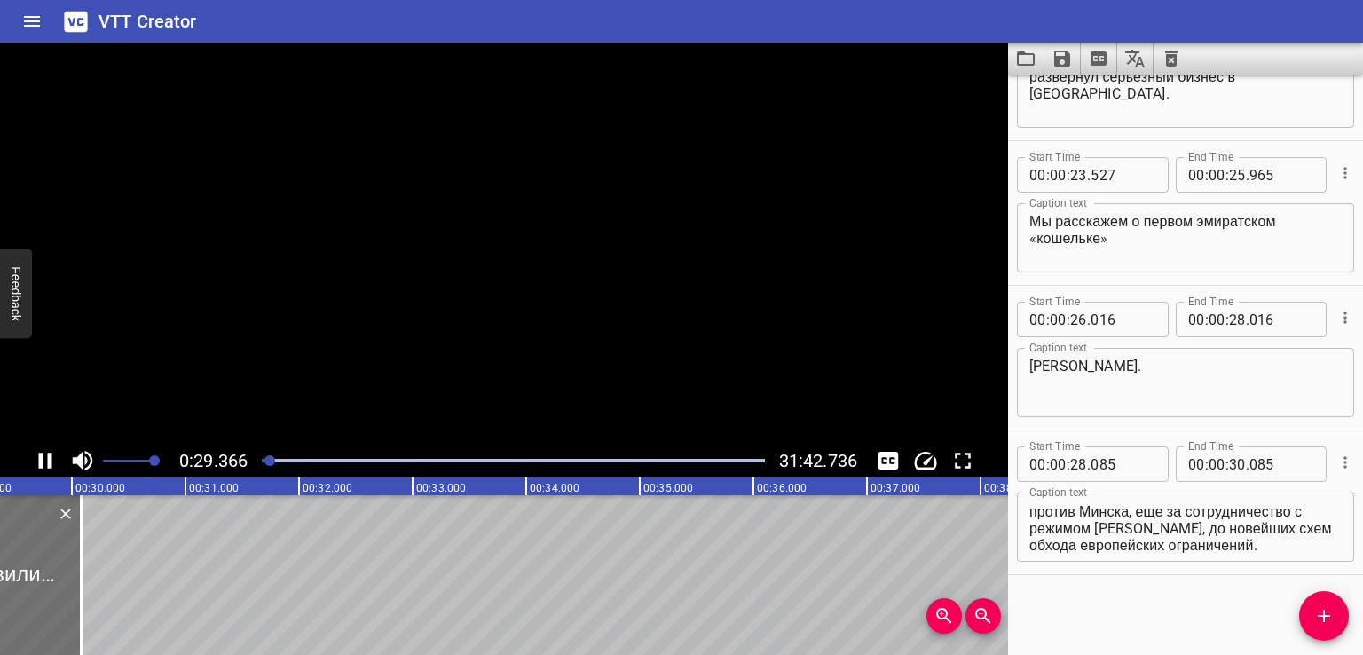
scroll to position [0, 3354]
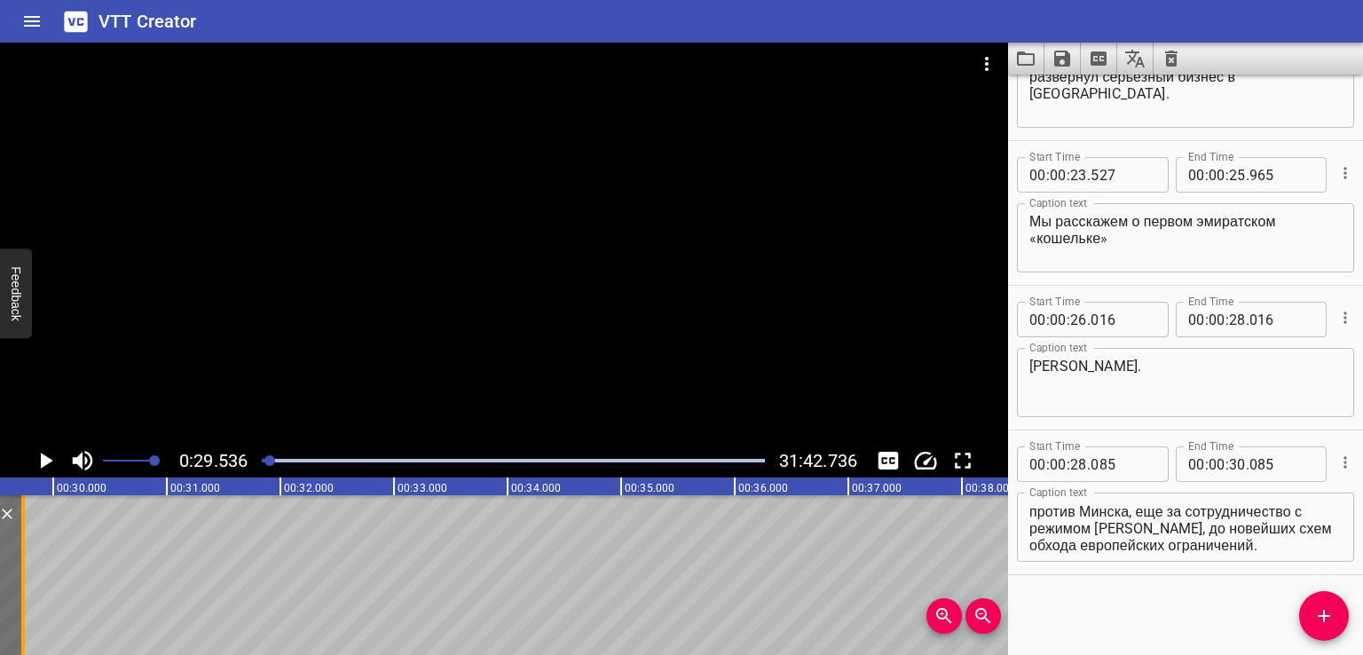
drag, startPoint x: 64, startPoint y: 581, endPoint x: 23, endPoint y: 589, distance: 41.6
click at [23, 589] on div at bounding box center [23, 575] width 18 height 160
type input "29"
type input "726"
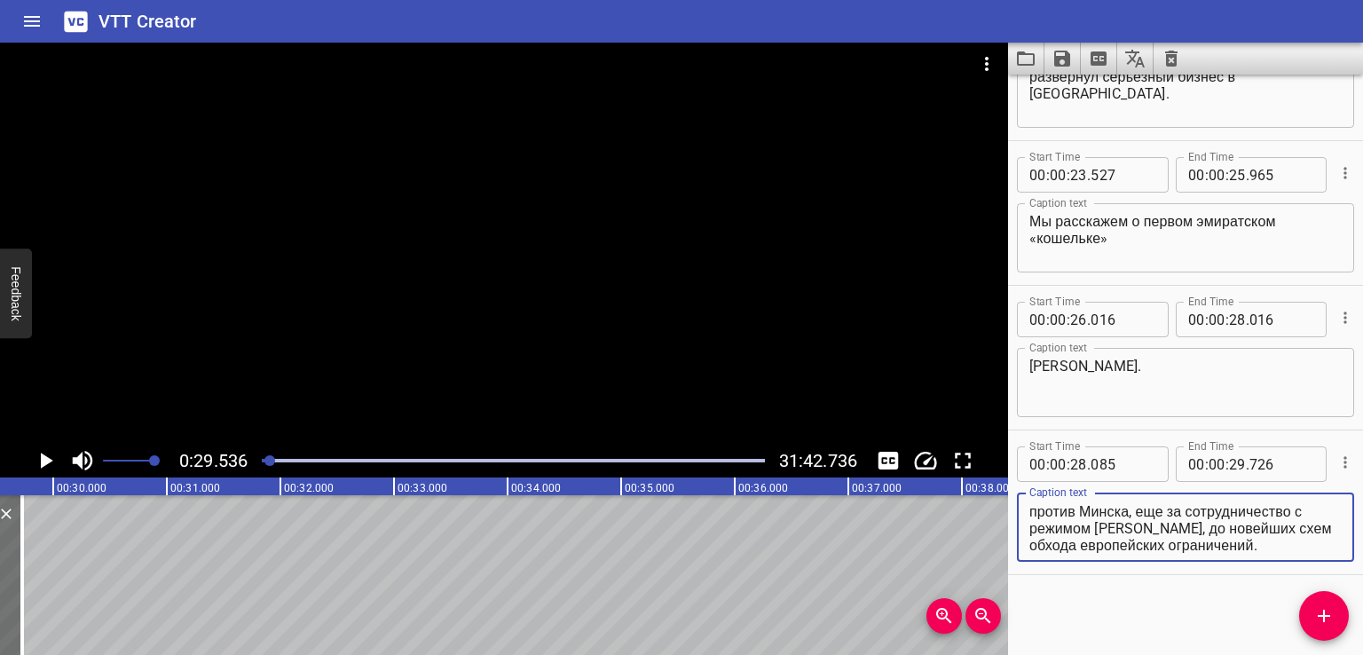
click at [1066, 542] on textarea "Впереди извилистый путь. Путешествие виртуальное: от пляжей Дубая до побережий …" at bounding box center [1185, 527] width 312 height 51
drag, startPoint x: 1215, startPoint y: 507, endPoint x: 1335, endPoint y: 595, distance: 148.6
click at [1335, 595] on div "Start Time 00 : 00 : 00 . 000 Start Time End Time 00 : 00 : 02 . 953 End Time C…" at bounding box center [1185, 365] width 355 height 580
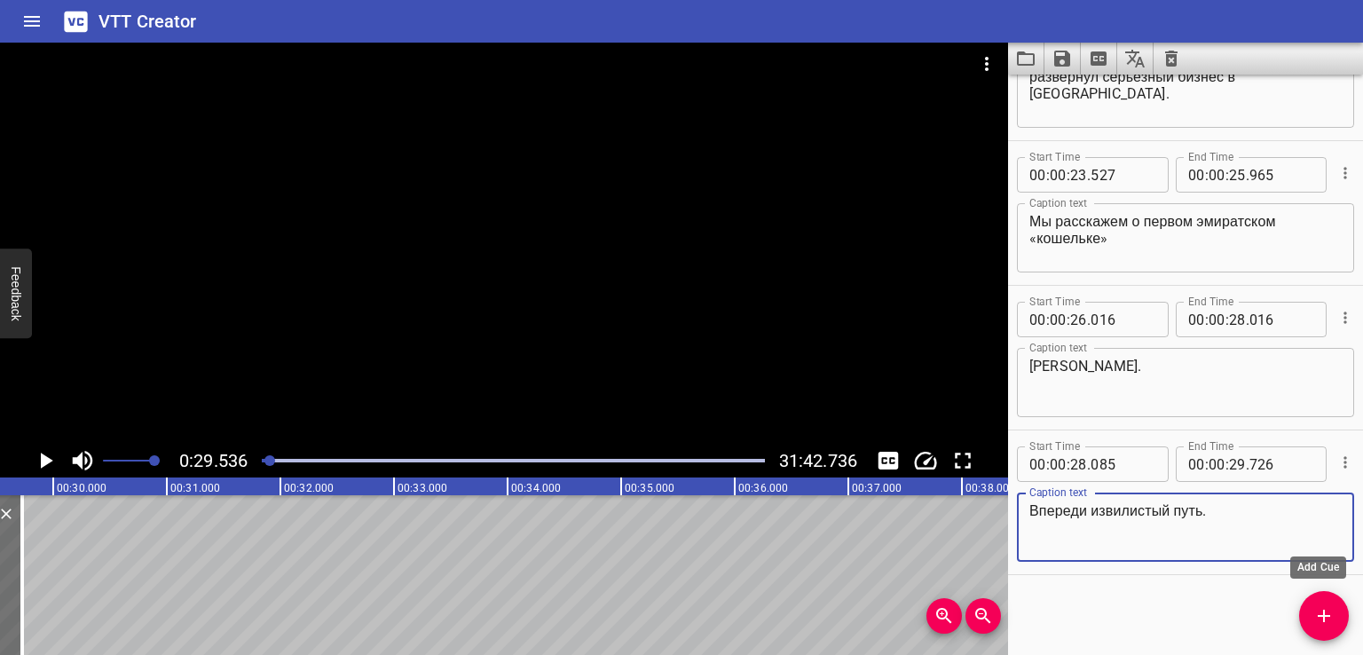
scroll to position [0, 0]
type textarea "Впереди извилистый путь."
click at [1329, 623] on icon "Add Cue" at bounding box center [1323, 615] width 21 height 21
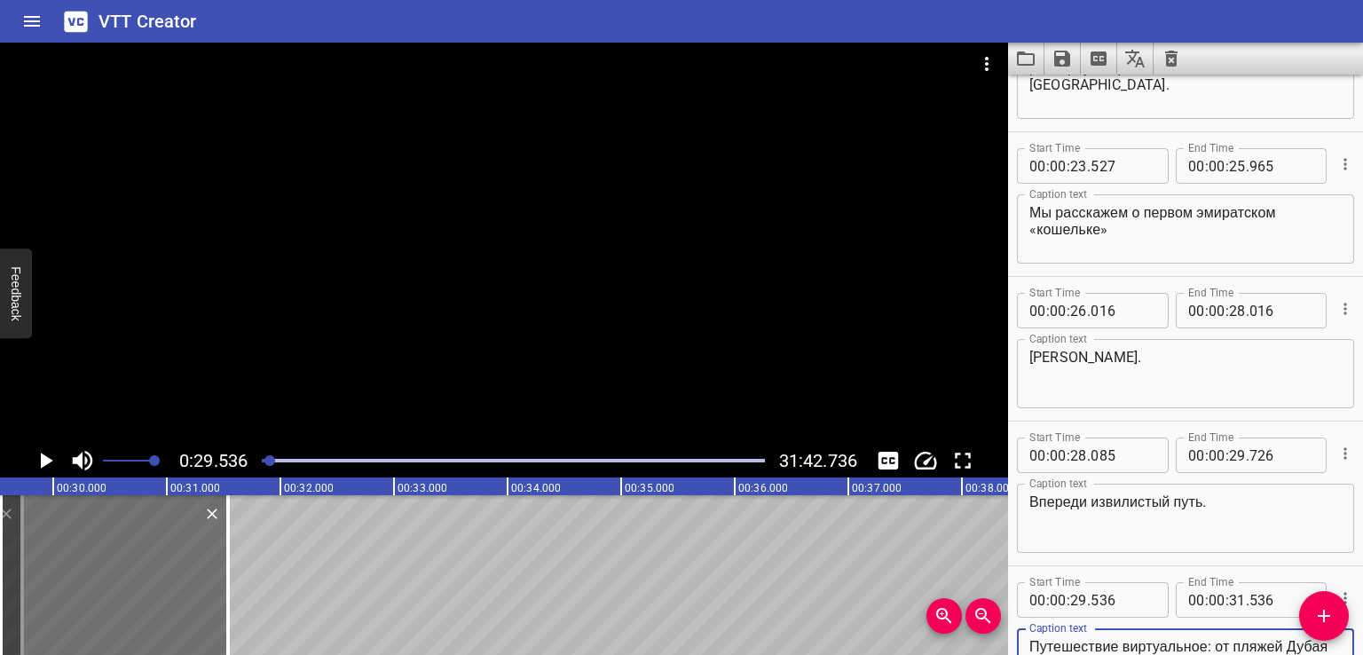
scroll to position [51, 0]
type textarea "Путешествие виртуальное: от пляжей Дубая до побережий Каракаса. От первых санкц…"
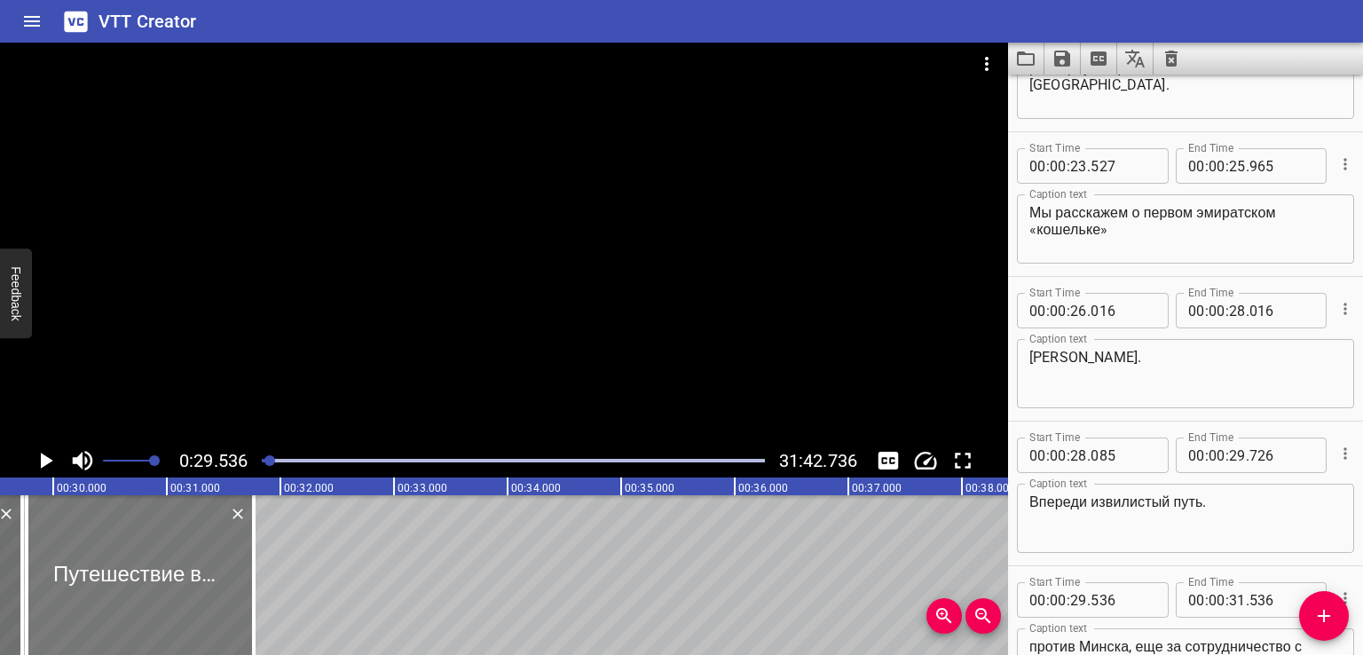
drag, startPoint x: 140, startPoint y: 595, endPoint x: 151, endPoint y: 595, distance: 10.6
click at [151, 595] on div at bounding box center [140, 575] width 227 height 160
type input "762"
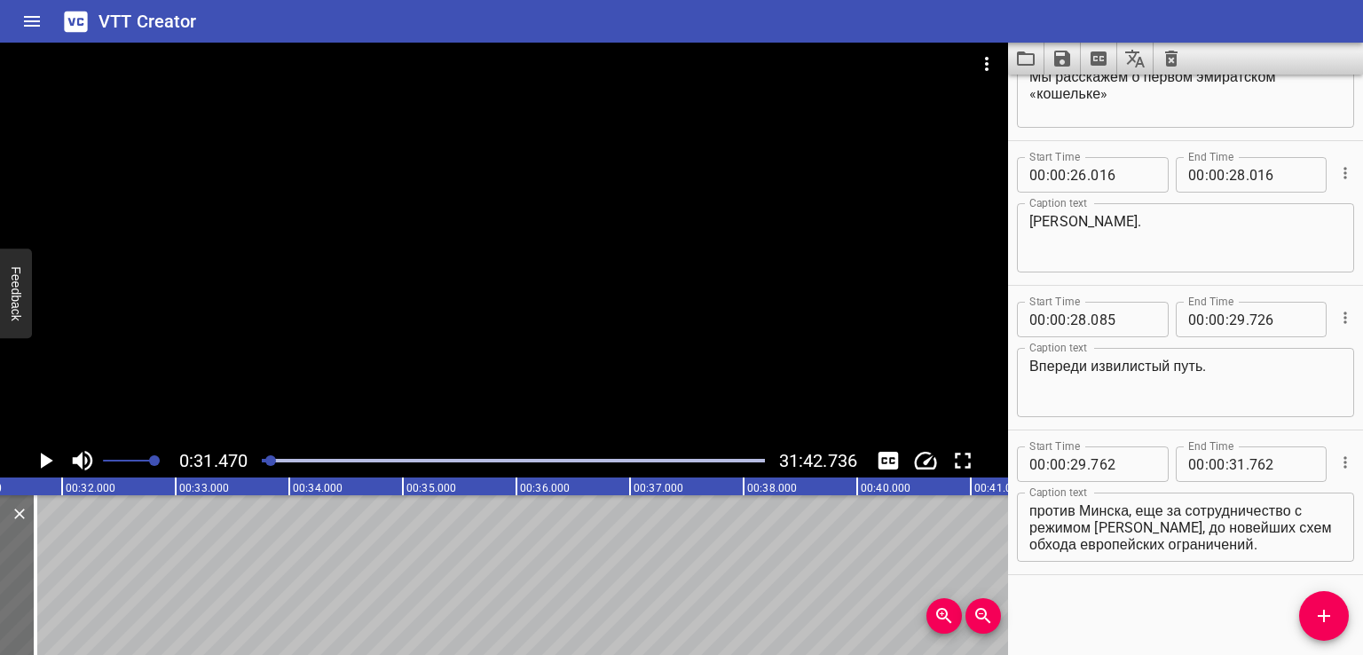
scroll to position [0, 3574]
drag, startPoint x: 35, startPoint y: 580, endPoint x: 134, endPoint y: 585, distance: 99.5
click at [85, 585] on div at bounding box center [84, 575] width 4 height 160
type input "32"
type input "637"
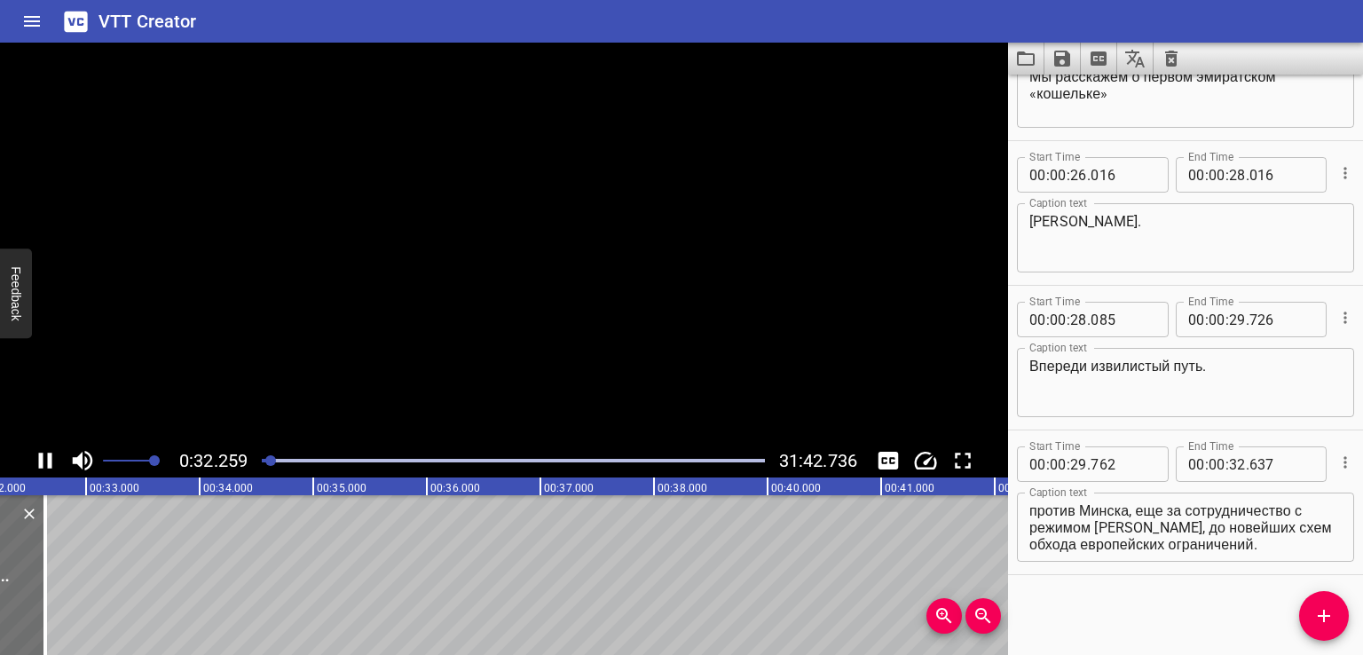
scroll to position [0, 3674]
drag, startPoint x: 32, startPoint y: 584, endPoint x: 111, endPoint y: 592, distance: 79.4
click at [59, 592] on div at bounding box center [57, 575] width 4 height 160
type input "33"
type input "333"
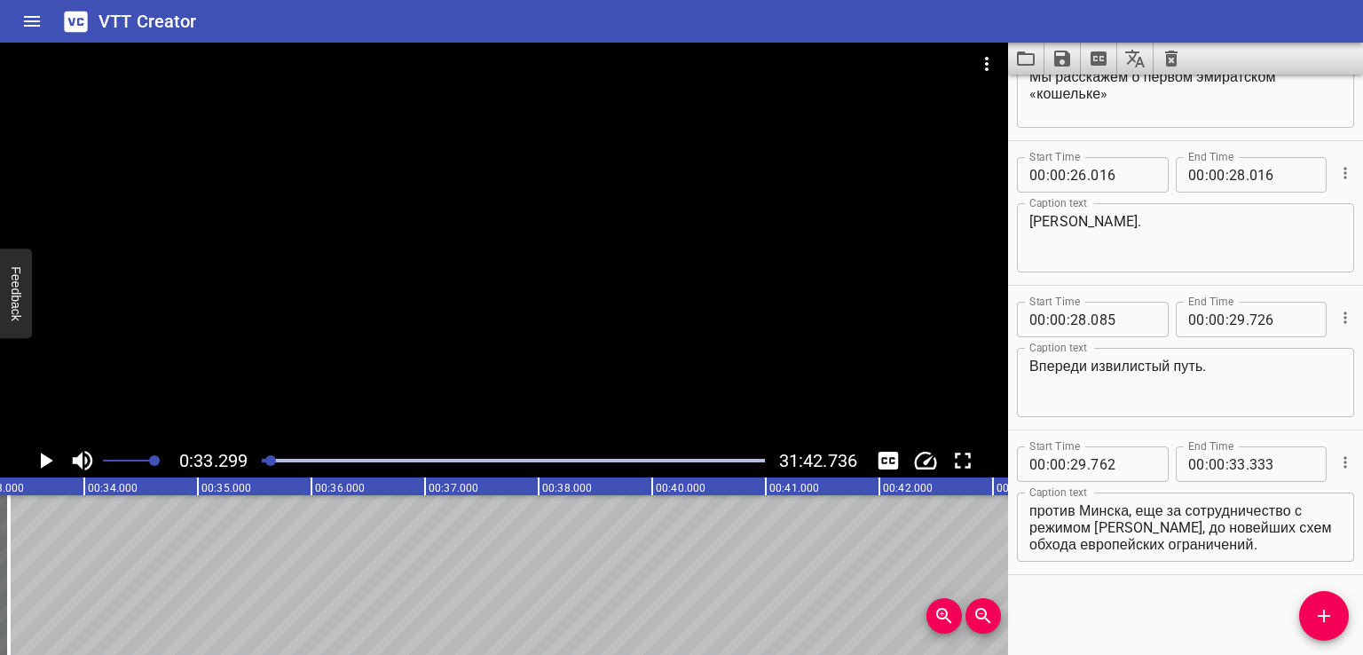
scroll to position [0, 3782]
click at [1107, 544] on textarea "Путешествие виртуальное: от пляжей Дубая до побережий Каракаса. От первых санкц…" at bounding box center [1185, 527] width 312 height 51
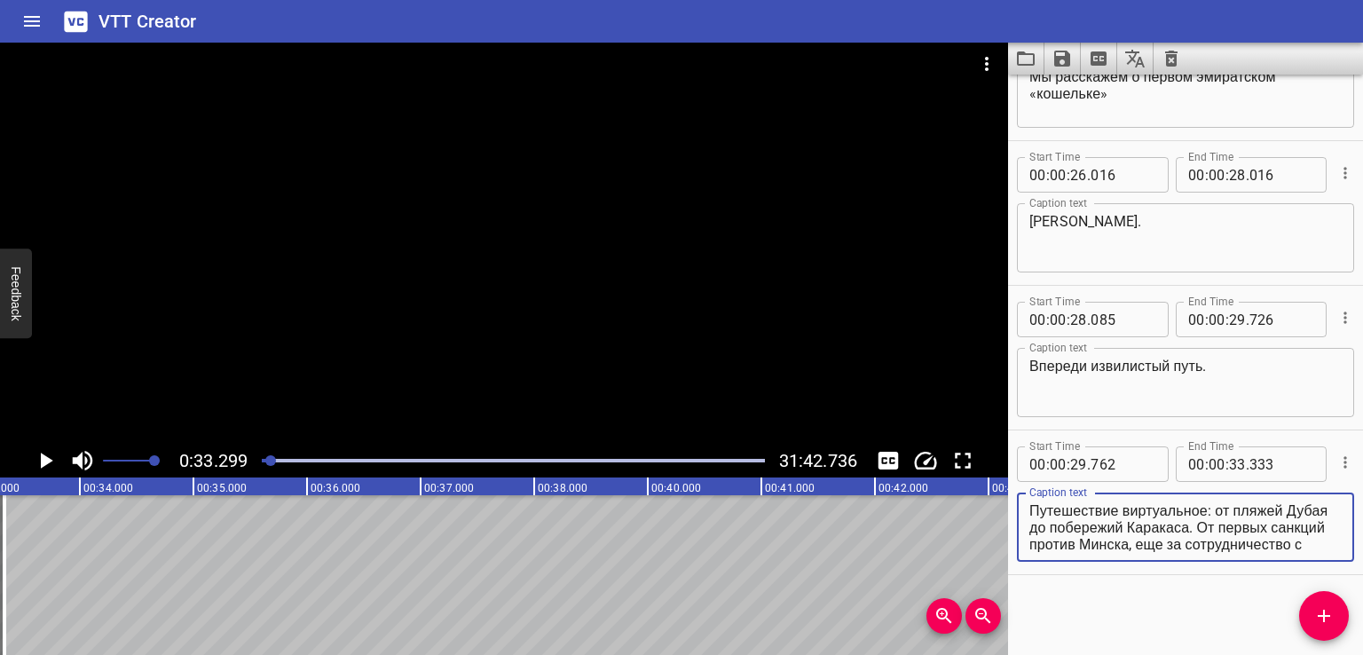
scroll to position [51, 0]
drag, startPoint x: 1244, startPoint y: 526, endPoint x: 1317, endPoint y: 578, distance: 89.1
click at [1317, 578] on div "Start Time 00 : 00 : 00 . 000 Start Time End Time 00 : 00 : 02 . 953 End Time C…" at bounding box center [1185, 365] width 355 height 580
type textarea "Путешествие виртуальное: от пляжей Дубая до побережий Каракаса."
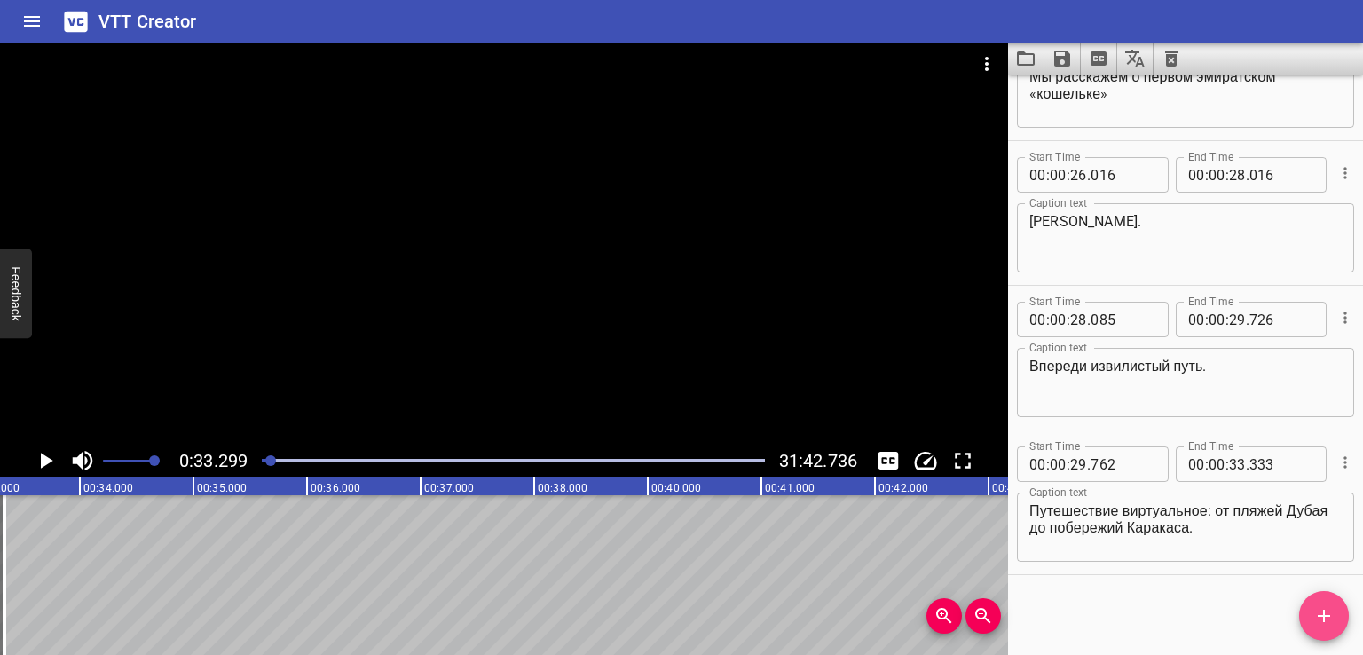
click at [1328, 619] on icon "Add Cue" at bounding box center [1323, 615] width 21 height 21
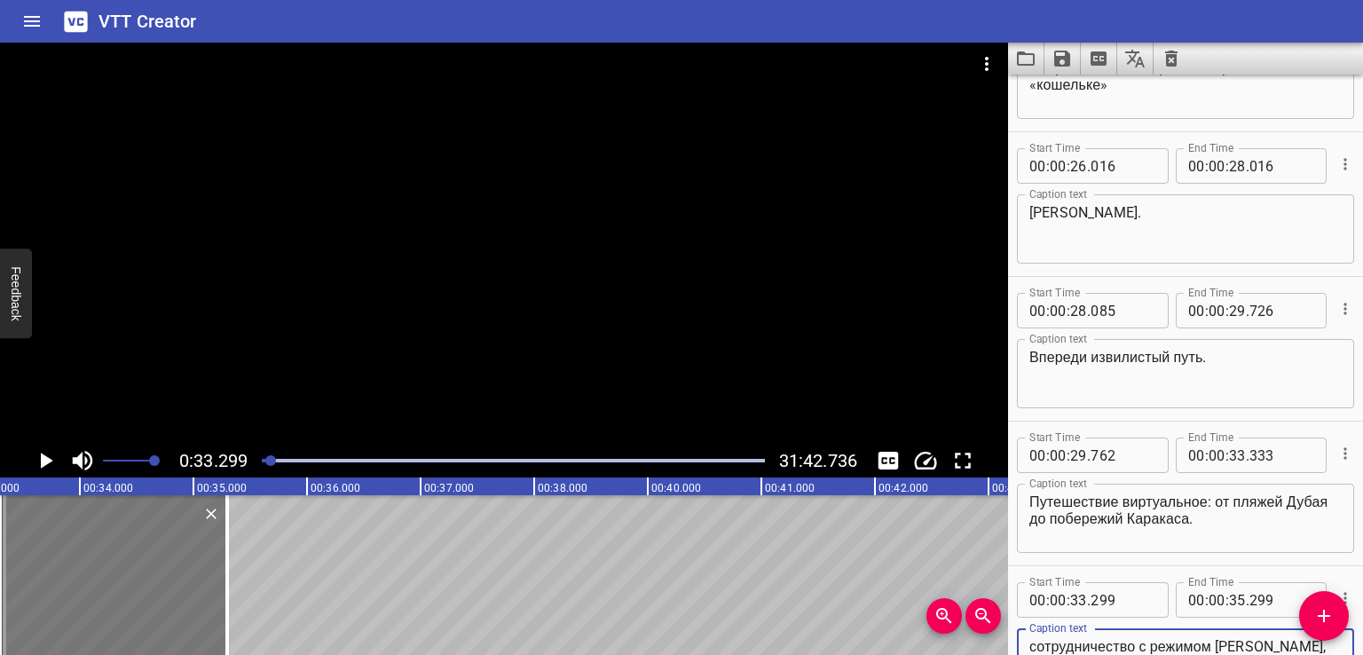
type textarea "От первых санкций против Минска, еще за сотрудничество с режимом [PERSON_NAME],…"
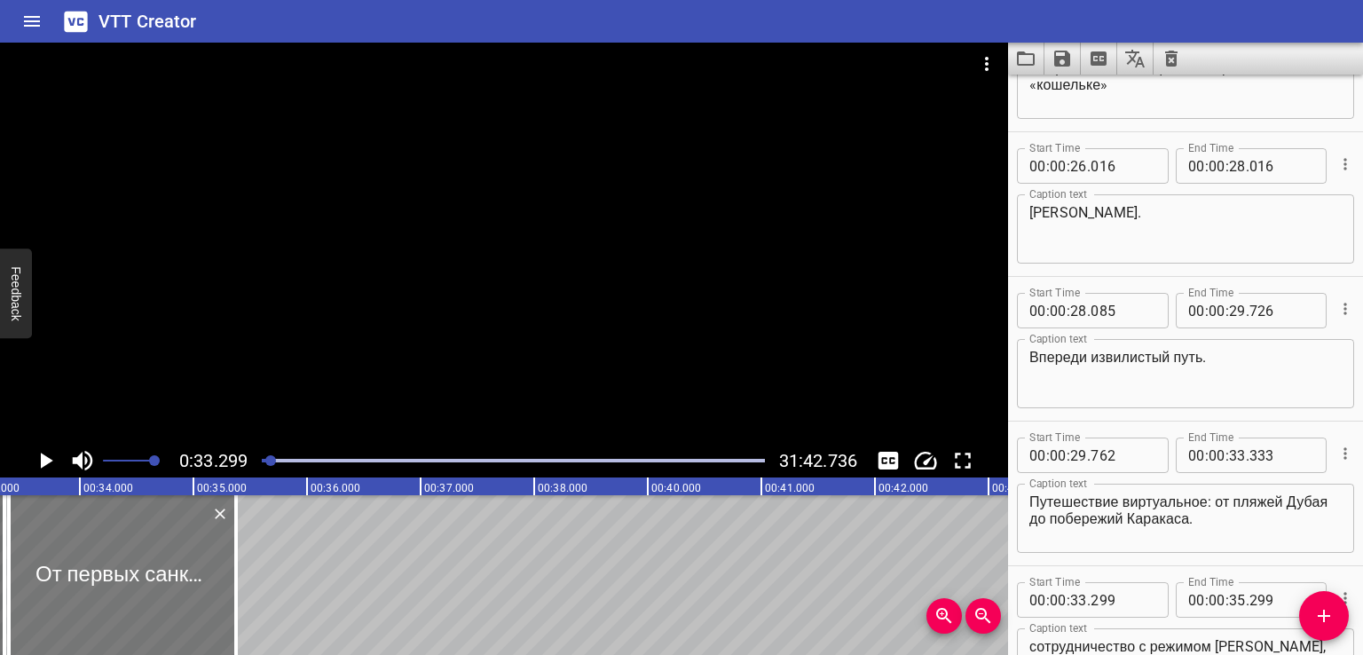
click at [93, 595] on div at bounding box center [122, 575] width 227 height 160
type input "401"
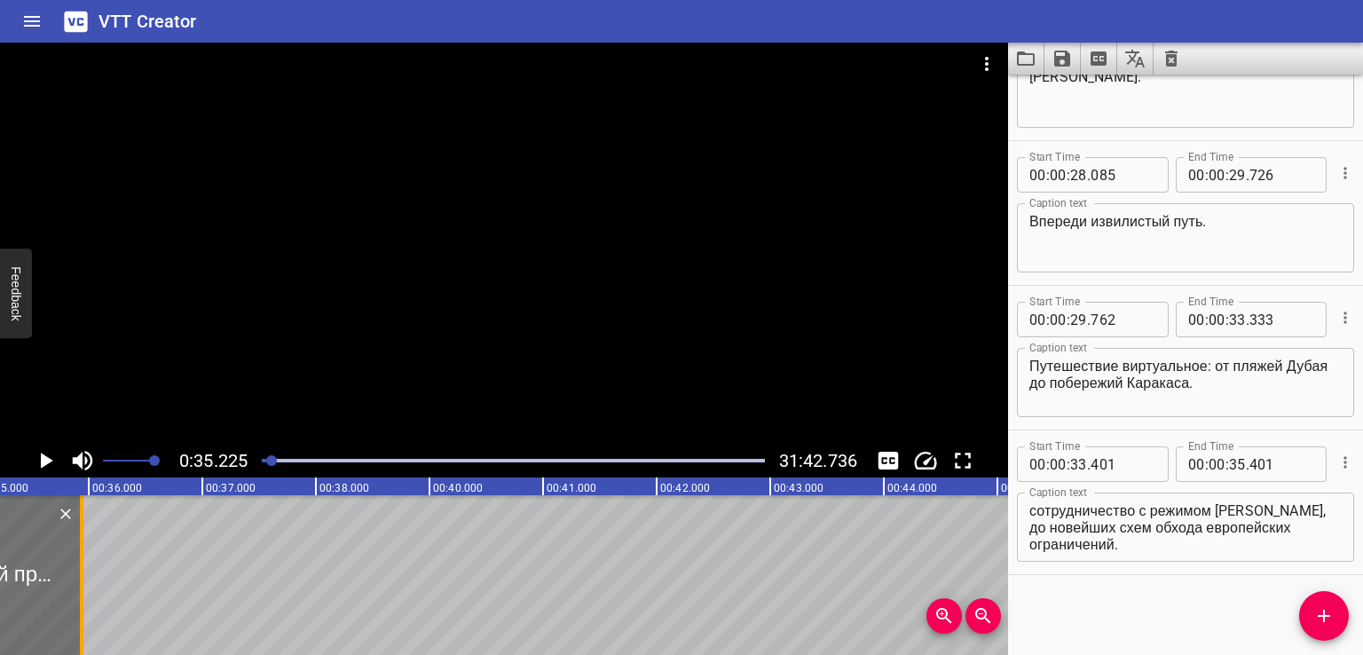
drag, startPoint x: 56, startPoint y: 576, endPoint x: 117, endPoint y: 579, distance: 61.3
click at [83, 579] on div at bounding box center [82, 575] width 4 height 160
type input "36"
type input "253"
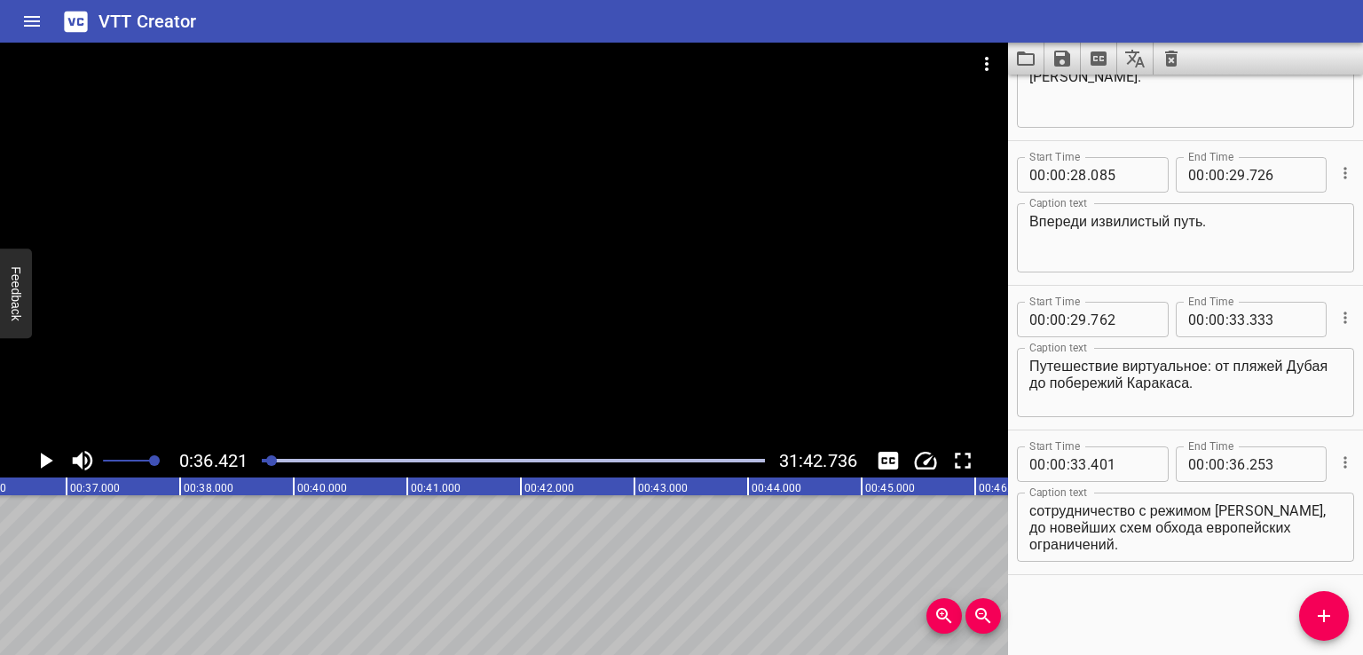
click at [1088, 547] on textarea "От первых санкций против Минска, еще за сотрудничество с режимом [PERSON_NAME],…" at bounding box center [1185, 527] width 312 height 51
drag, startPoint x: 1164, startPoint y: 526, endPoint x: 1294, endPoint y: 572, distance: 137.5
click at [1294, 572] on div "Start Time 00 : 00 : 33 . 401 Start Time End Time 00 : 00 : 36 . 253 End Time C…" at bounding box center [1185, 502] width 355 height 144
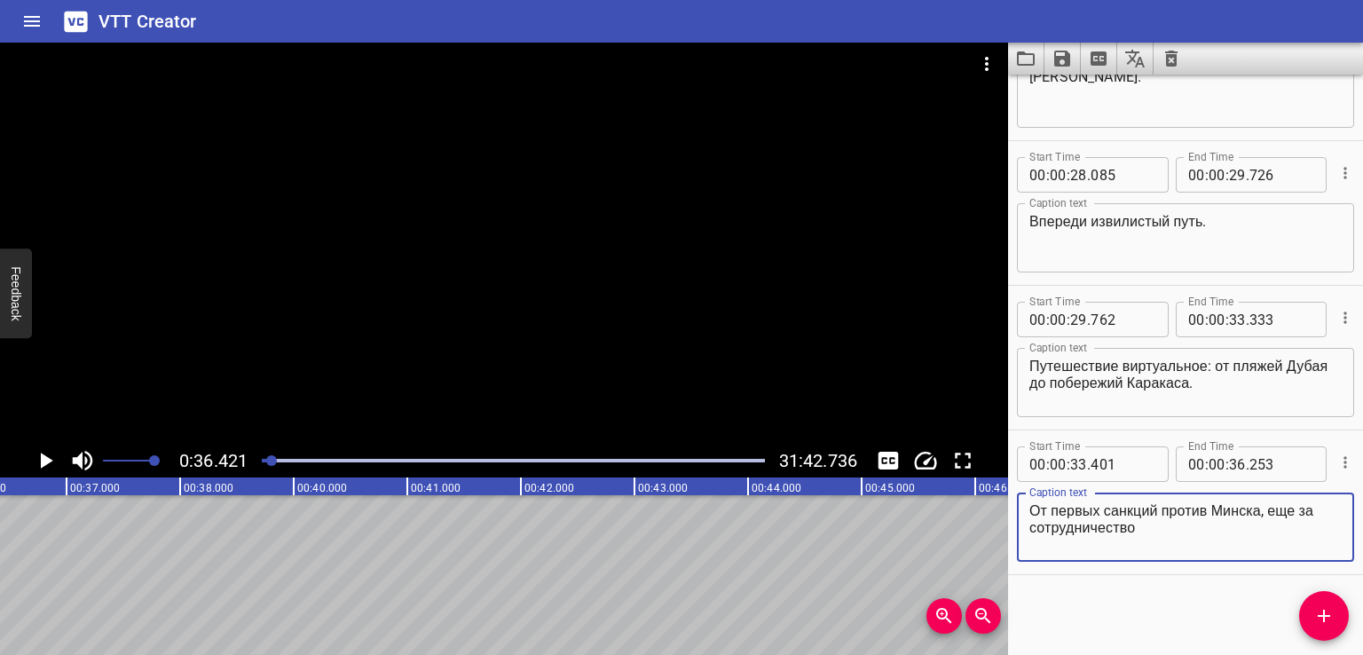
type textarea "От первых санкций против Минска, еще за сотрудничество"
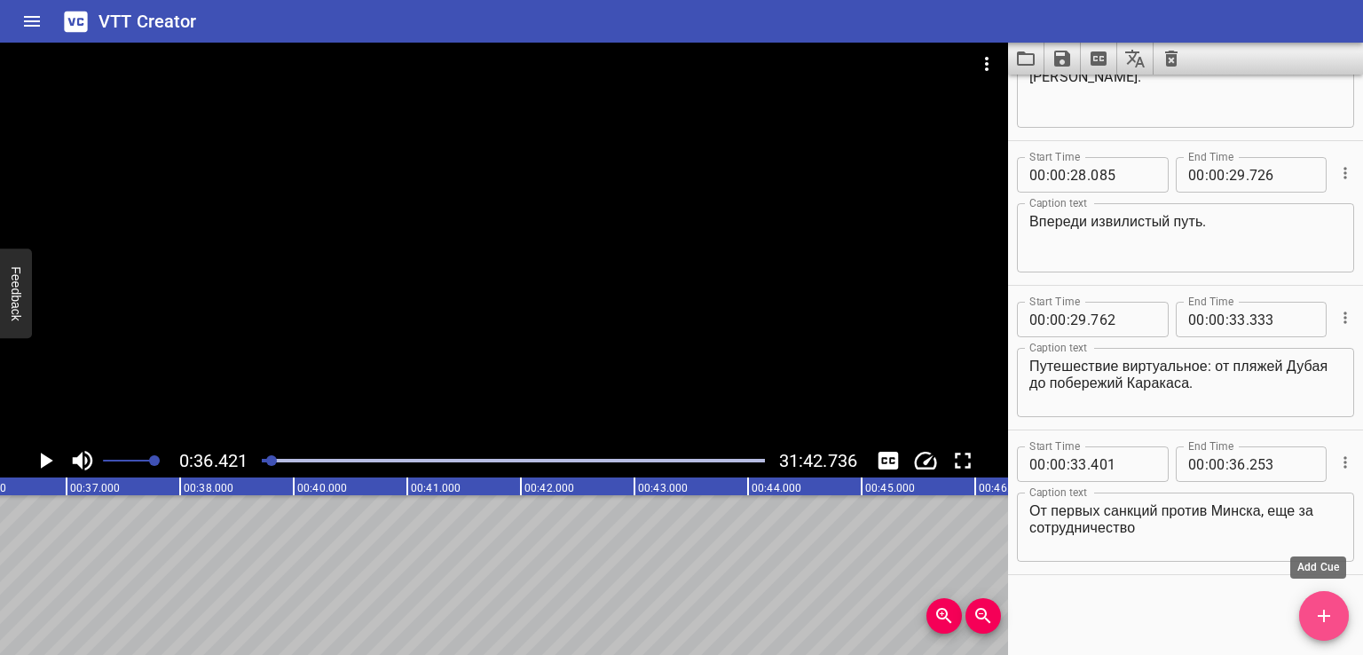
click at [1324, 626] on button "Add Cue" at bounding box center [1324, 616] width 50 height 50
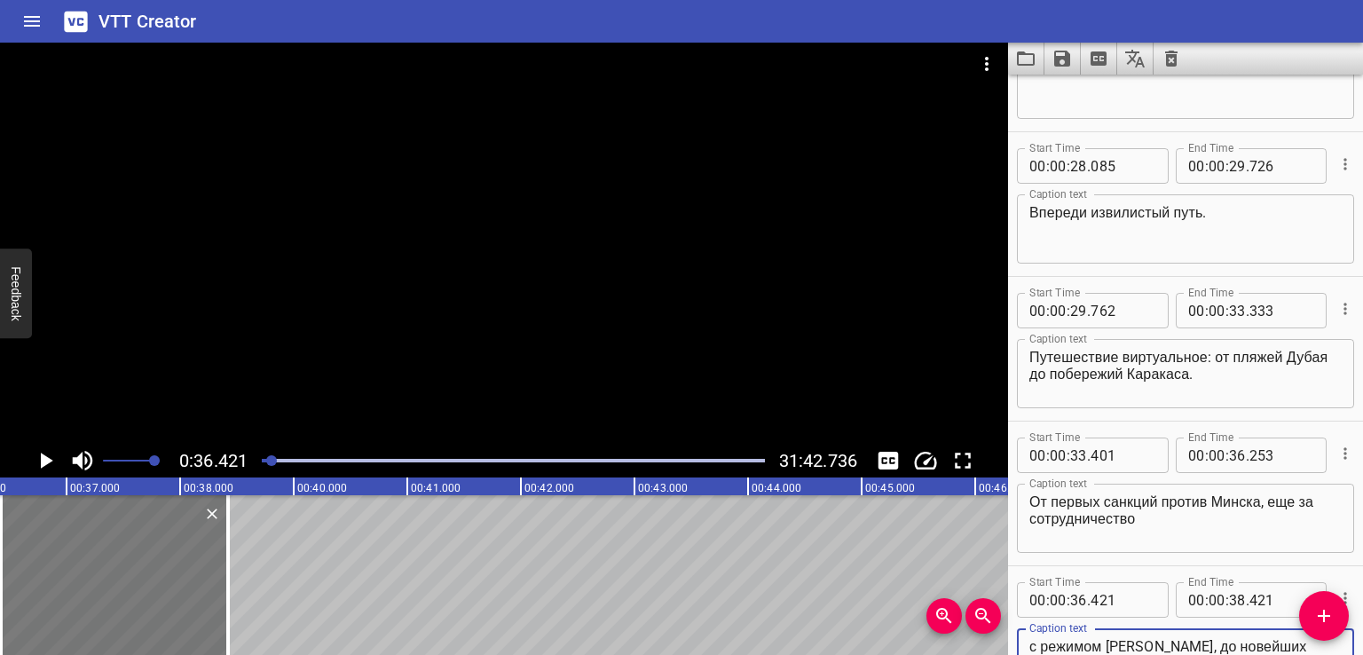
type textarea "с режимом [PERSON_NAME], до новейших схем обхода европейских ограничений."
click at [102, 588] on div at bounding box center [117, 575] width 227 height 160
type input "476"
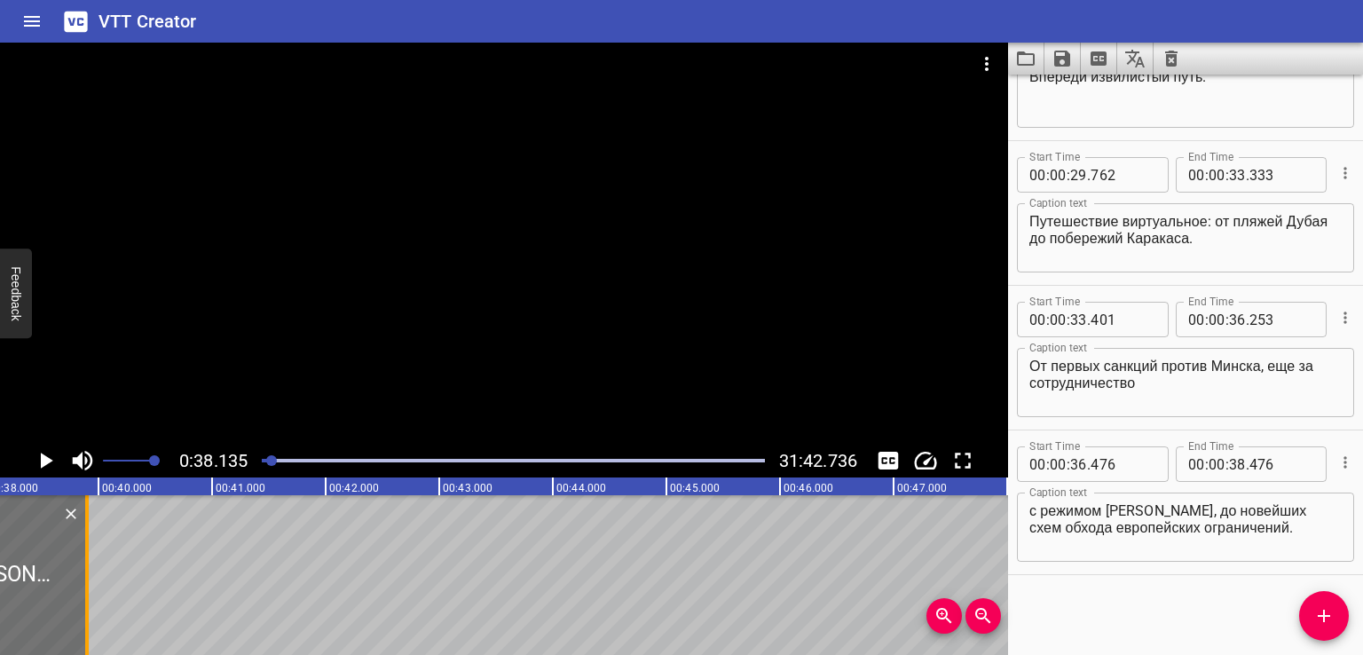
drag, startPoint x: 41, startPoint y: 567, endPoint x: 90, endPoint y: 563, distance: 48.9
click at [90, 563] on div at bounding box center [87, 575] width 18 height 160
type input "905"
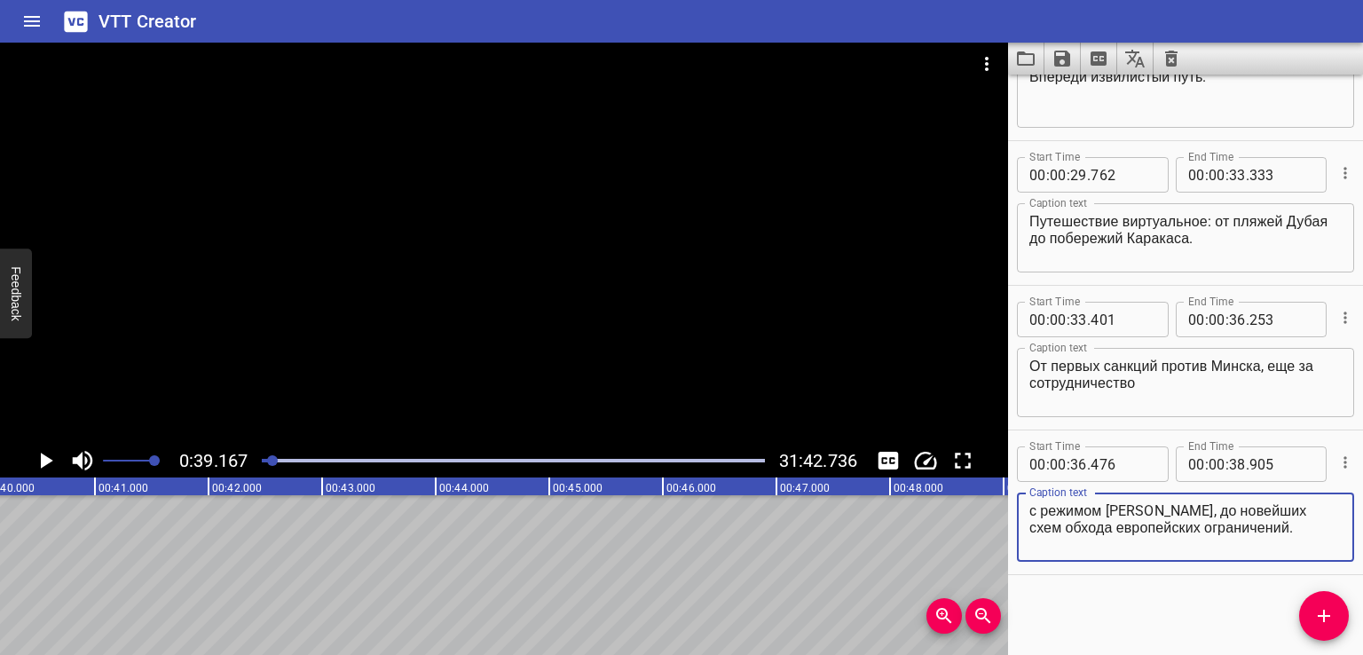
drag, startPoint x: 1068, startPoint y: 522, endPoint x: 1330, endPoint y: 540, distance: 262.4
click at [1330, 540] on div "с режимом [PERSON_NAME], до новейших схем обхода европейских ограничений. Capti…" at bounding box center [1185, 526] width 337 height 69
type textarea "с режимом [PERSON_NAME], до новейших схем"
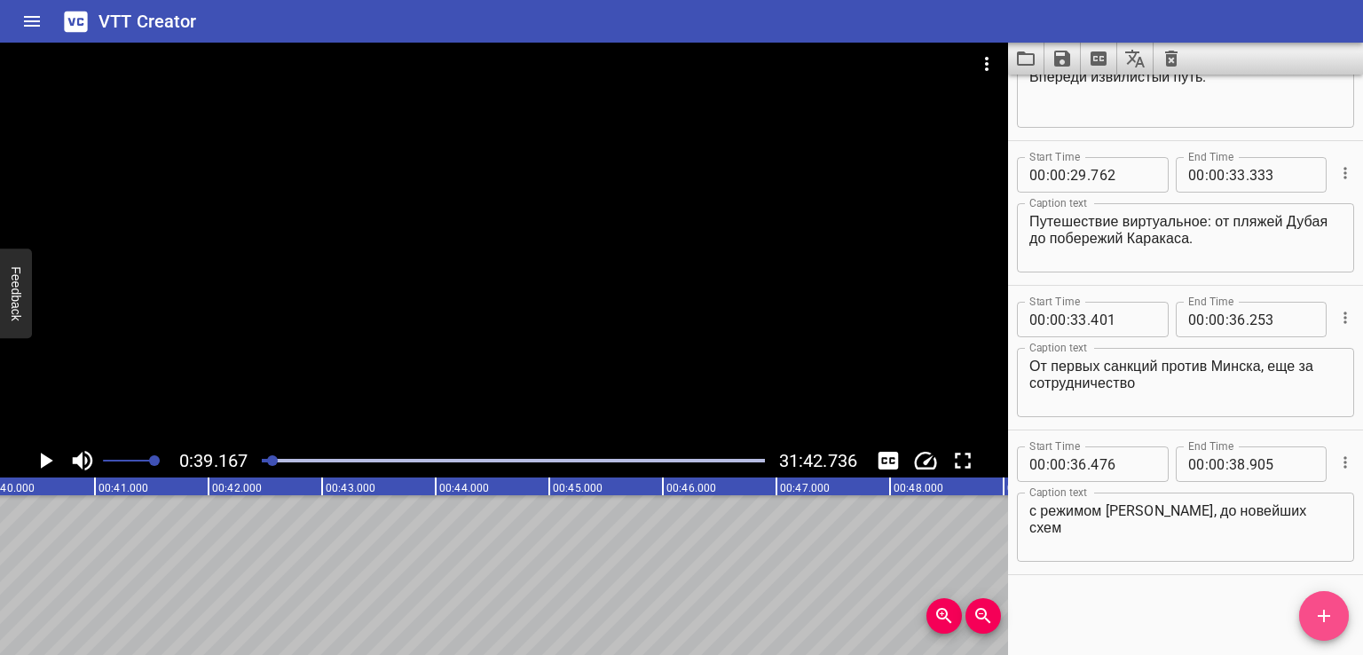
click at [1320, 611] on icon "Add Cue" at bounding box center [1323, 615] width 21 height 21
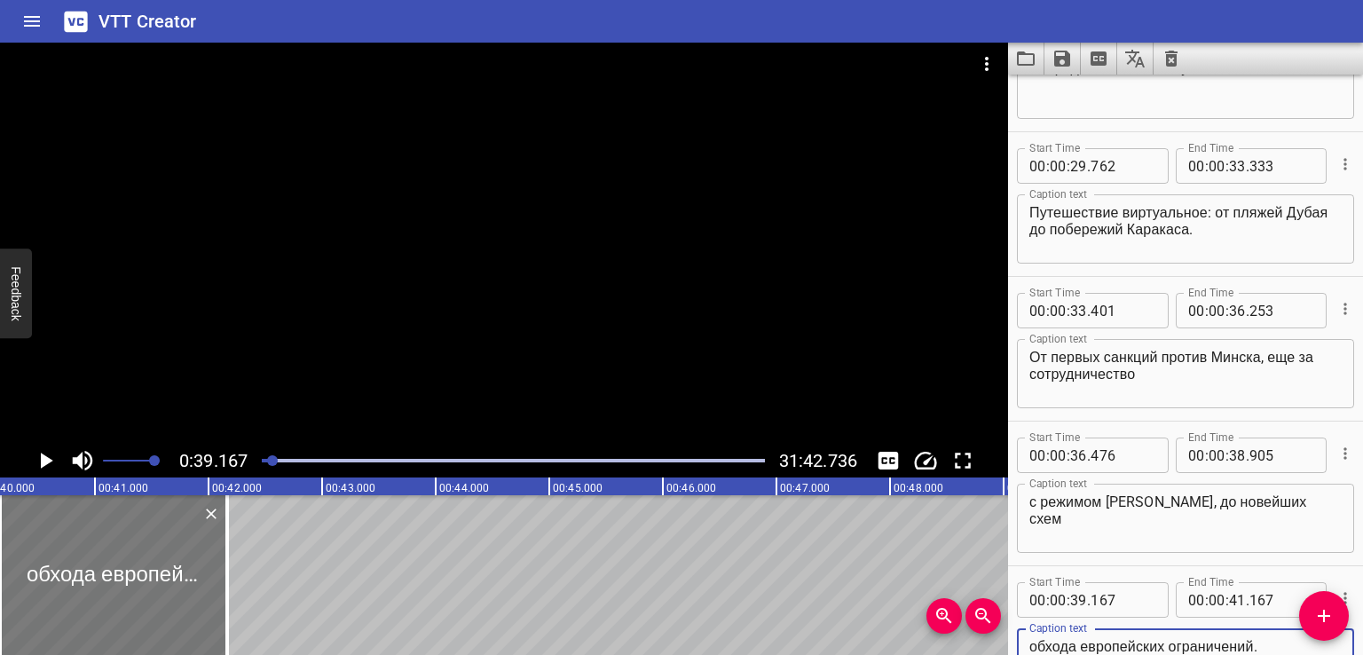
type textarea "обхода европейских ограничений."
click at [92, 588] on div at bounding box center [123, 575] width 227 height 160
type input "253"
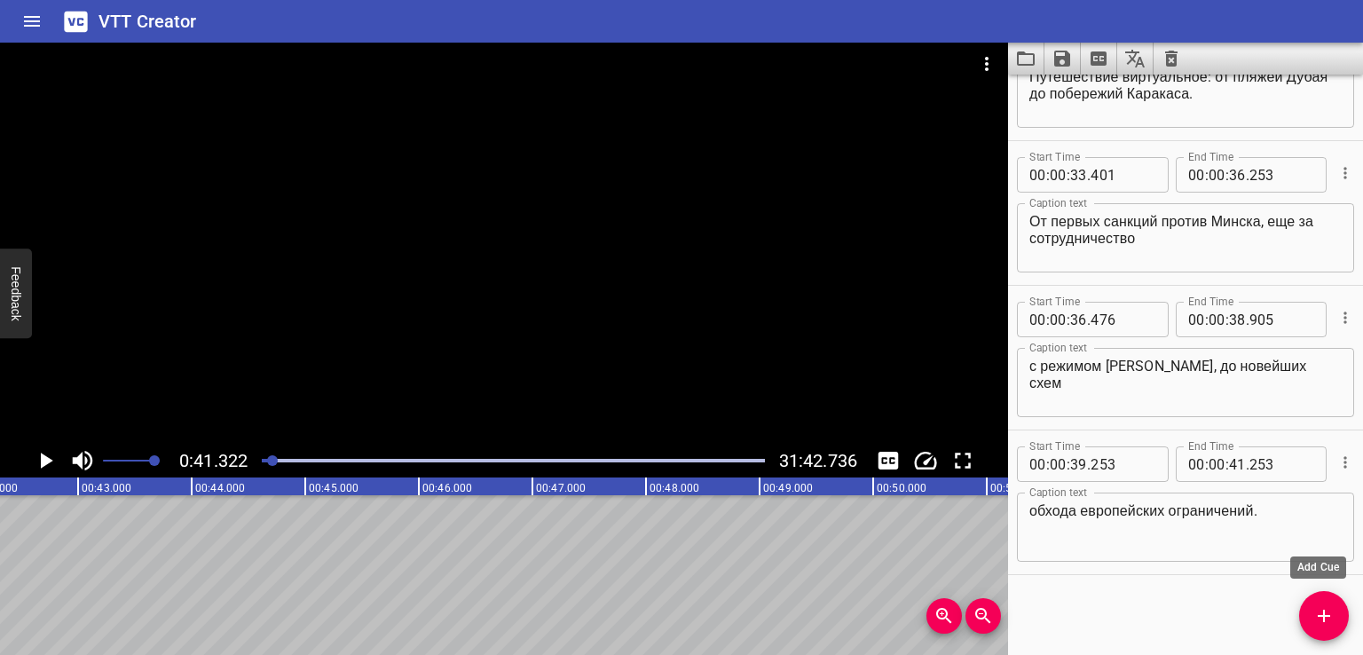
click at [1324, 618] on icon "Add Cue" at bounding box center [1324, 616] width 12 height 12
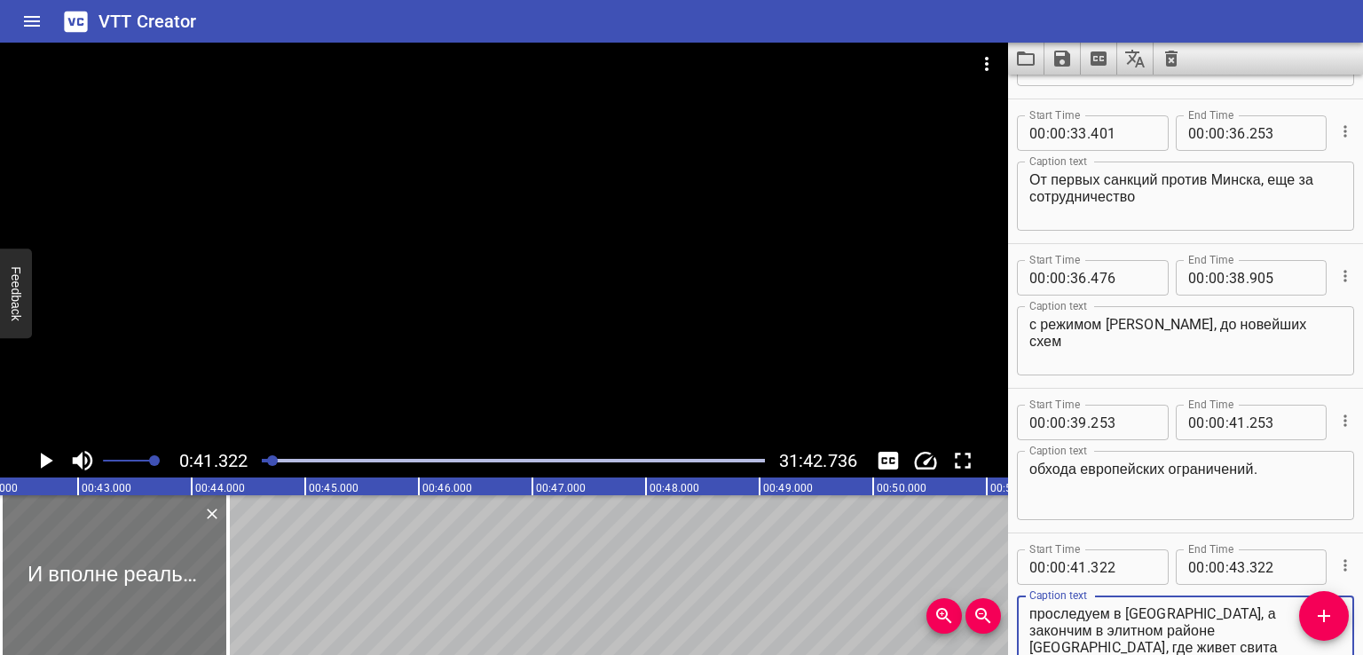
type textarea "И вполне реальный маршрут, в котором мы проследуем в [GEOGRAPHIC_DATA], а закон…"
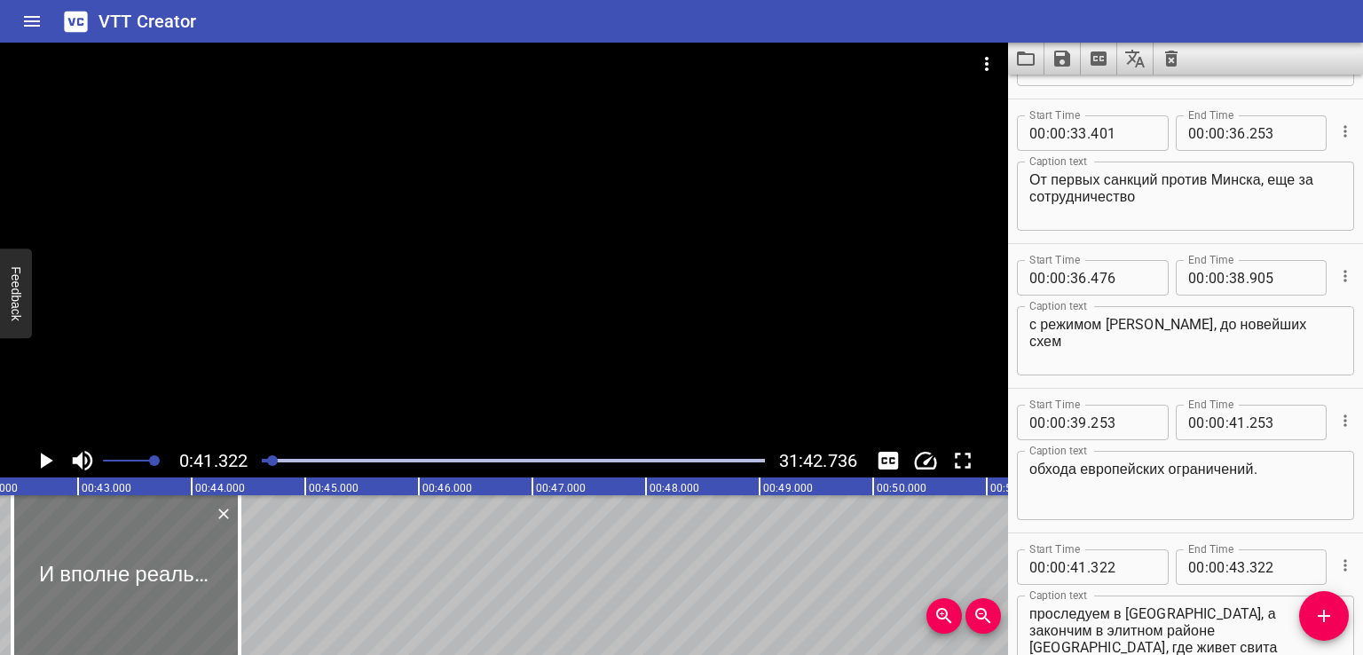
click at [107, 579] on div at bounding box center [125, 575] width 227 height 160
type input "486"
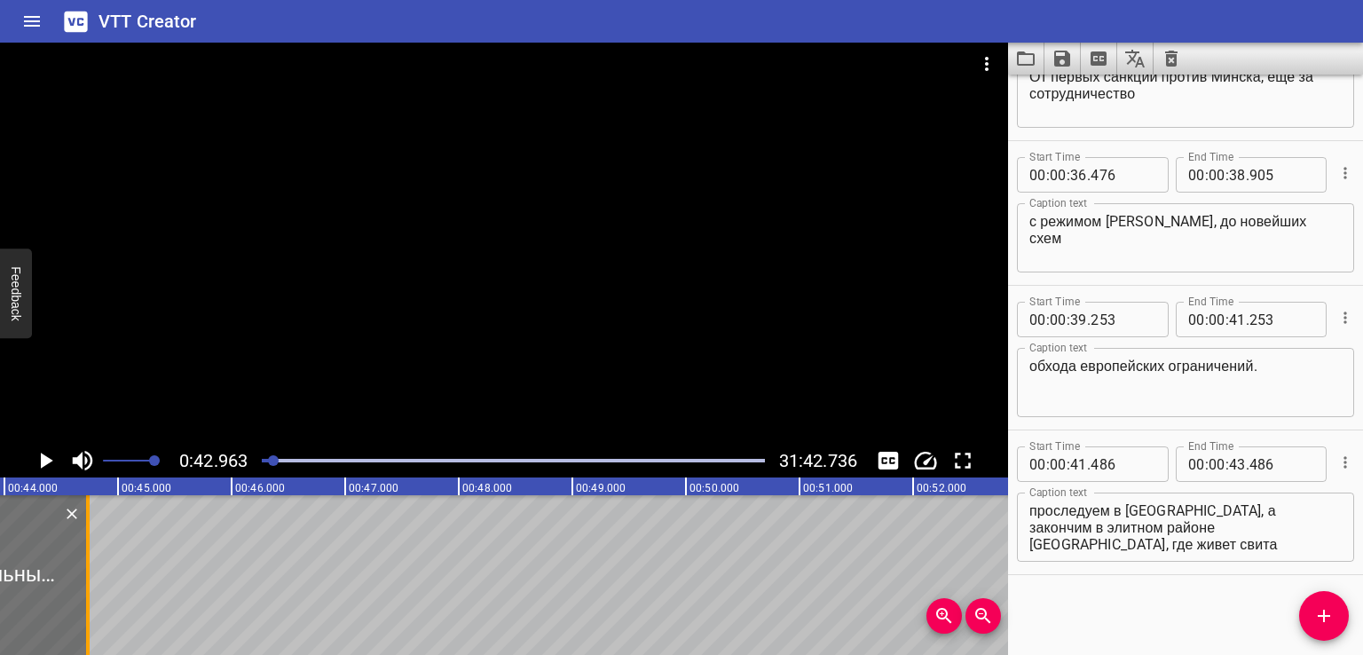
drag, startPoint x: 58, startPoint y: 579, endPoint x: 142, endPoint y: 566, distance: 85.3
click at [90, 566] on div at bounding box center [88, 575] width 4 height 160
type input "44"
type input "228"
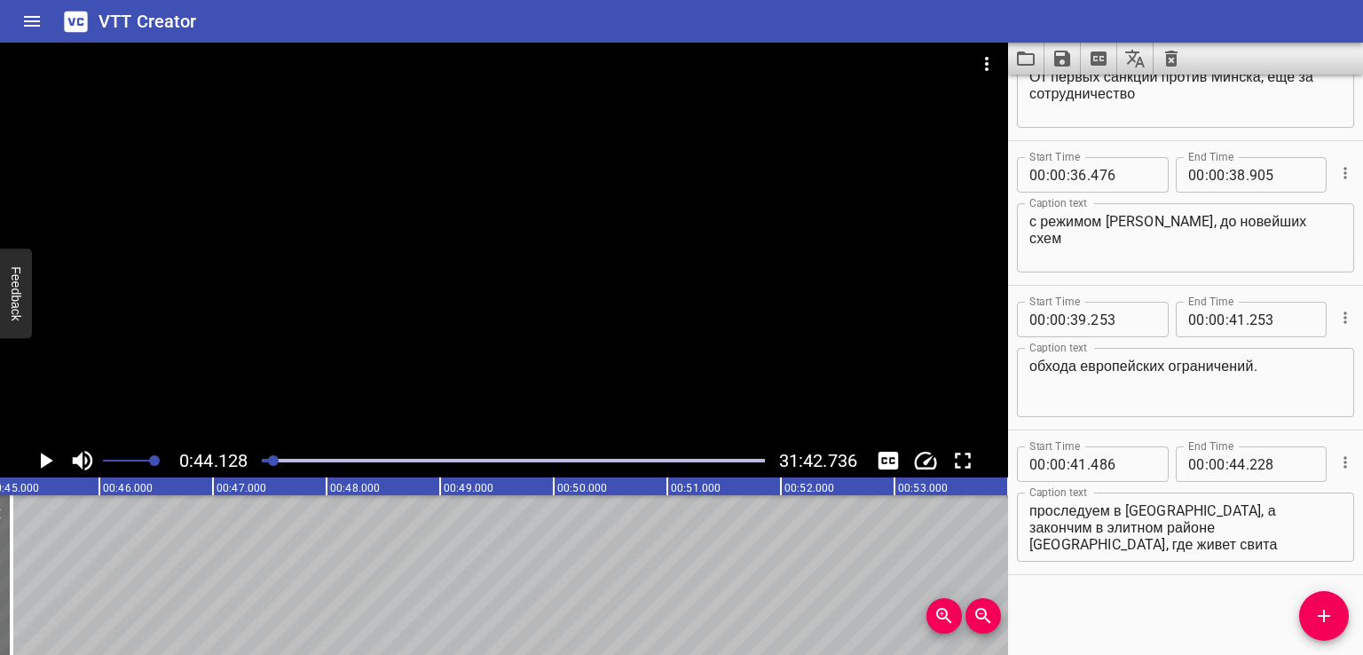
click at [1207, 533] on textarea "И вполне реальный маршрут, в котором мы проследуем в [GEOGRAPHIC_DATA], а закон…" at bounding box center [1185, 527] width 312 height 51
drag, startPoint x: 1186, startPoint y: 525, endPoint x: 1325, endPoint y: 588, distance: 152.9
click at [1325, 588] on div "Start Time 00 : 00 : 00 . 000 Start Time End Time 00 : 00 : 02 . 953 End Time C…" at bounding box center [1185, 365] width 355 height 580
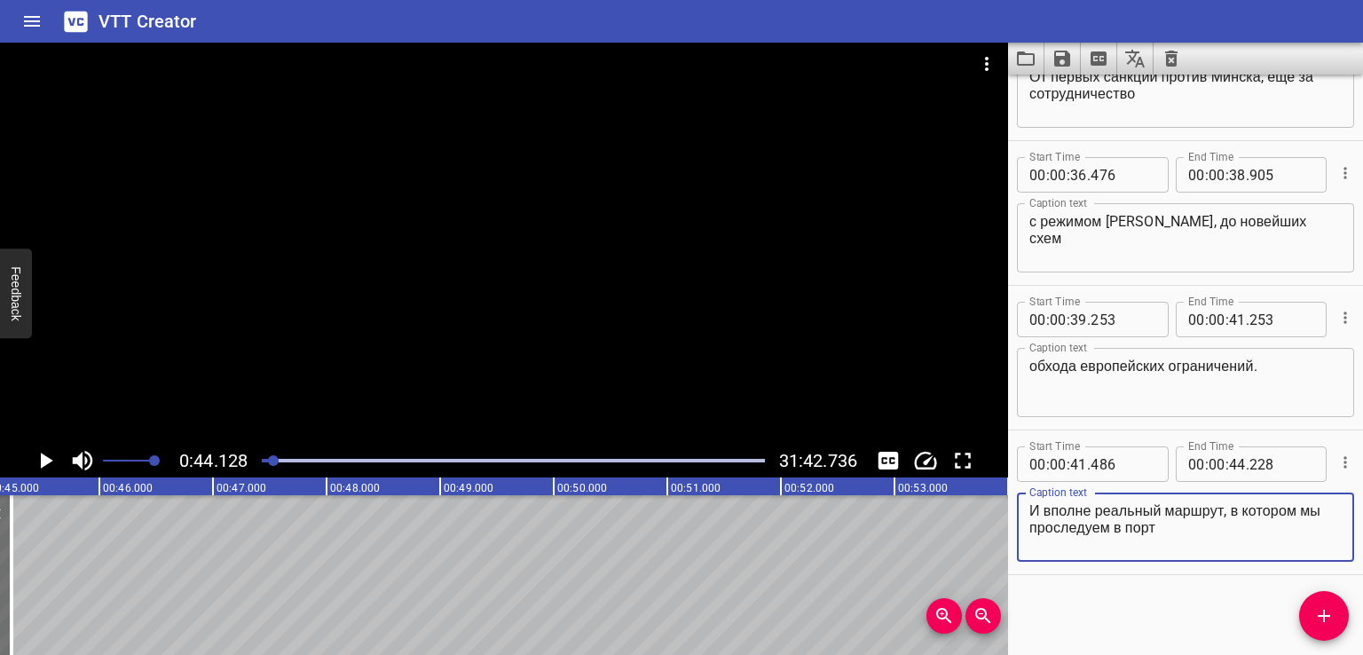
type textarea "И вполне реальный маршрут, в котором мы проследуем в порт"
click at [1320, 608] on icon "Add Cue" at bounding box center [1323, 615] width 21 height 21
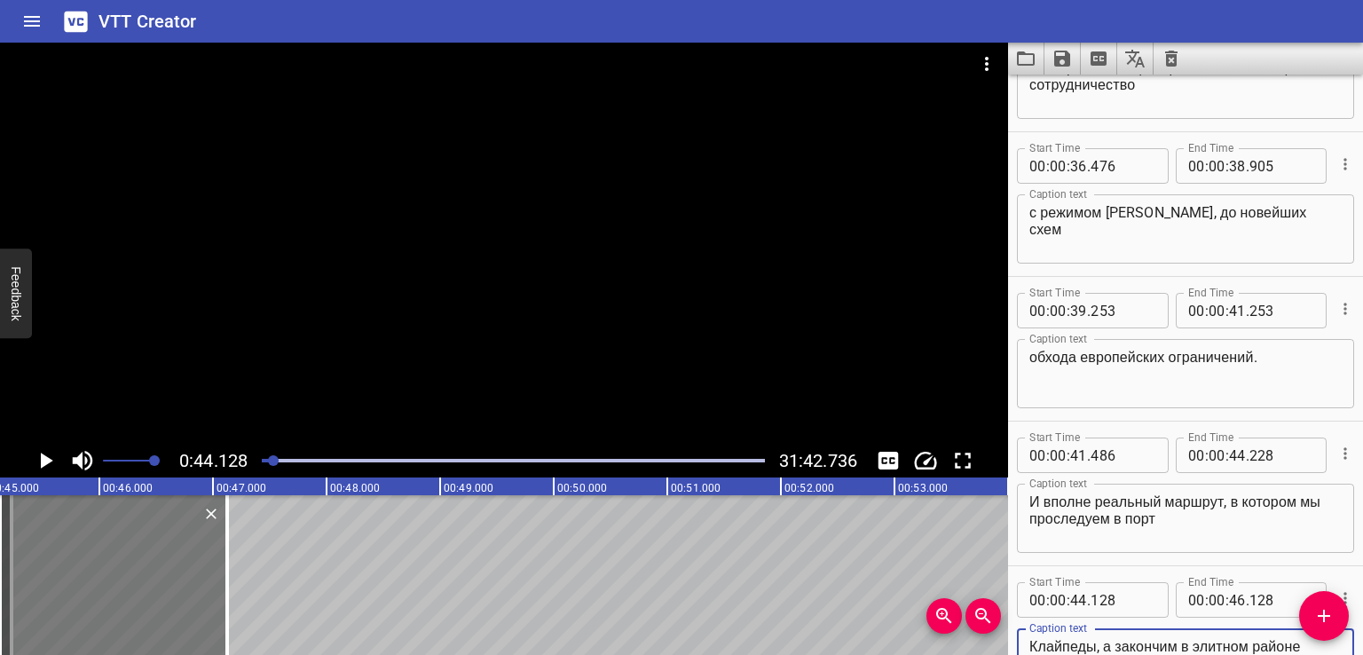
type textarea "Клайпеды, а закончим в элитном районе [GEOGRAPHIC_DATA], где живет свита «кошел…"
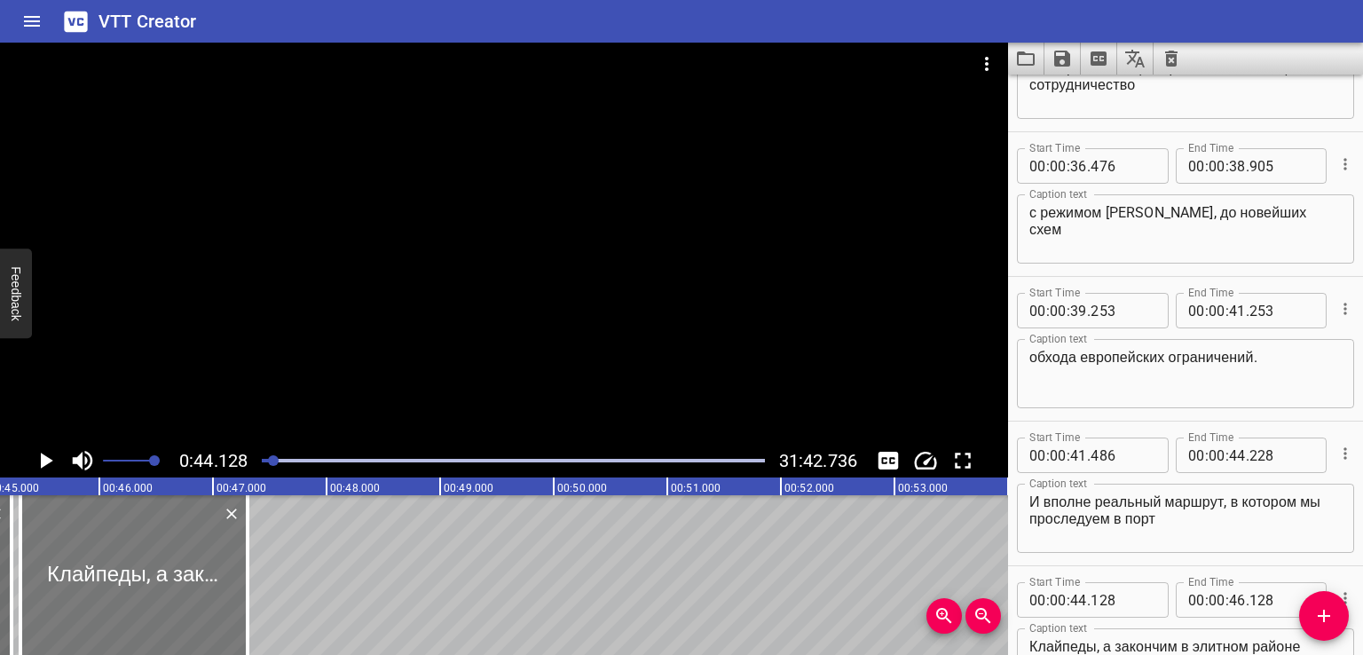
drag, startPoint x: 161, startPoint y: 598, endPoint x: 181, endPoint y: 601, distance: 20.6
click at [181, 601] on div at bounding box center [133, 575] width 227 height 160
type input "308"
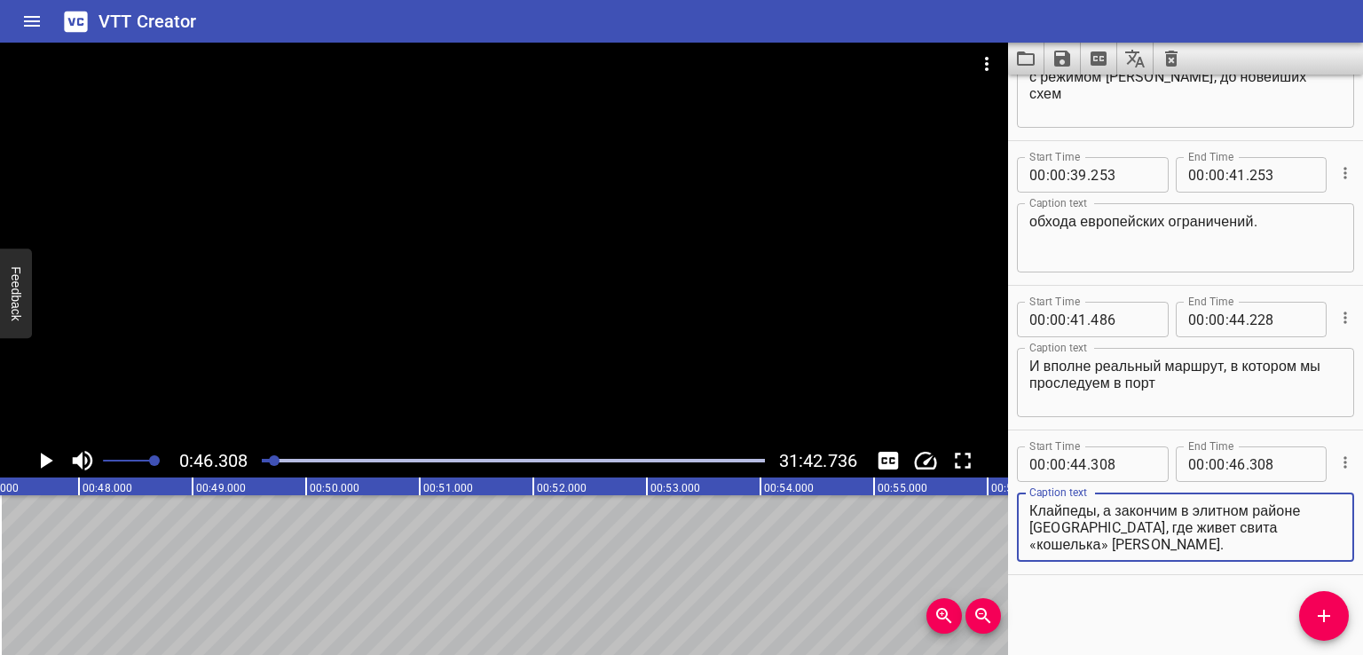
drag, startPoint x: 1105, startPoint y: 524, endPoint x: 1164, endPoint y: 555, distance: 67.1
click at [1164, 555] on div "Клайпеды, а закончим в элитном районе [GEOGRAPHIC_DATA], где живет свита «кошел…" at bounding box center [1185, 526] width 337 height 69
type textarea "Клайпеды, а закончим в элитном районе [GEOGRAPHIC_DATA],"
click at [1317, 621] on icon "Add Cue" at bounding box center [1323, 615] width 21 height 21
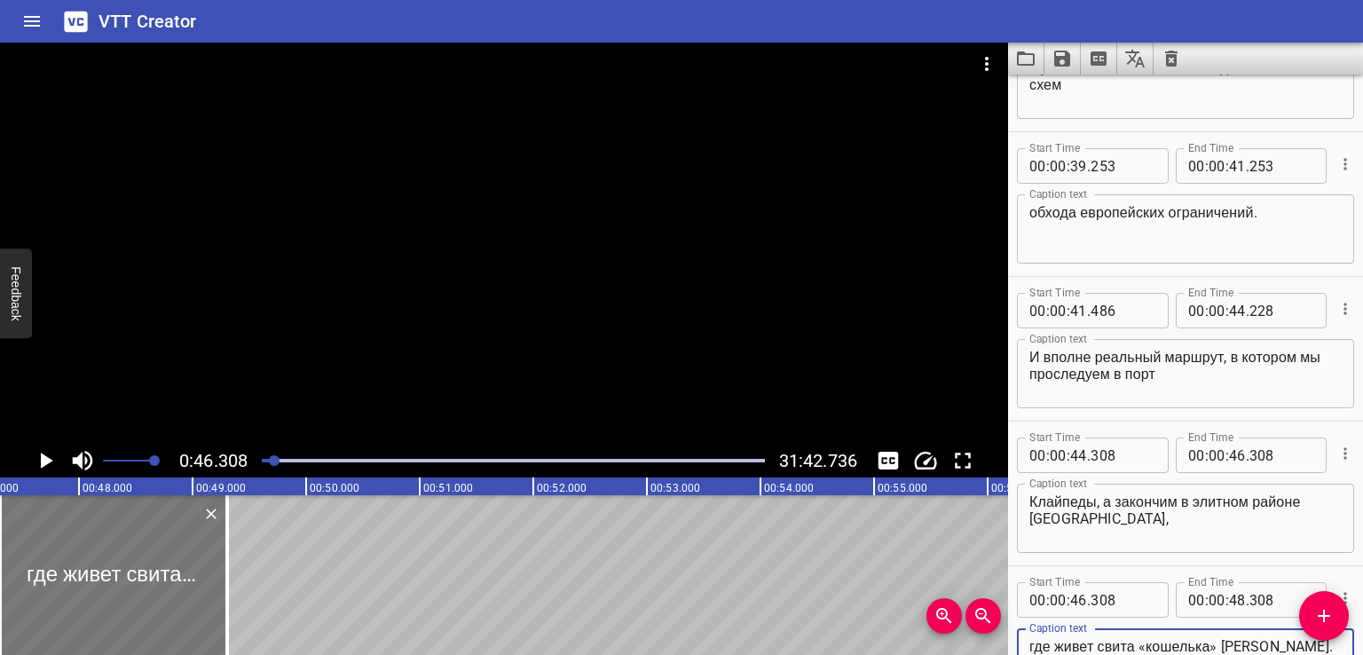
type textarea "где живет свита «кошелька» [PERSON_NAME]."
drag, startPoint x: 181, startPoint y: 587, endPoint x: 193, endPoint y: 587, distance: 11.5
click at [193, 587] on div at bounding box center [113, 575] width 227 height 160
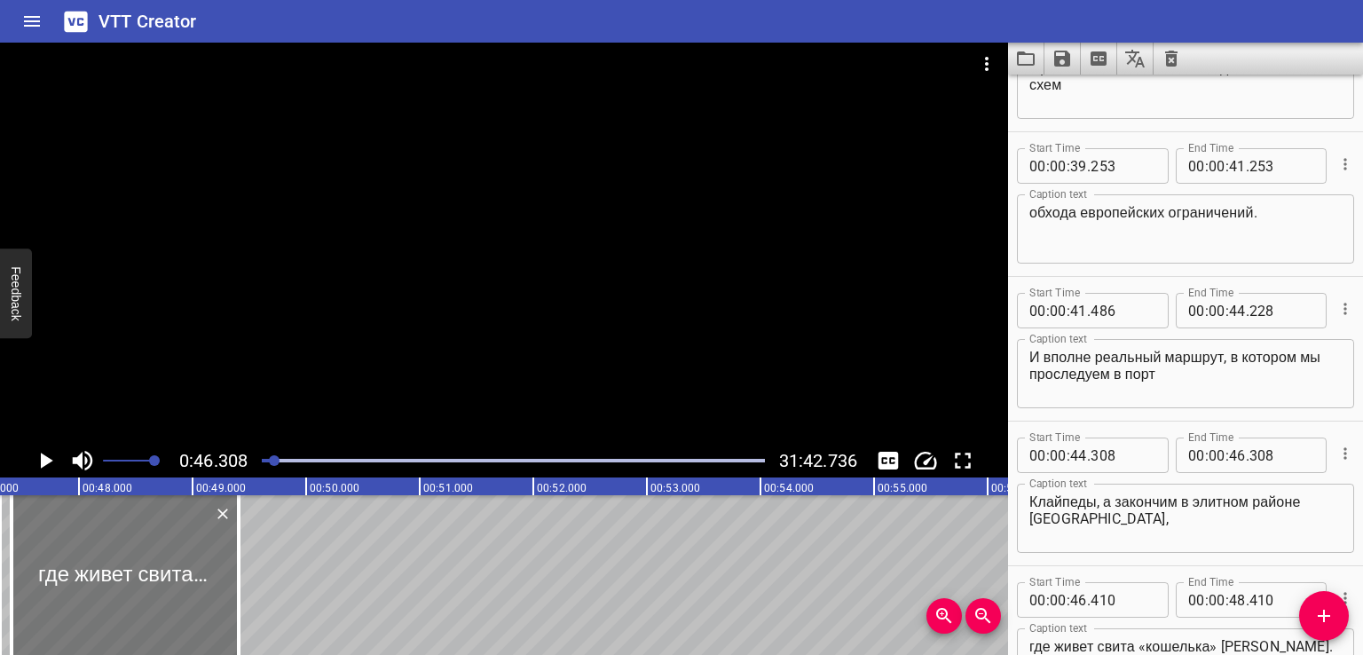
type input "410"
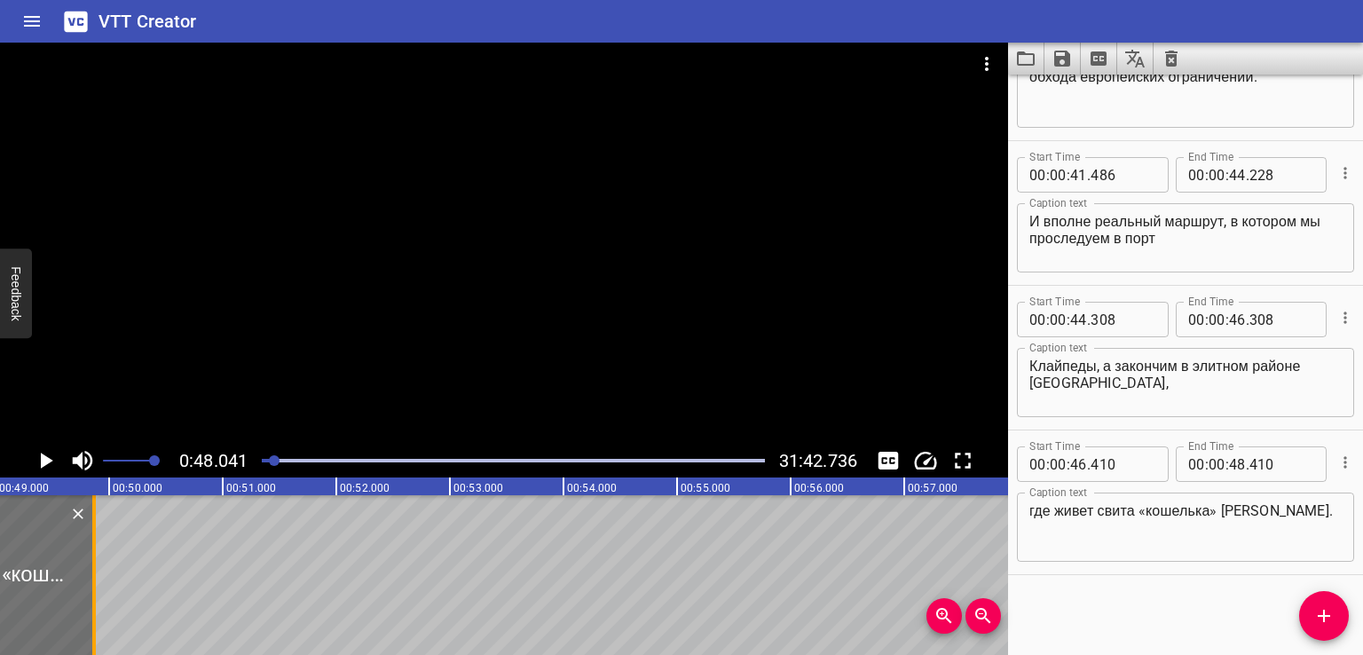
drag, startPoint x: 43, startPoint y: 593, endPoint x: 104, endPoint y: 594, distance: 60.3
click at [103, 594] on div at bounding box center [94, 575] width 18 height 160
type input "941"
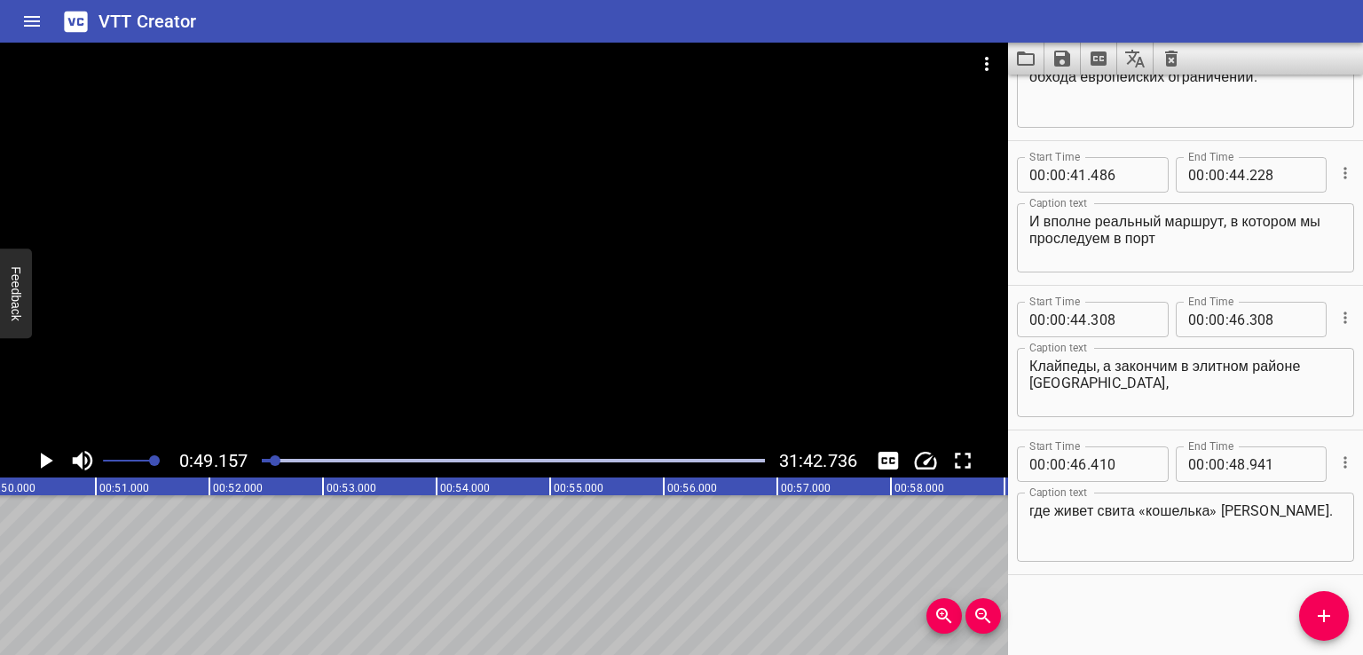
click at [1330, 618] on icon "Add Cue" at bounding box center [1323, 615] width 21 height 21
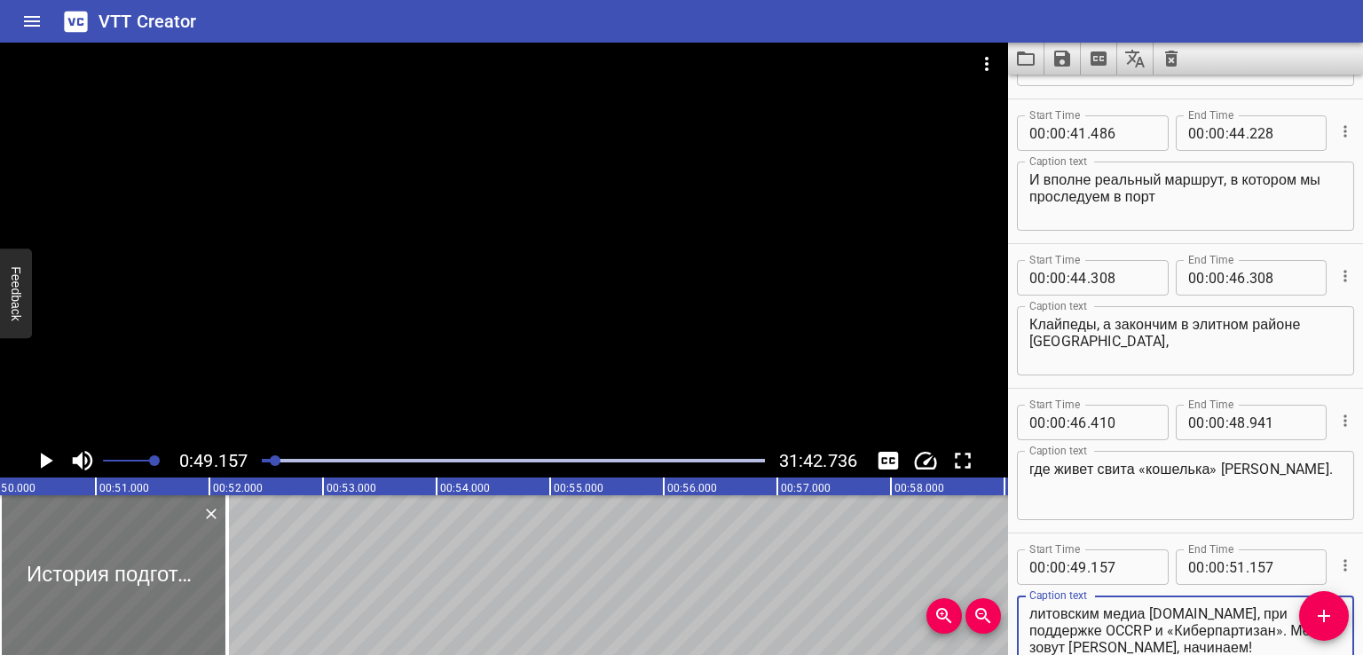
type textarea "История подготовлена в партнерстве с литовским медиа [DOMAIN_NAME], при поддерж…"
drag, startPoint x: 147, startPoint y: 569, endPoint x: 162, endPoint y: 572, distance: 14.6
click at [162, 572] on div at bounding box center [113, 575] width 227 height 160
type input "282"
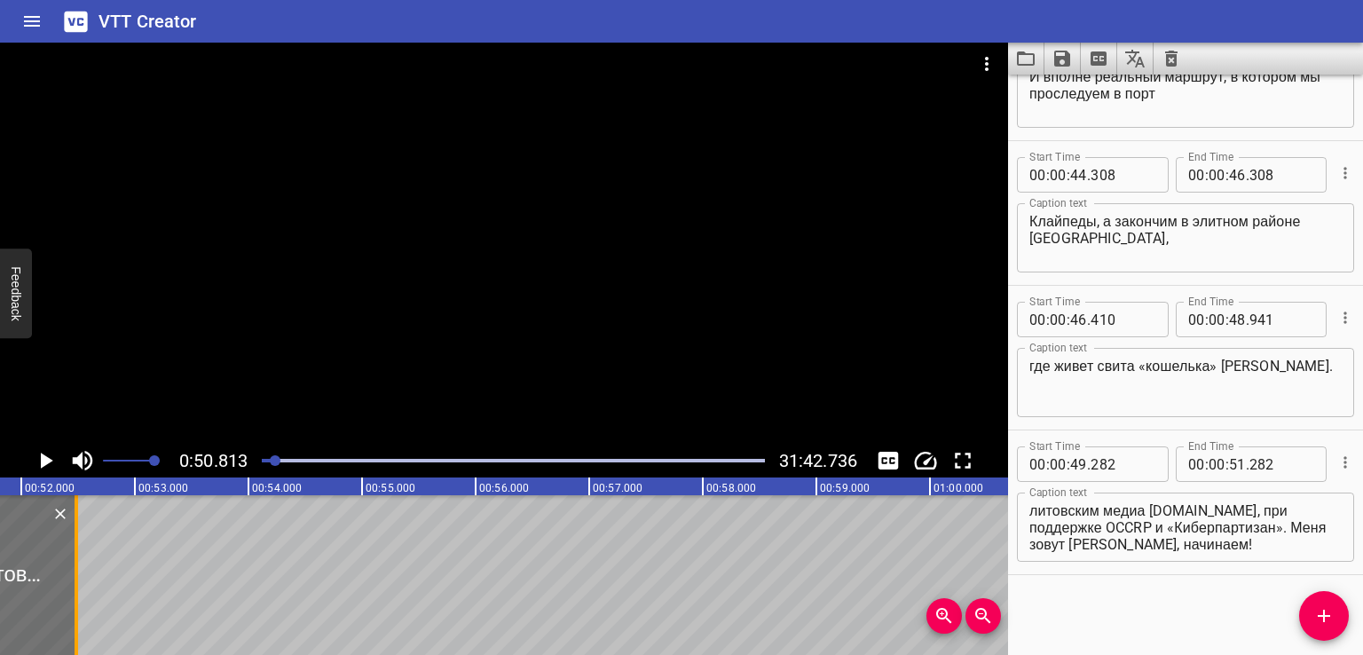
drag, startPoint x: 58, startPoint y: 603, endPoint x: 138, endPoint y: 598, distance: 80.9
click at [85, 598] on div at bounding box center [76, 575] width 18 height 160
type input "993"
click at [64, 603] on div at bounding box center [55, 575] width 18 height 160
type input "52"
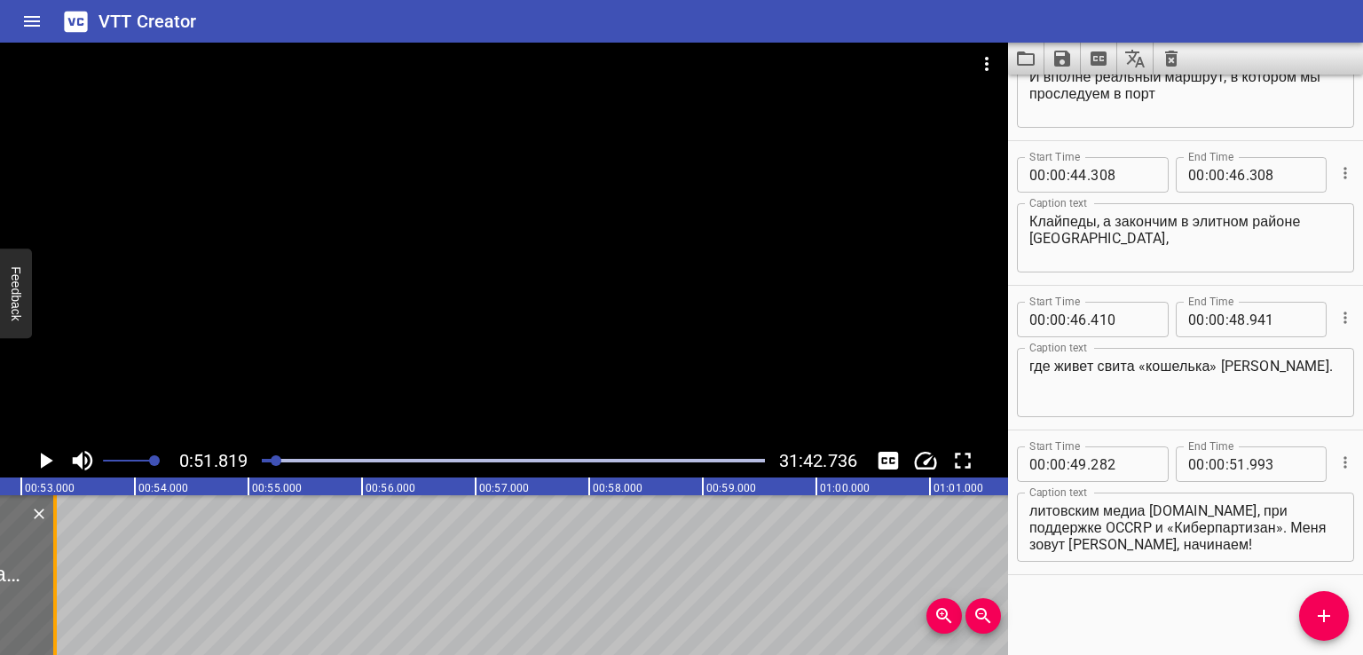
type input "344"
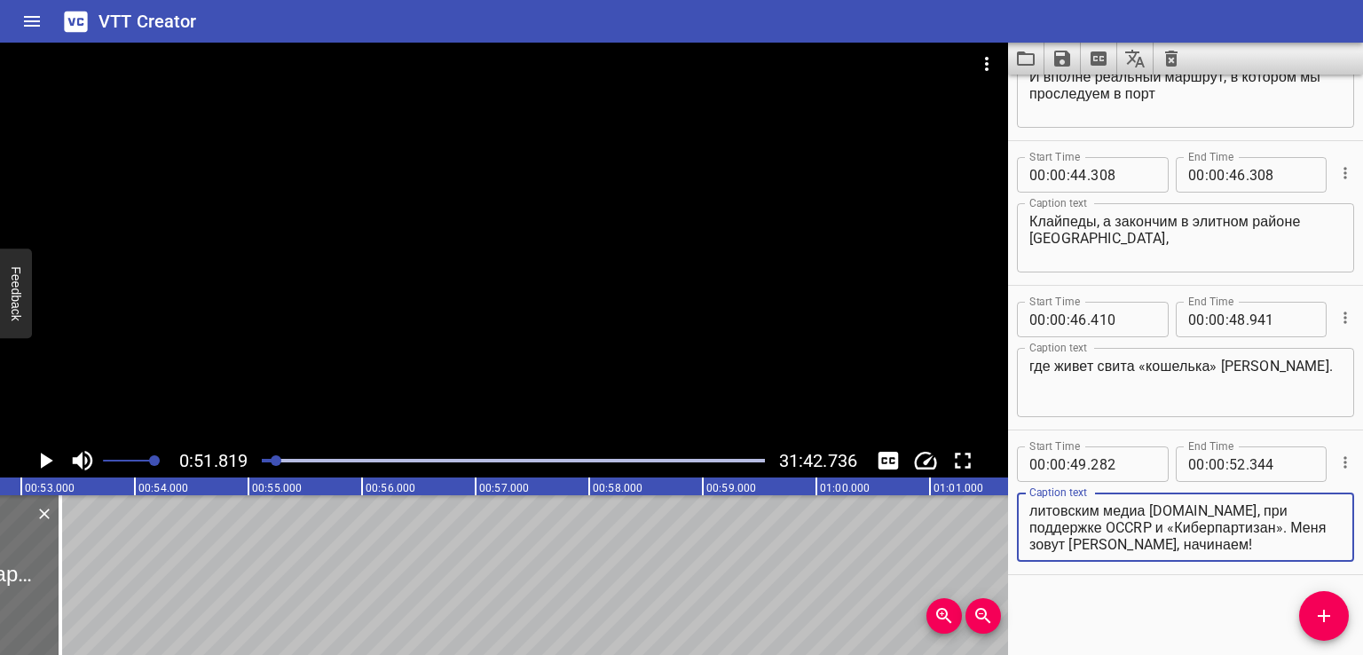
drag, startPoint x: 1217, startPoint y: 510, endPoint x: 1328, endPoint y: 576, distance: 128.9
click at [1328, 576] on div "Start Time 00 : 00 : 00 . 000 Start Time End Time 00 : 00 : 02 . 953 End Time C…" at bounding box center [1185, 365] width 355 height 580
type textarea "История подготовлена в партнерстве с литовским медиа [DOMAIN_NAME],"
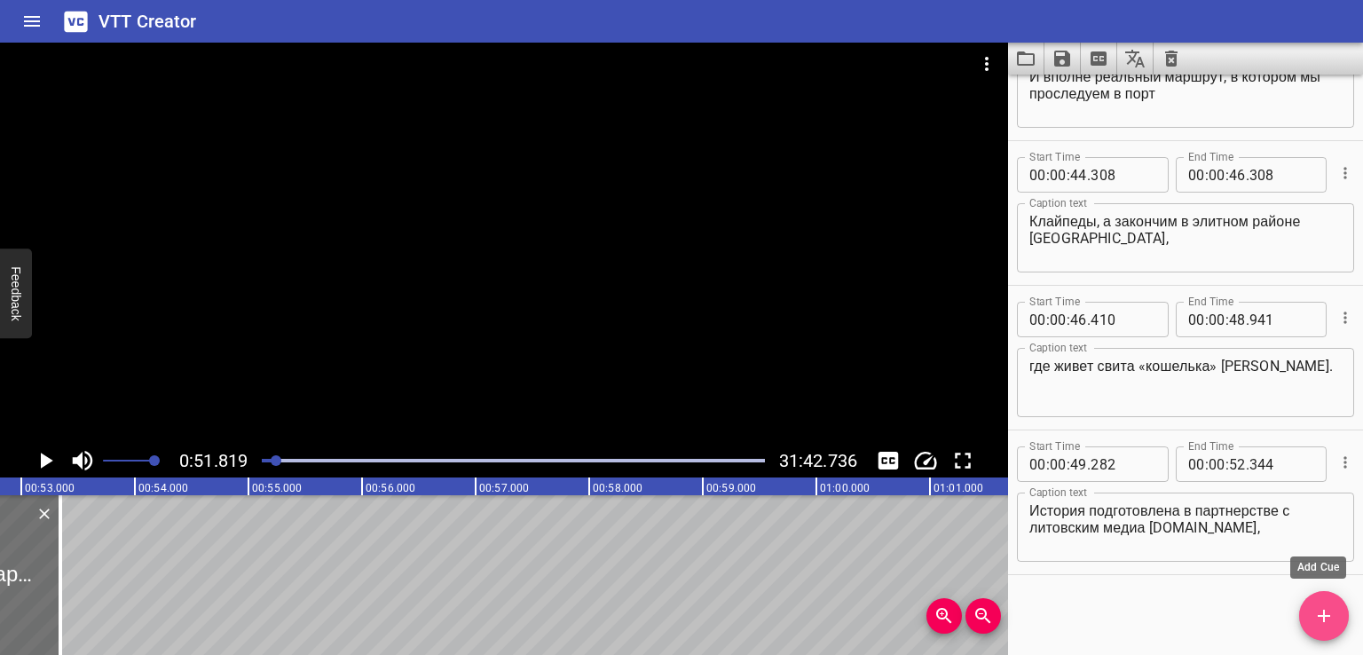
click at [1310, 618] on span "Add Cue" at bounding box center [1324, 615] width 50 height 21
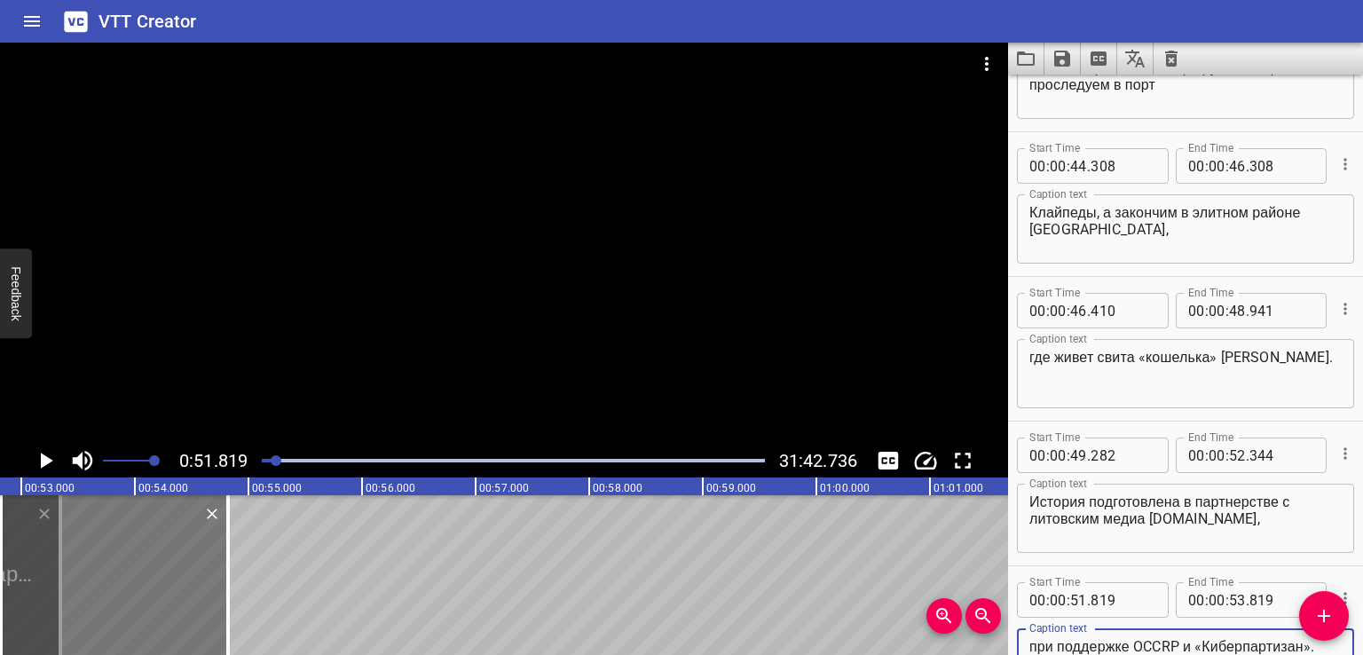
type textarea "при поддержке OCCRP и «Киберпартизан». Меня зовут [PERSON_NAME], начинаем!"
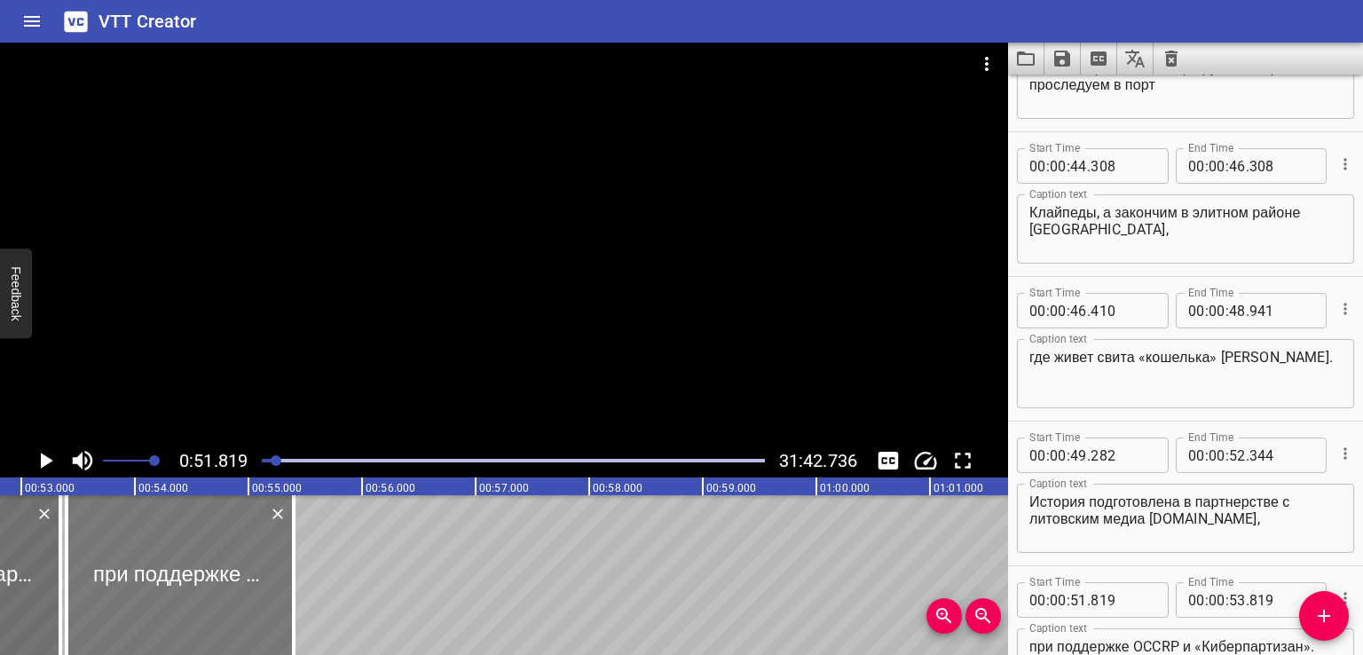
drag, startPoint x: 114, startPoint y: 592, endPoint x: 177, endPoint y: 594, distance: 63.0
click at [177, 594] on div at bounding box center [180, 575] width 227 height 160
type input "52"
type input "437"
type input "54"
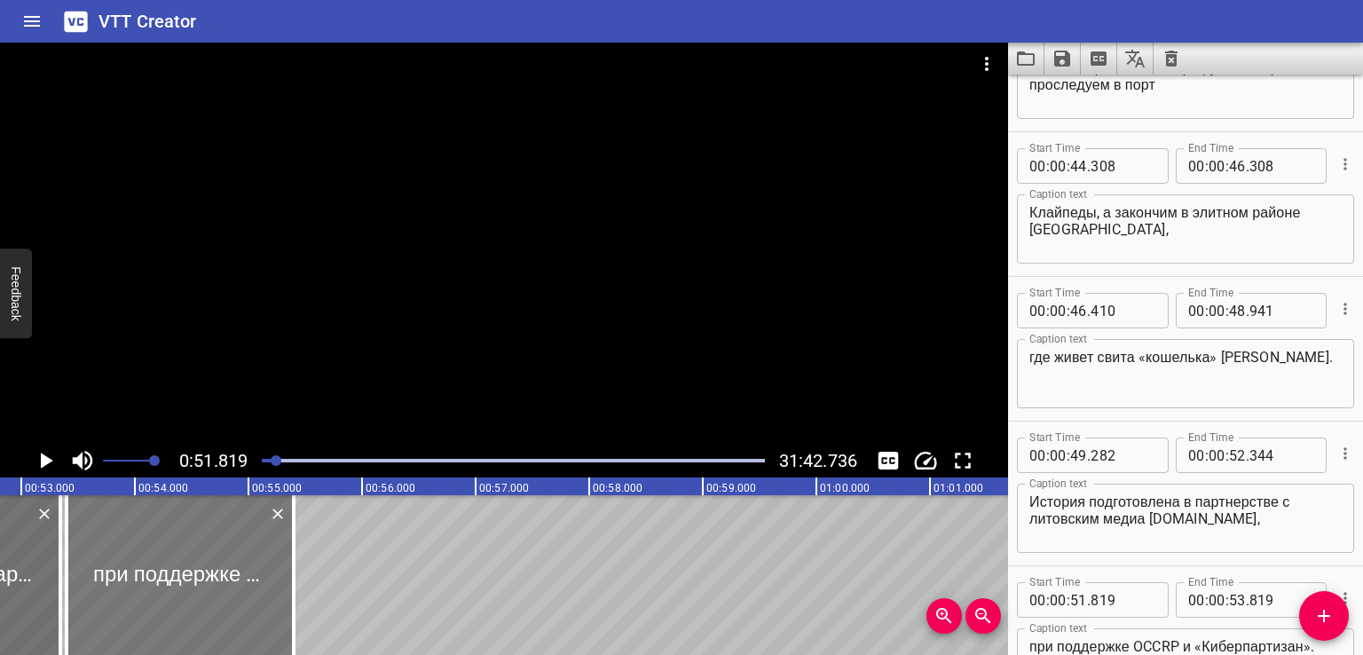
type input "437"
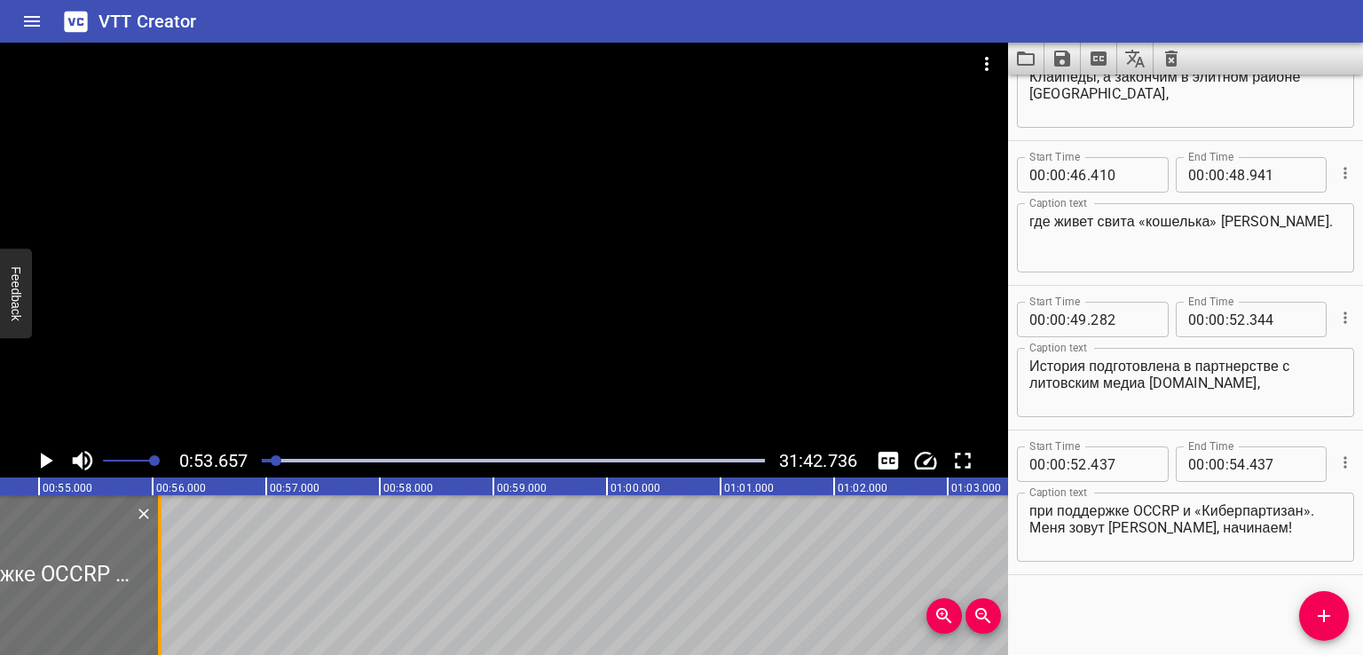
drag, startPoint x: 88, startPoint y: 563, endPoint x: 197, endPoint y: 580, distance: 110.6
click at [162, 580] on div at bounding box center [160, 575] width 4 height 160
type input "55"
type input "398"
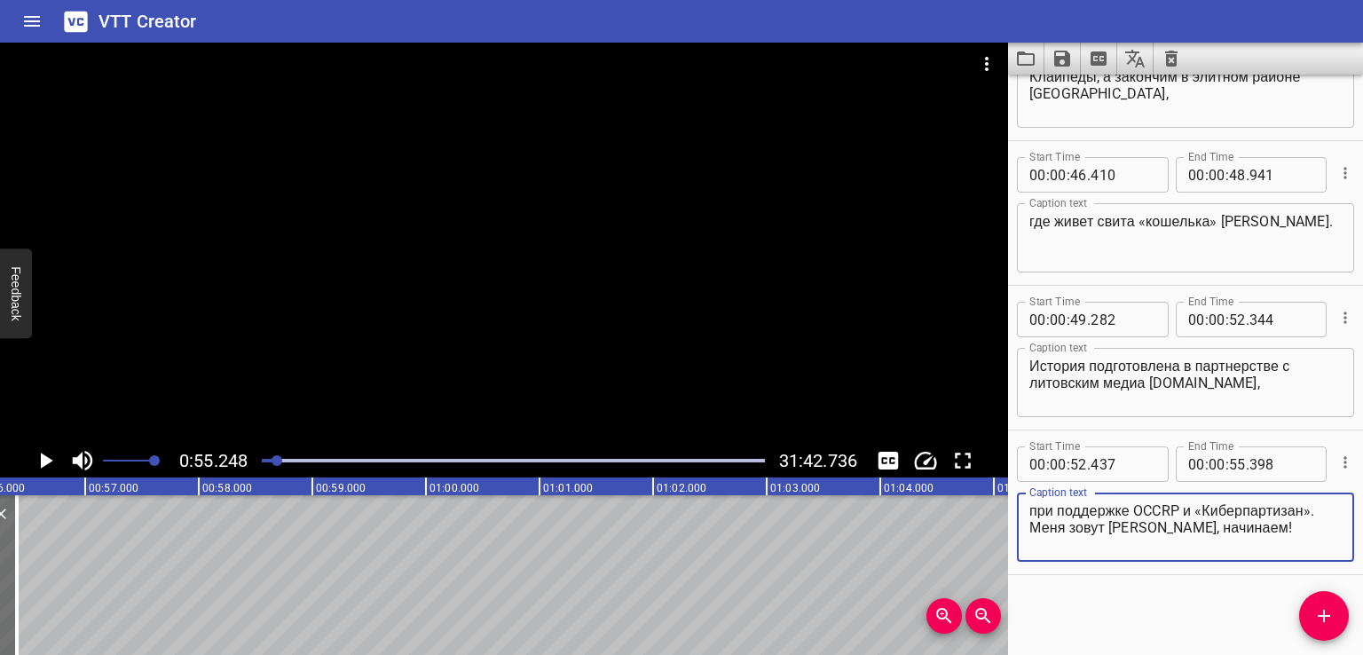
drag, startPoint x: 1032, startPoint y: 526, endPoint x: 1343, endPoint y: 544, distance: 311.1
click at [1343, 544] on div "Start Time 00 : 00 : 52 . 437 Start Time End Time 00 : 00 : 55 . 398 End Time C…" at bounding box center [1185, 502] width 355 height 144
type textarea "при поддержке OCCRP и «Киберпартизан»."
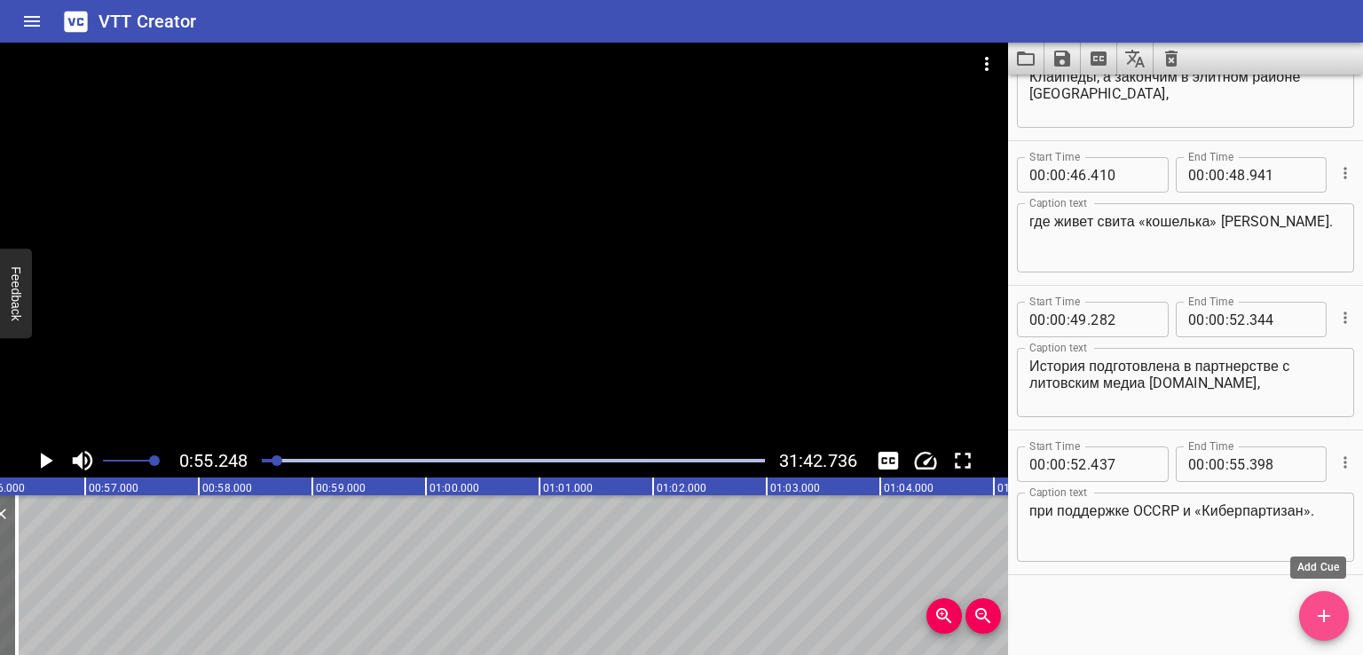
click at [1310, 614] on span "Add Cue" at bounding box center [1324, 615] width 50 height 21
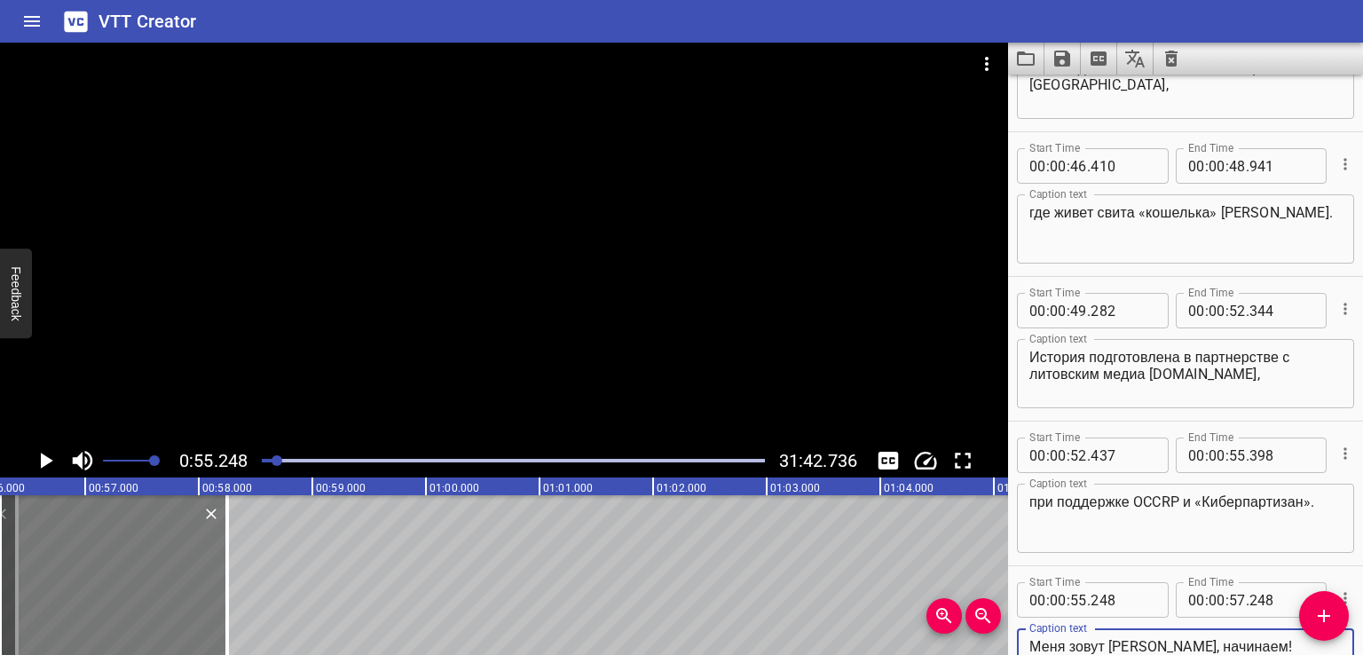
type textarea "Меня зовут [PERSON_NAME], начинаем!"
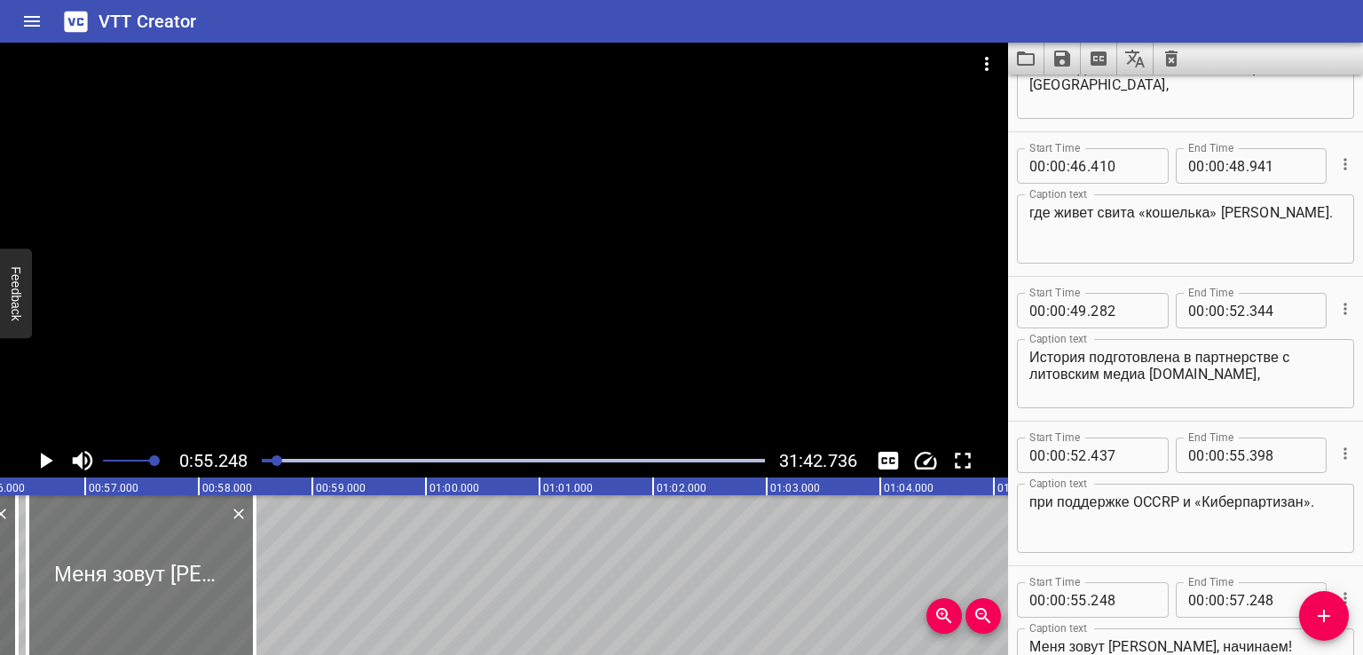
drag, startPoint x: 83, startPoint y: 588, endPoint x: 110, endPoint y: 588, distance: 27.5
click at [110, 588] on div at bounding box center [141, 575] width 227 height 160
type input "490"
